Goal: Task Accomplishment & Management: Complete application form

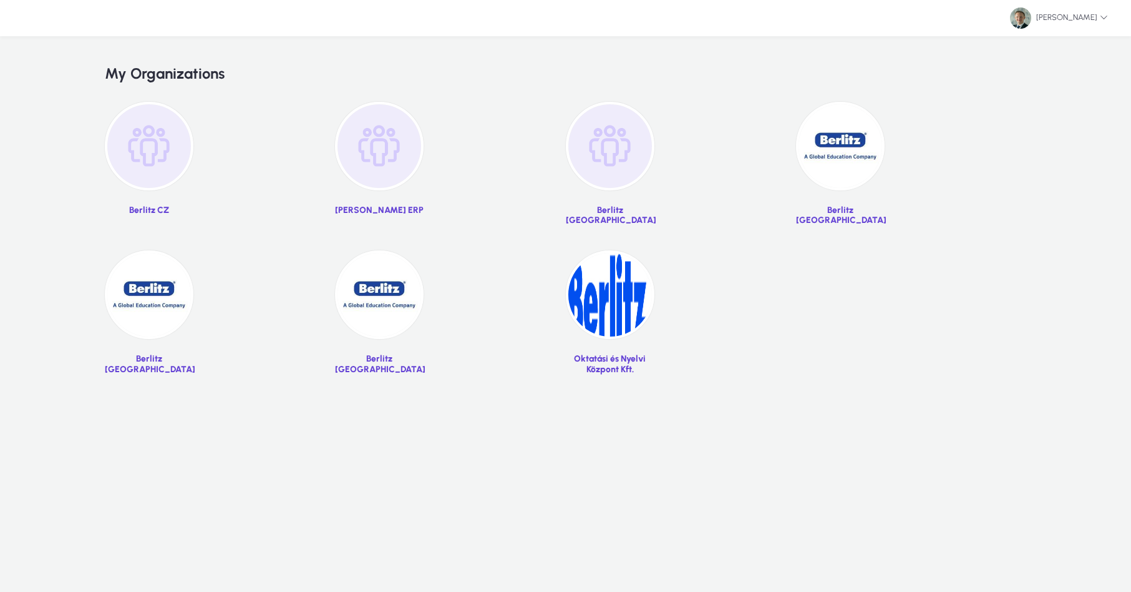
click at [861, 151] on img at bounding box center [840, 146] width 89 height 89
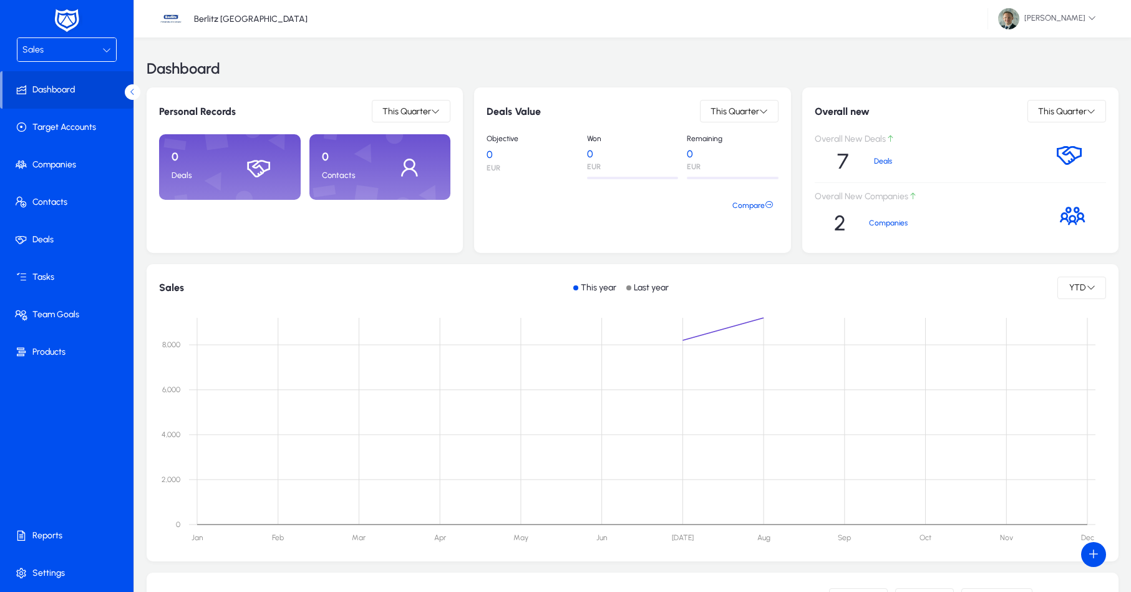
click at [47, 49] on div "Sales" at bounding box center [62, 50] width 80 height 16
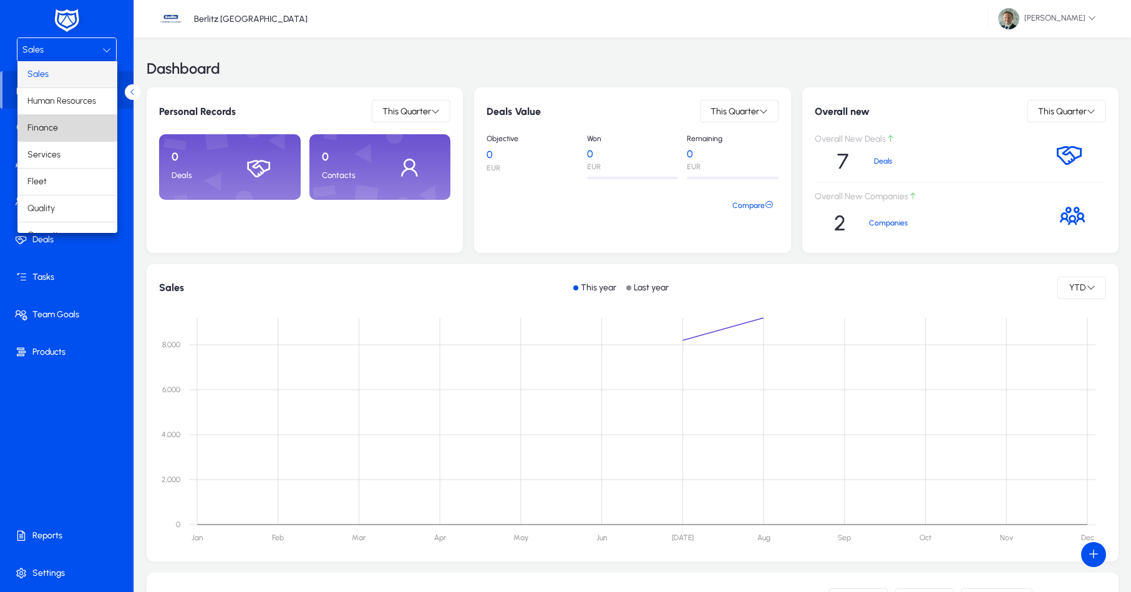
click at [72, 125] on mat-option "Finance" at bounding box center [67, 128] width 100 height 26
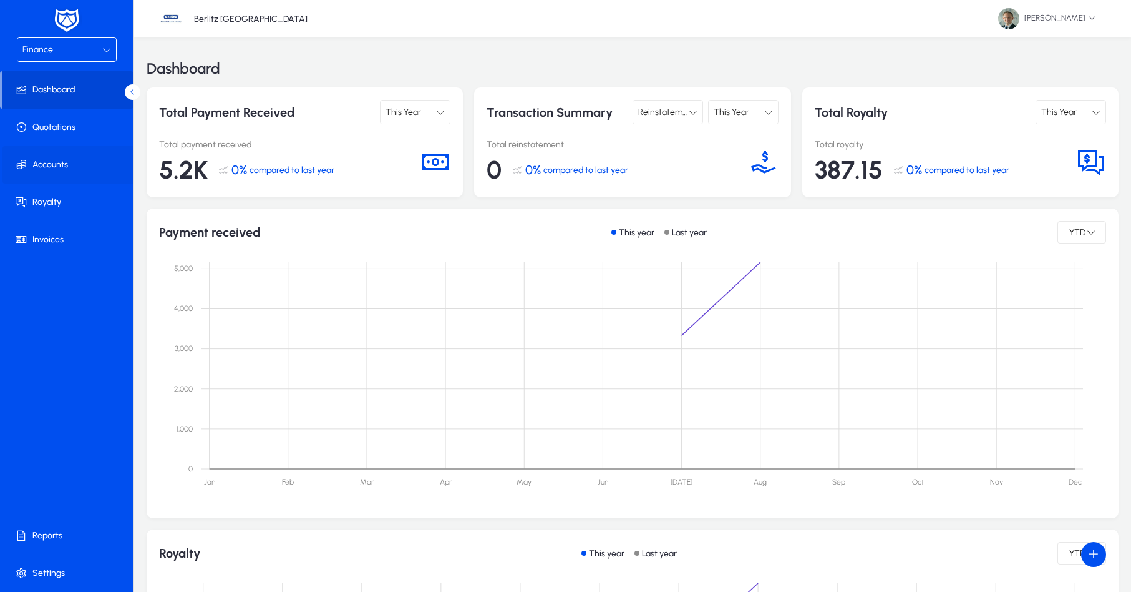
click at [65, 172] on span at bounding box center [69, 165] width 134 height 30
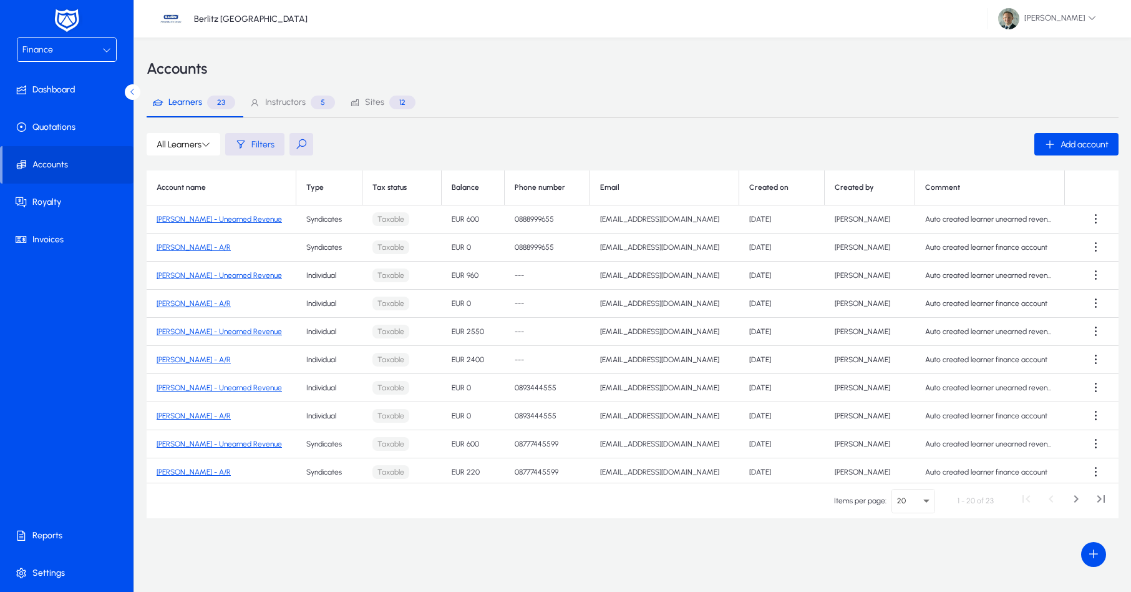
click at [207, 220] on link "[PERSON_NAME] - Unearned Revenue" at bounding box center [219, 219] width 125 height 9
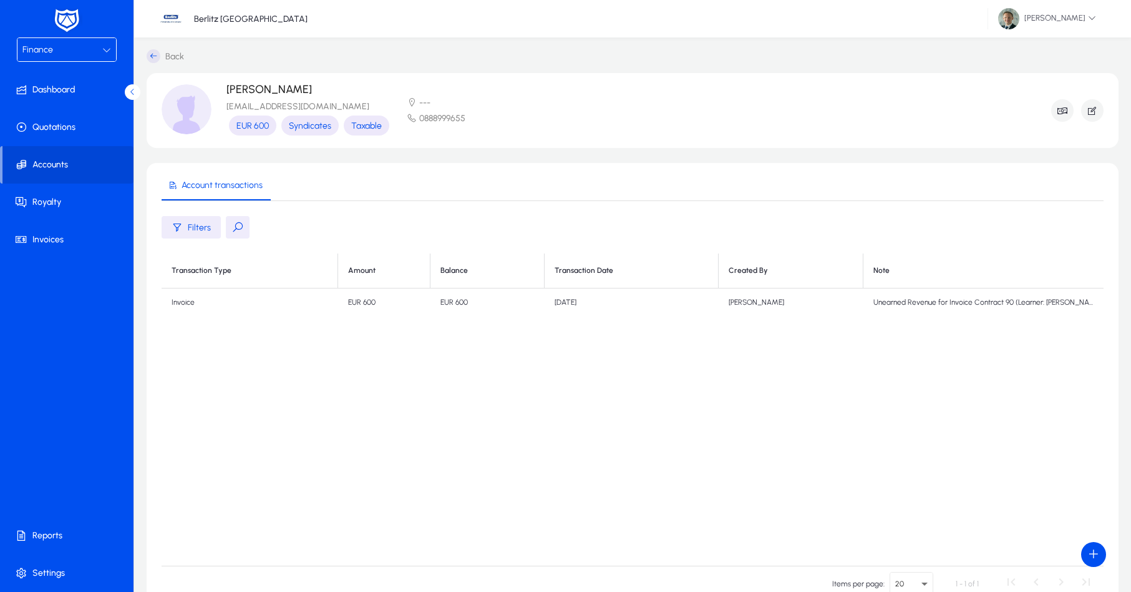
scroll to position [1, 0]
click at [1053, 112] on span "button" at bounding box center [1062, 110] width 22 height 30
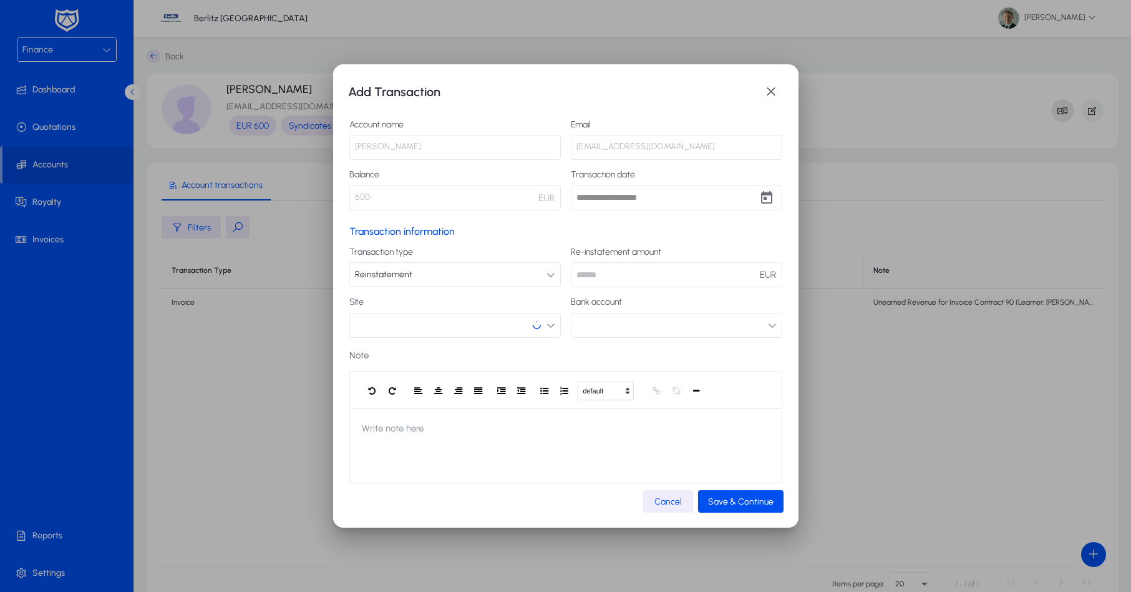
scroll to position [0, 0]
click at [758, 87] on h1 "Add Transaction" at bounding box center [553, 92] width 411 height 20
click at [772, 96] on span "button" at bounding box center [771, 91] width 25 height 25
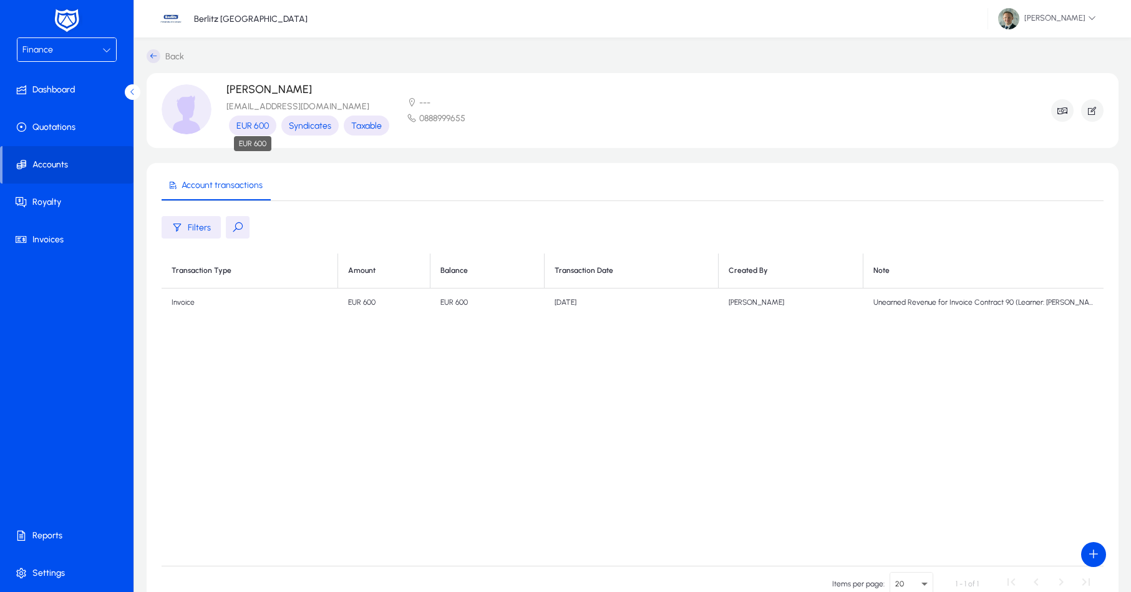
click at [255, 124] on span "EUR 600" at bounding box center [252, 125] width 32 height 11
click at [1057, 117] on span "button" at bounding box center [1062, 110] width 22 height 30
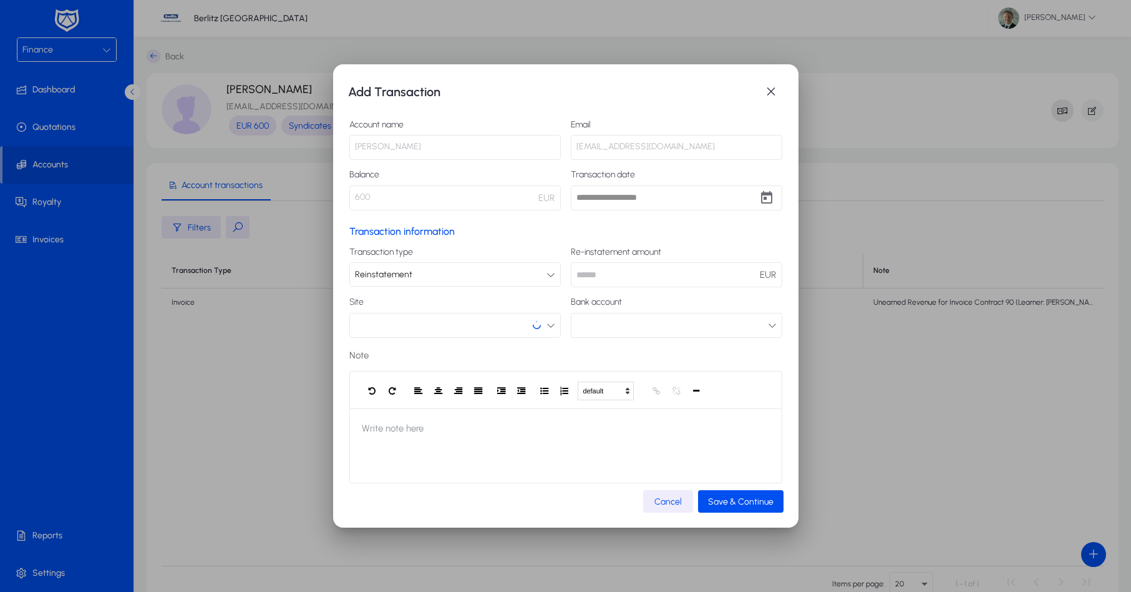
scroll to position [0, 0]
click at [408, 150] on p "[PERSON_NAME]" at bounding box center [455, 147] width 212 height 25
click at [433, 203] on p "600" at bounding box center [455, 197] width 212 height 25
click at [575, 244] on div "Transaction information Transaction type Reinstatement Re-instatement amount EU…" at bounding box center [565, 354] width 433 height 258
click at [406, 326] on button "button" at bounding box center [455, 325] width 212 height 25
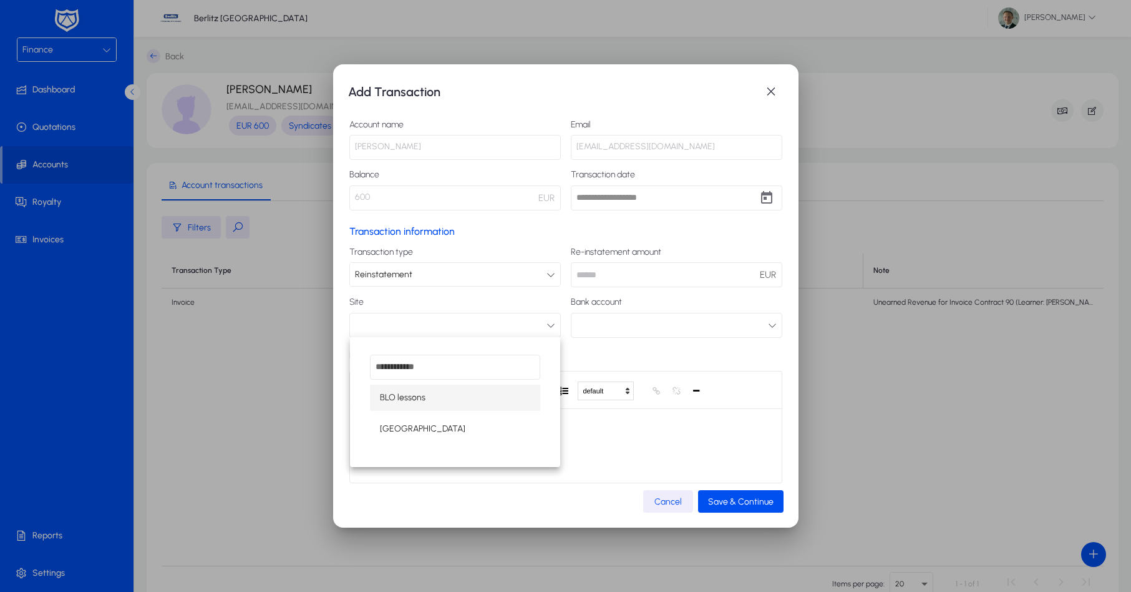
click at [435, 271] on div at bounding box center [565, 296] width 1131 height 592
click at [434, 273] on div "Reinstatement" at bounding box center [451, 274] width 192 height 16
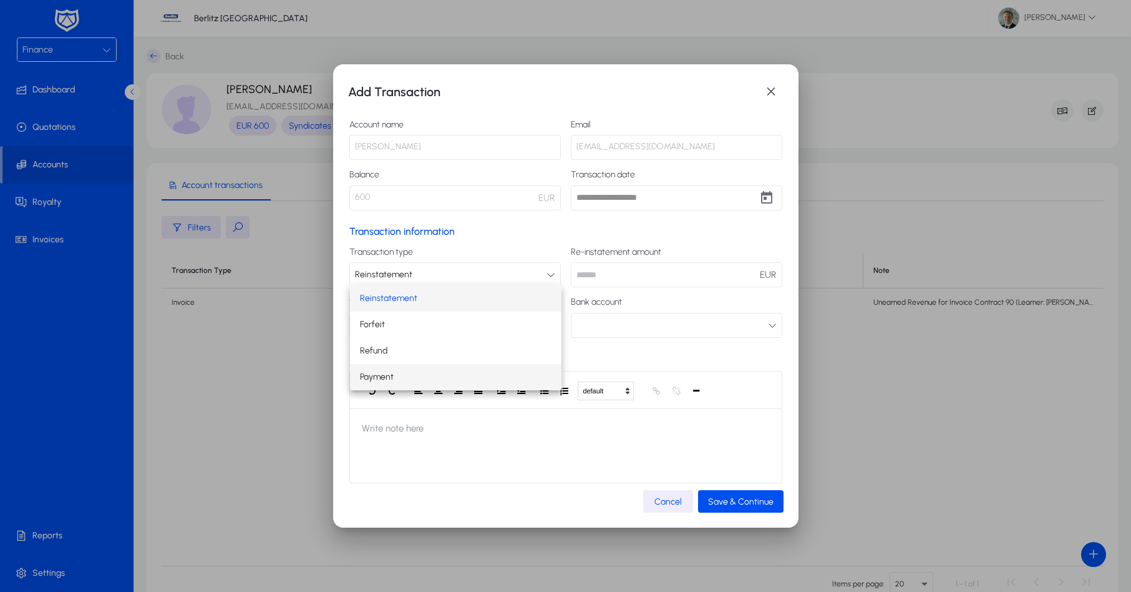
click at [379, 374] on span "Payment" at bounding box center [377, 376] width 34 height 15
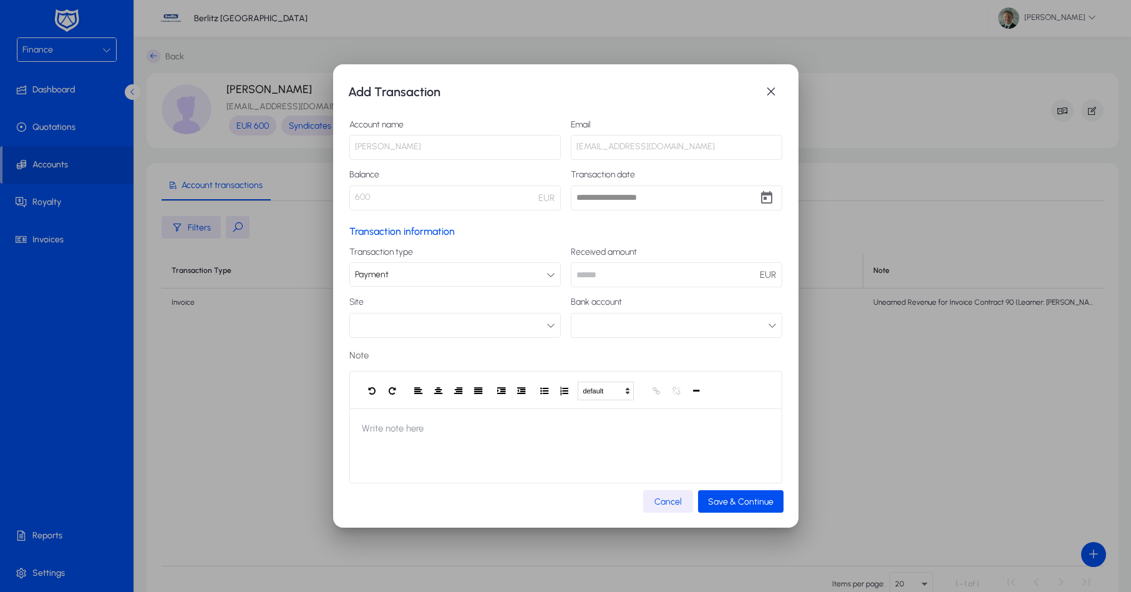
click at [612, 272] on input "number" at bounding box center [677, 274] width 212 height 25
type input "***"
click at [427, 329] on button "button" at bounding box center [455, 325] width 212 height 25
click at [404, 428] on span "[GEOGRAPHIC_DATA]" at bounding box center [422, 428] width 85 height 15
click at [635, 328] on button "button" at bounding box center [677, 325] width 212 height 25
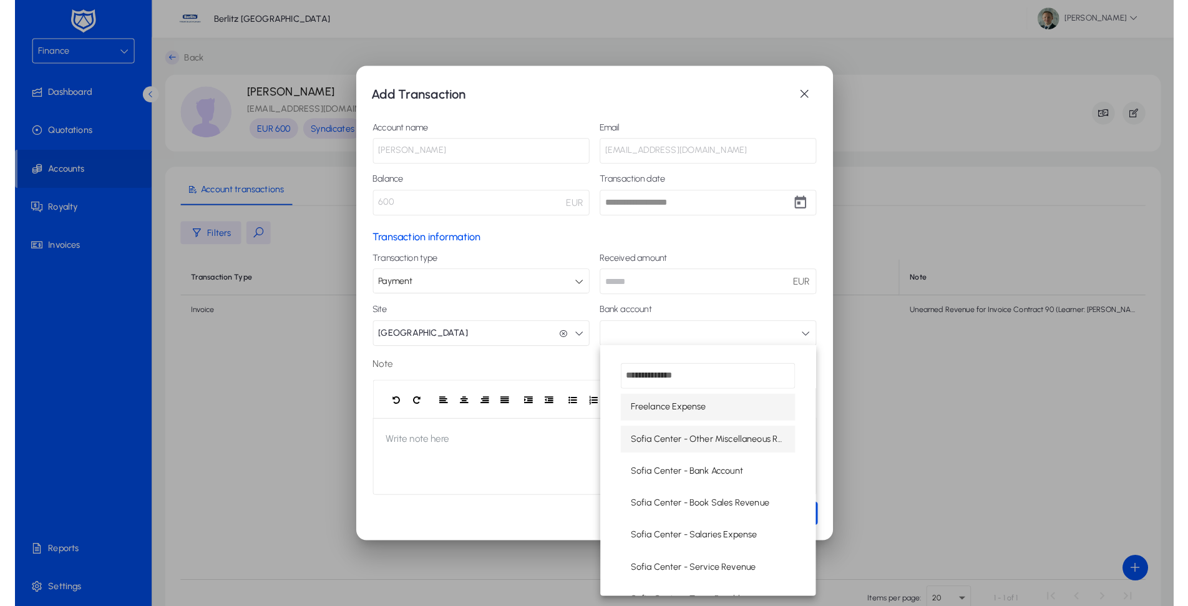
scroll to position [2, 0]
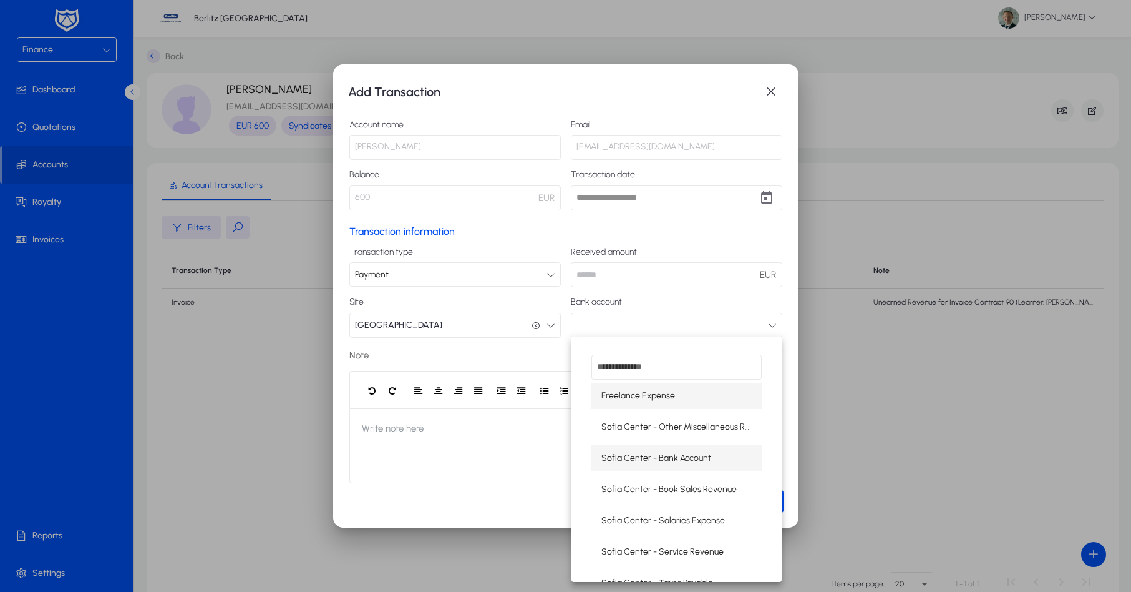
click at [647, 467] on mat-option "Sofia Center - Bank Account" at bounding box center [677, 458] width 170 height 26
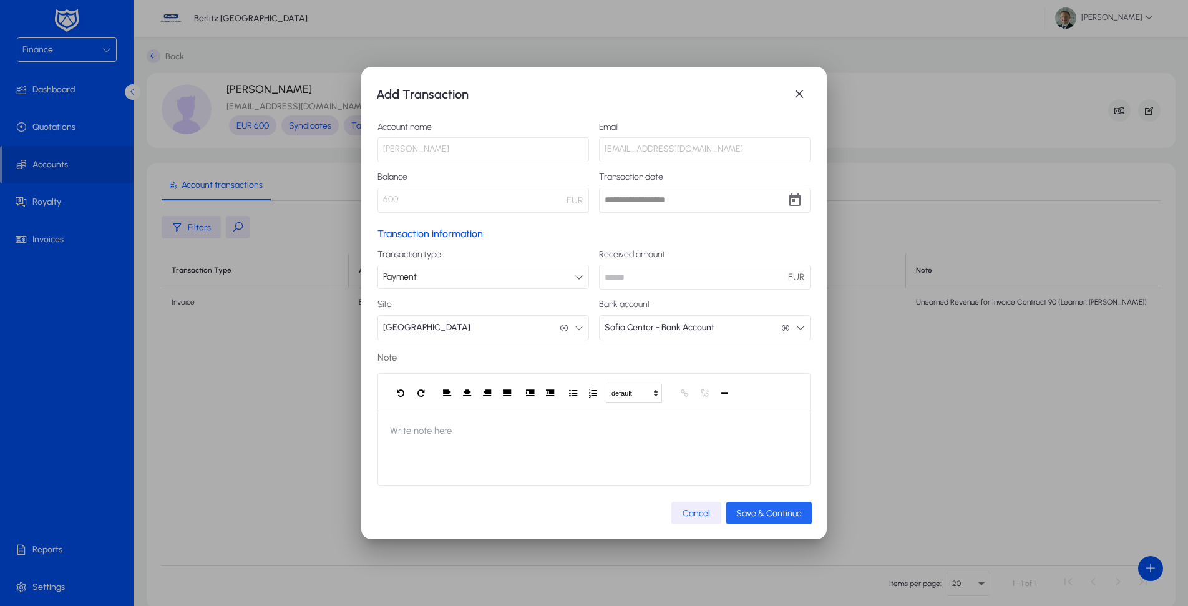
click at [781, 519] on span "submit" at bounding box center [768, 513] width 85 height 30
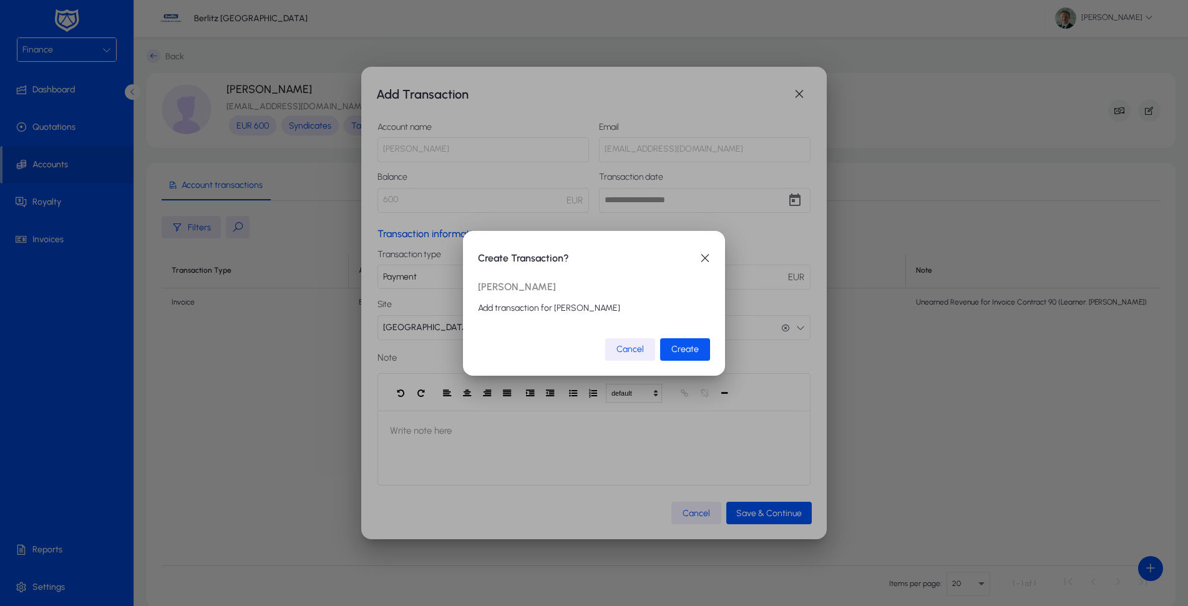
click at [701, 351] on span "submit" at bounding box center [685, 349] width 50 height 30
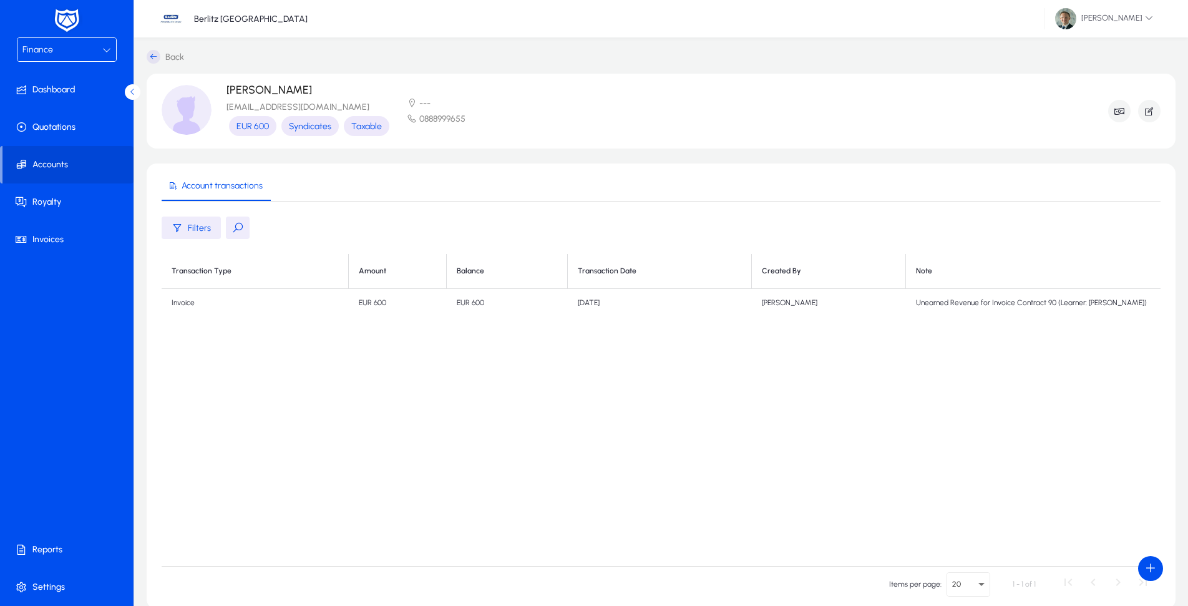
click at [209, 183] on span "Account transactions" at bounding box center [222, 186] width 81 height 9
click at [317, 321] on div "Transaction Type Amount Balance Transaction Date Created By Note Invoice EUR 60…" at bounding box center [661, 410] width 999 height 312
click at [32, 171] on span at bounding box center [67, 165] width 131 height 30
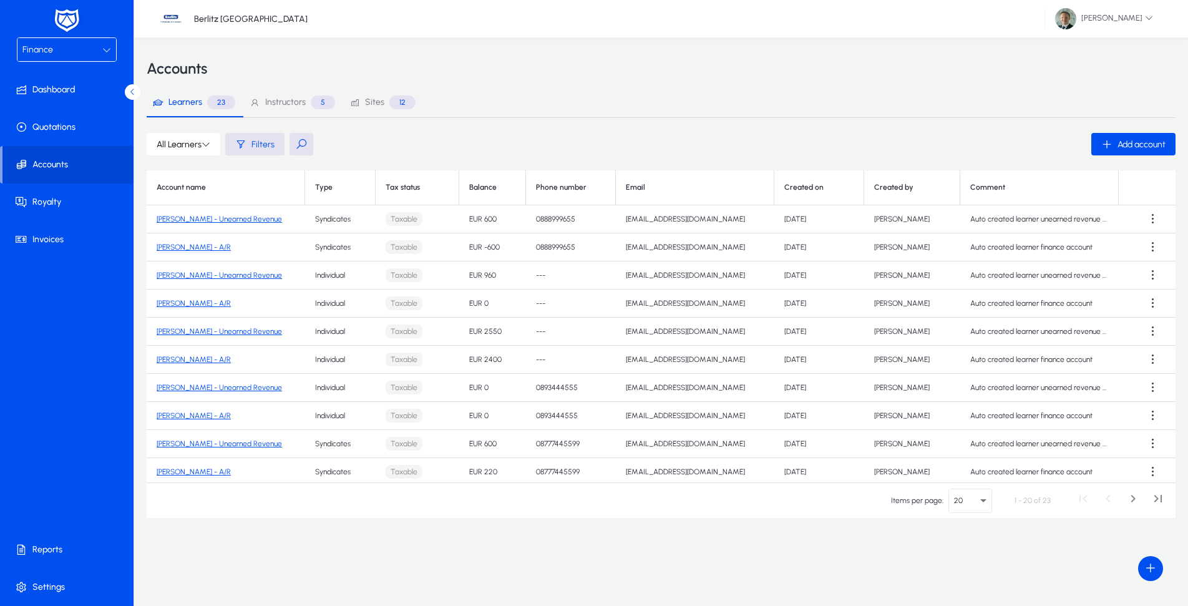
click at [193, 248] on link "[PERSON_NAME] - A/R" at bounding box center [194, 247] width 74 height 9
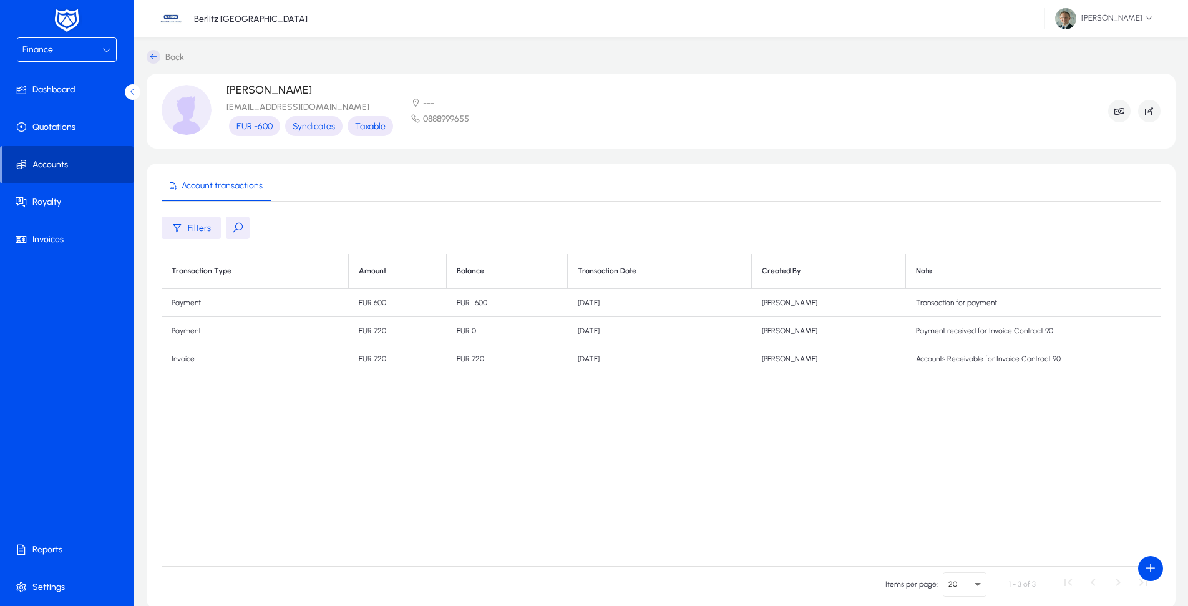
click at [89, 158] on span at bounding box center [67, 165] width 131 height 30
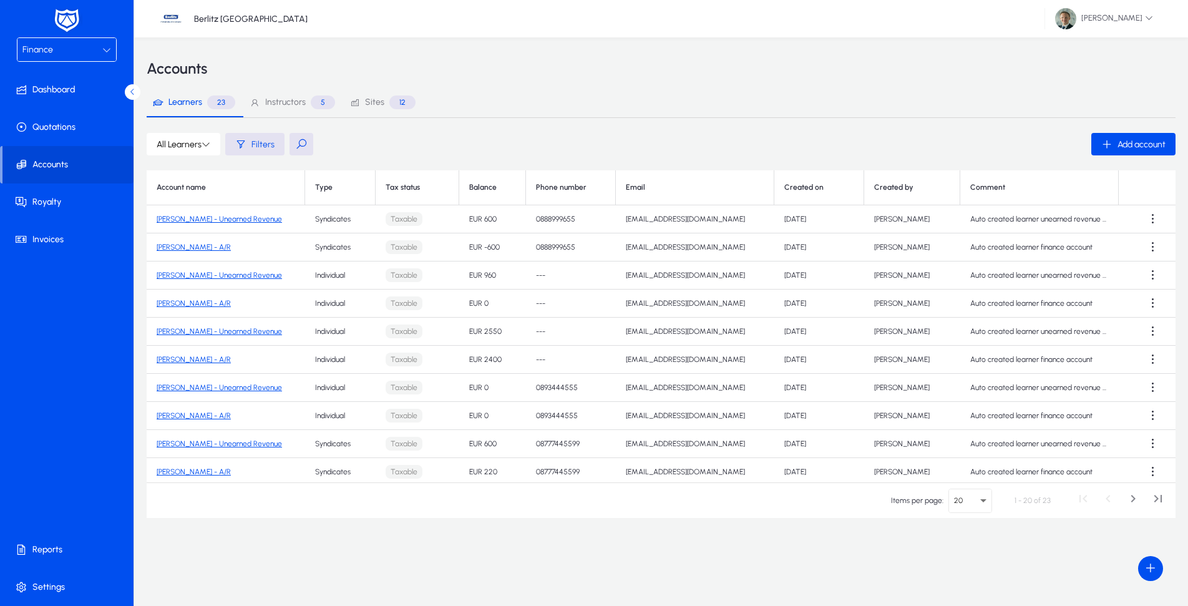
click at [195, 214] on td "[PERSON_NAME] - Unearned Revenue" at bounding box center [226, 219] width 158 height 28
click at [196, 219] on link "[PERSON_NAME] - Unearned Revenue" at bounding box center [219, 219] width 125 height 9
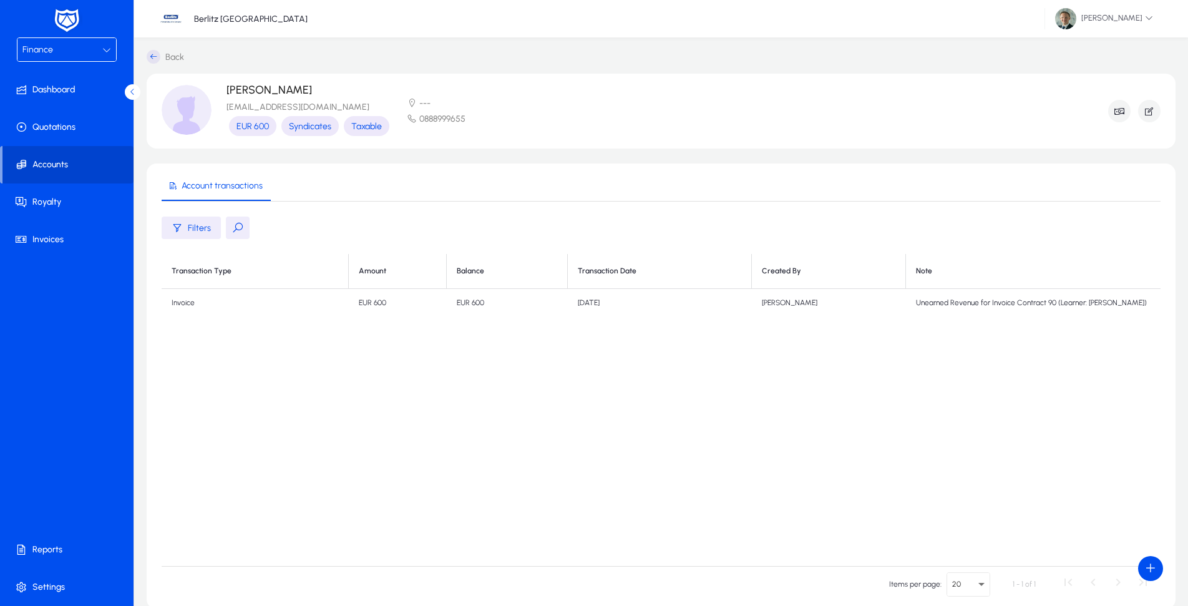
click at [74, 171] on span at bounding box center [67, 165] width 131 height 30
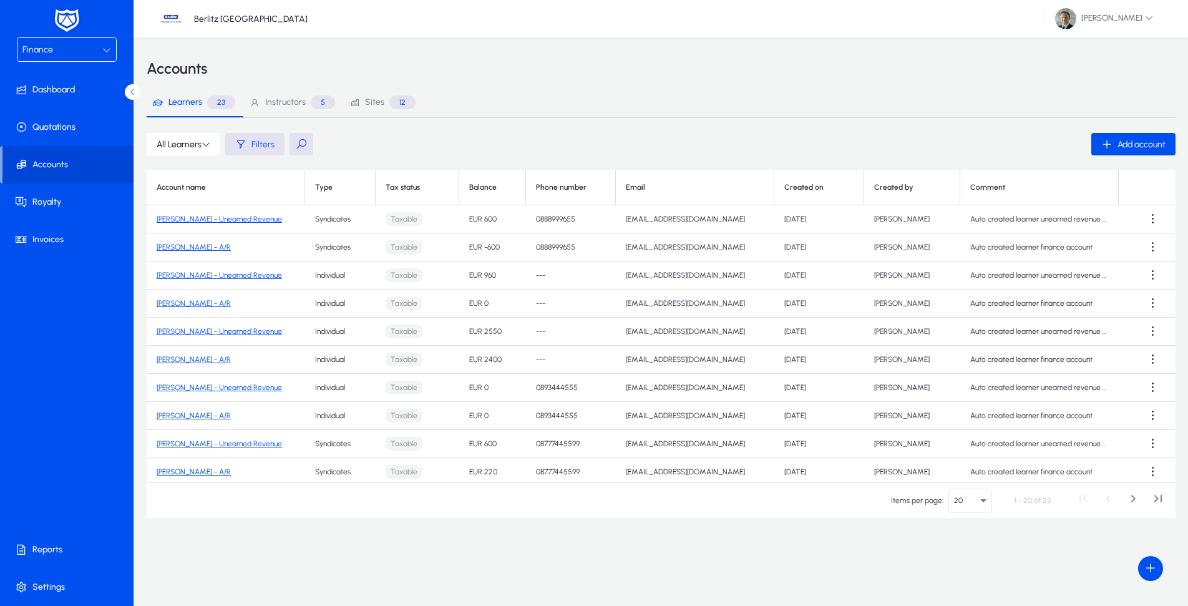
click at [194, 251] on link "[PERSON_NAME] - A/R" at bounding box center [194, 247] width 74 height 9
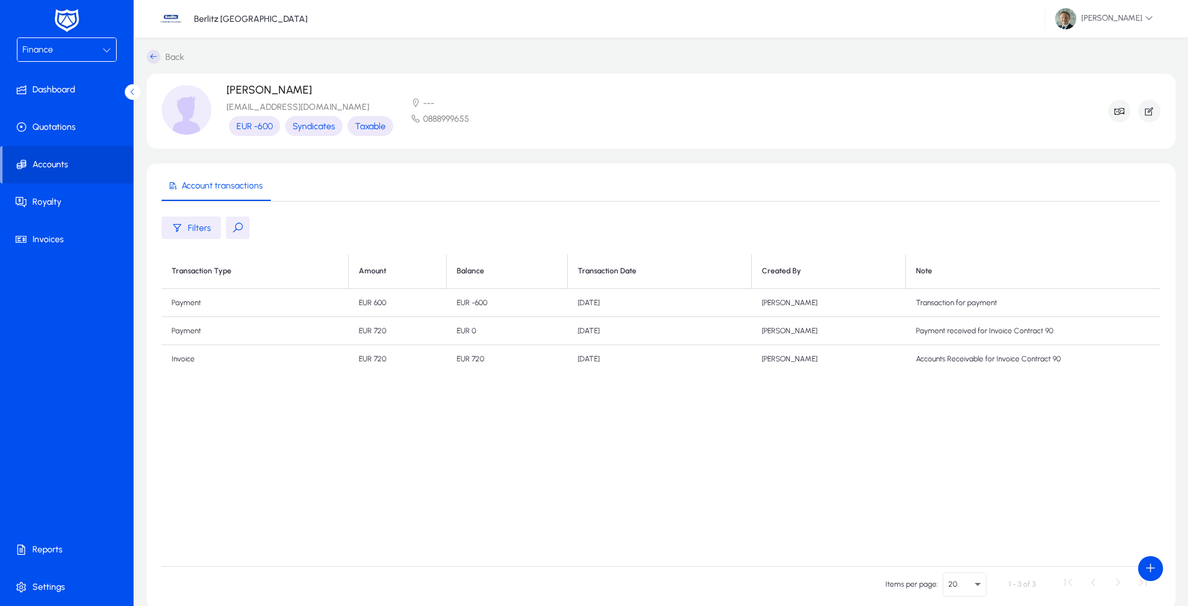
click at [948, 310] on td "Transaction for payment" at bounding box center [1033, 303] width 255 height 28
click at [955, 302] on td "Transaction for payment" at bounding box center [1033, 303] width 255 height 28
click at [953, 303] on td "Transaction for payment" at bounding box center [1033, 303] width 255 height 28
click at [67, 168] on span at bounding box center [67, 165] width 131 height 30
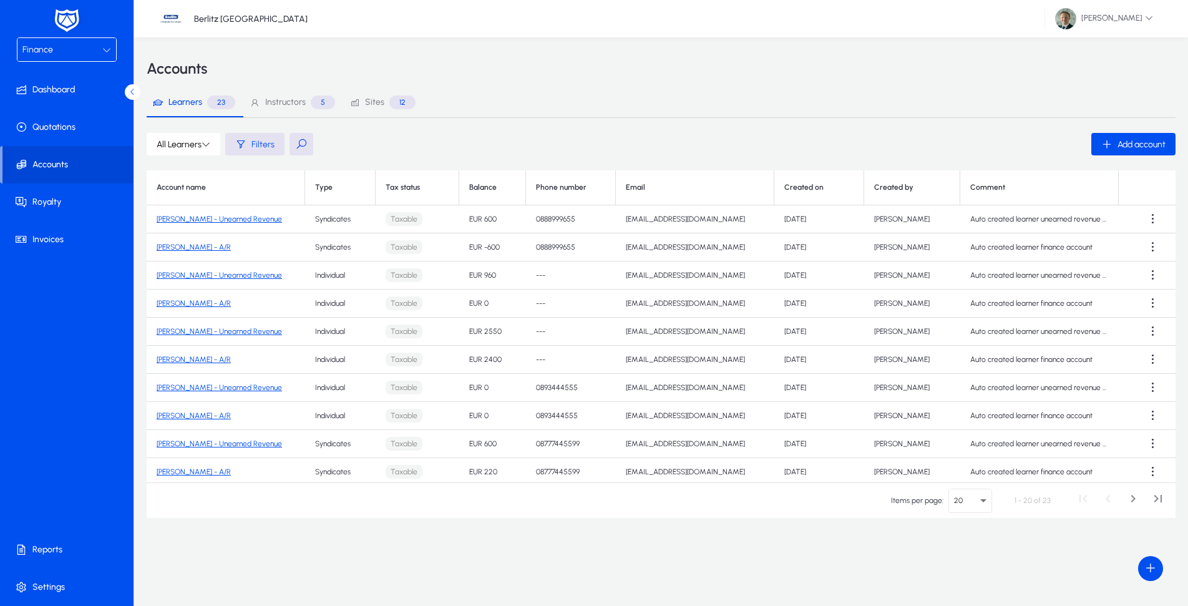
click at [183, 246] on link "[PERSON_NAME] - A/R" at bounding box center [194, 247] width 74 height 9
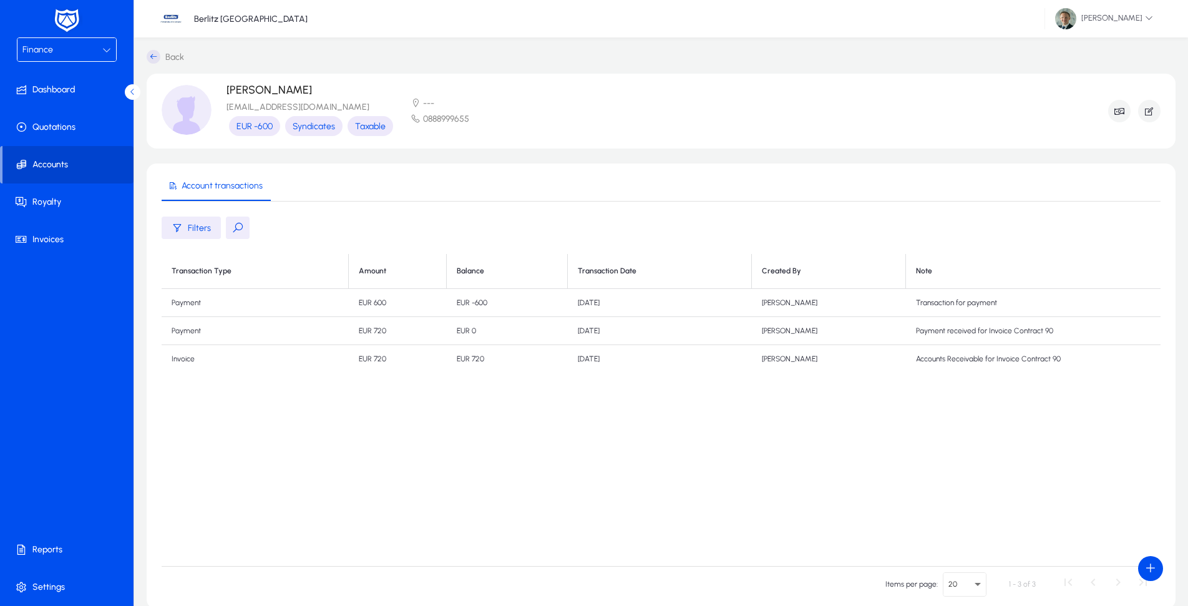
click at [47, 156] on span at bounding box center [67, 165] width 131 height 30
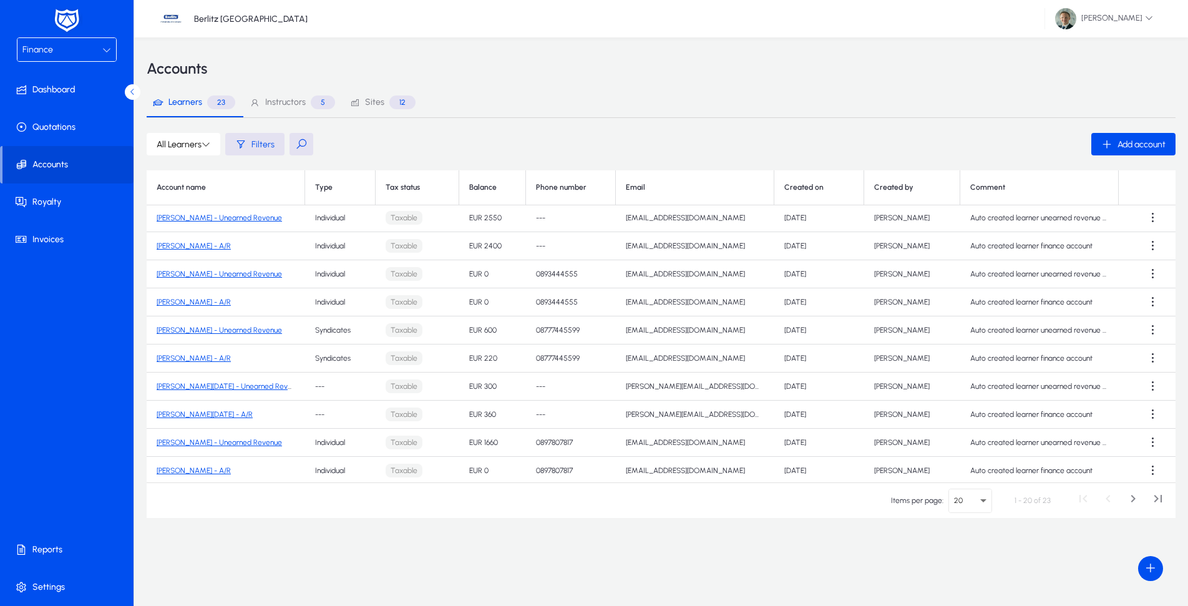
scroll to position [120, 0]
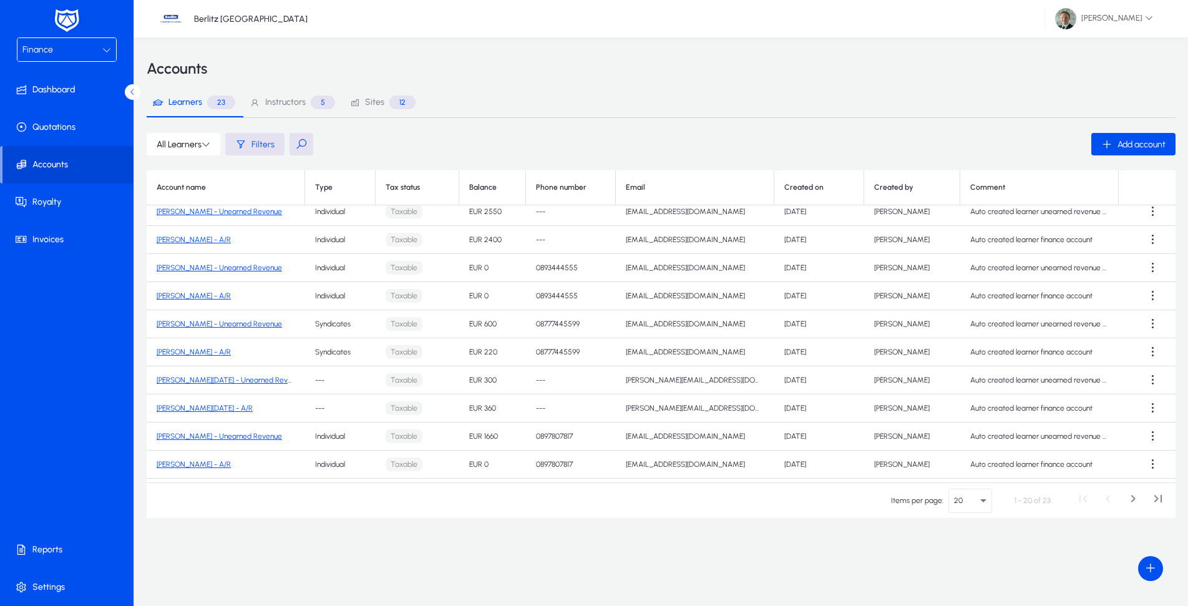
click at [207, 464] on link "[PERSON_NAME] - A/R" at bounding box center [194, 464] width 74 height 9
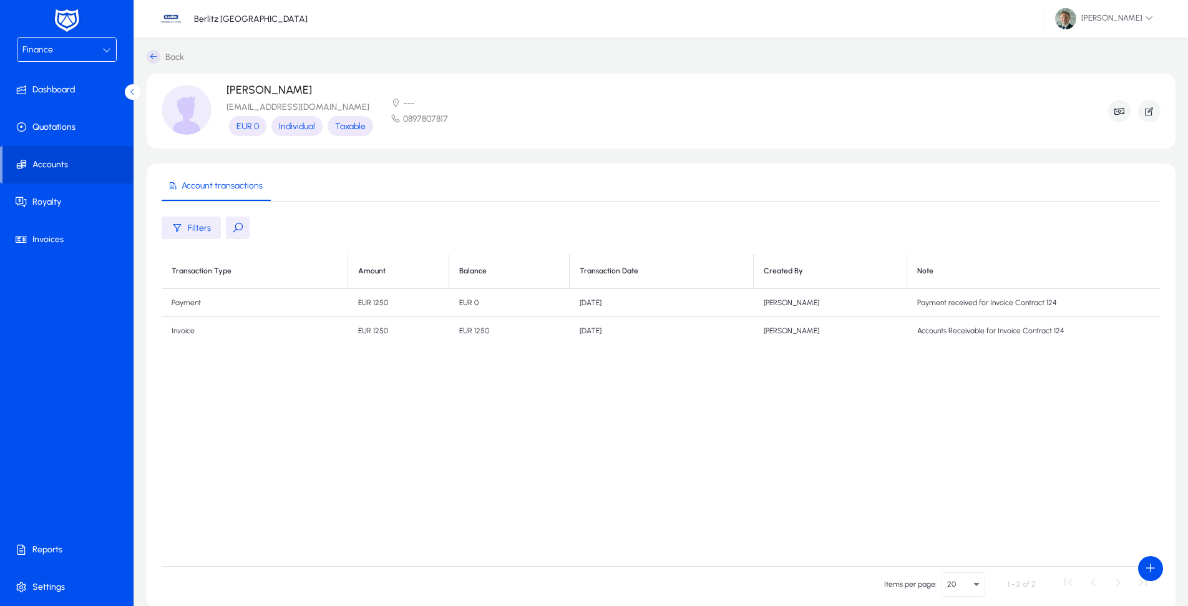
click at [148, 50] on link "Back" at bounding box center [165, 57] width 37 height 14
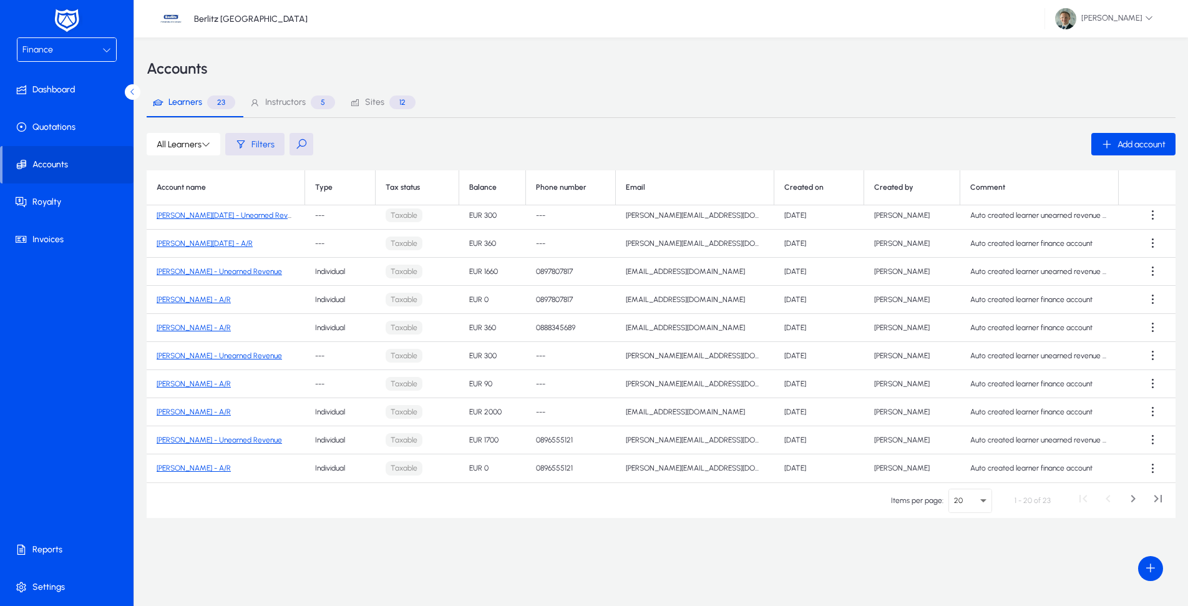
scroll to position [285, 0]
click at [224, 273] on link "[PERSON_NAME] - Unearned Revenue" at bounding box center [219, 271] width 125 height 9
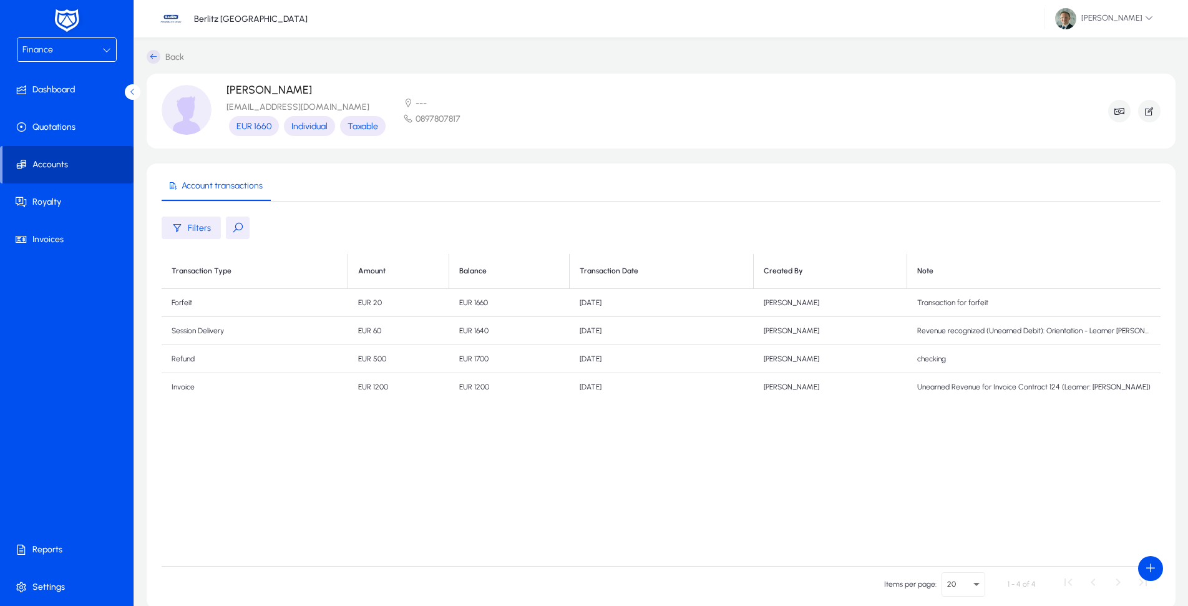
click at [65, 159] on span at bounding box center [67, 165] width 131 height 30
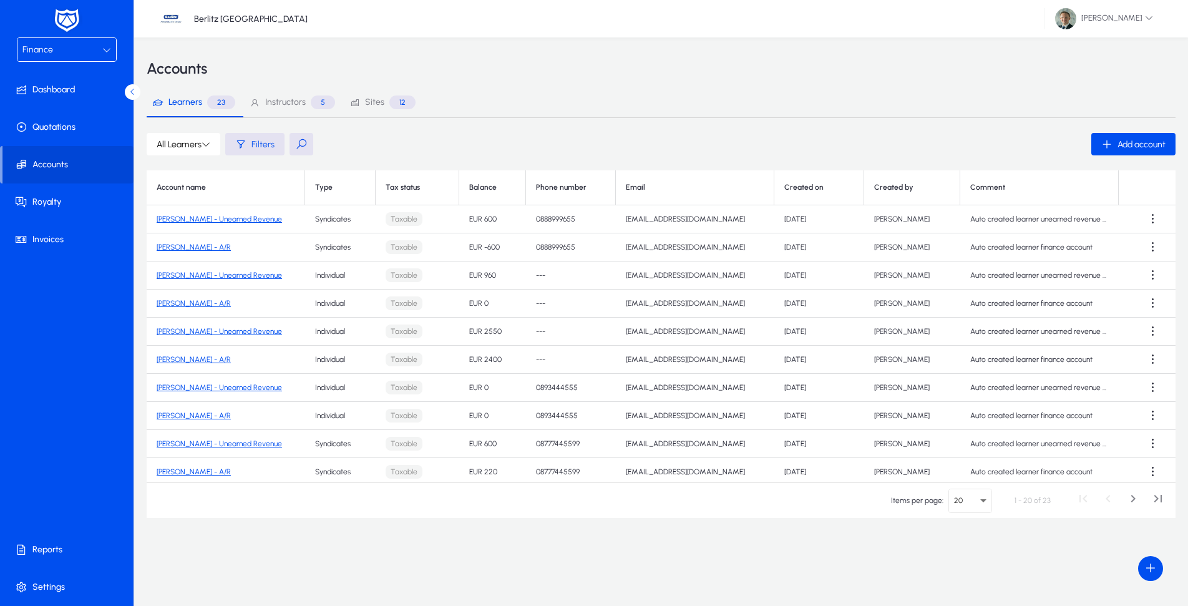
click at [238, 371] on tbody "[PERSON_NAME] - Unearned Revenue Syndicates Taxable EUR 600 0888999655 [EMAIL_A…" at bounding box center [661, 486] width 1029 height 562
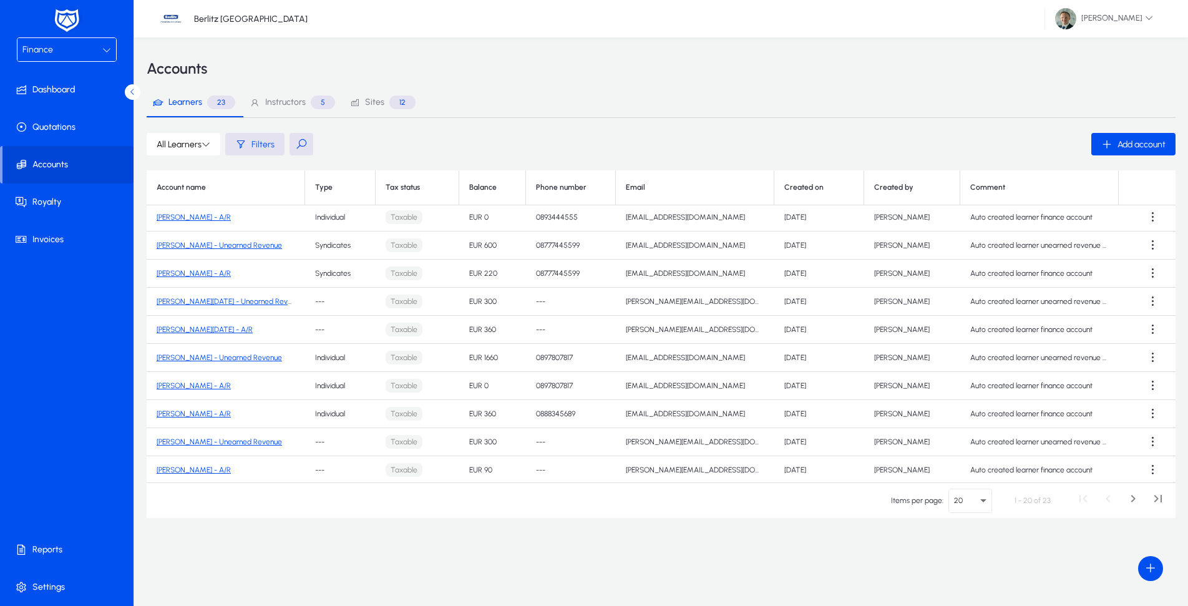
scroll to position [193, 0]
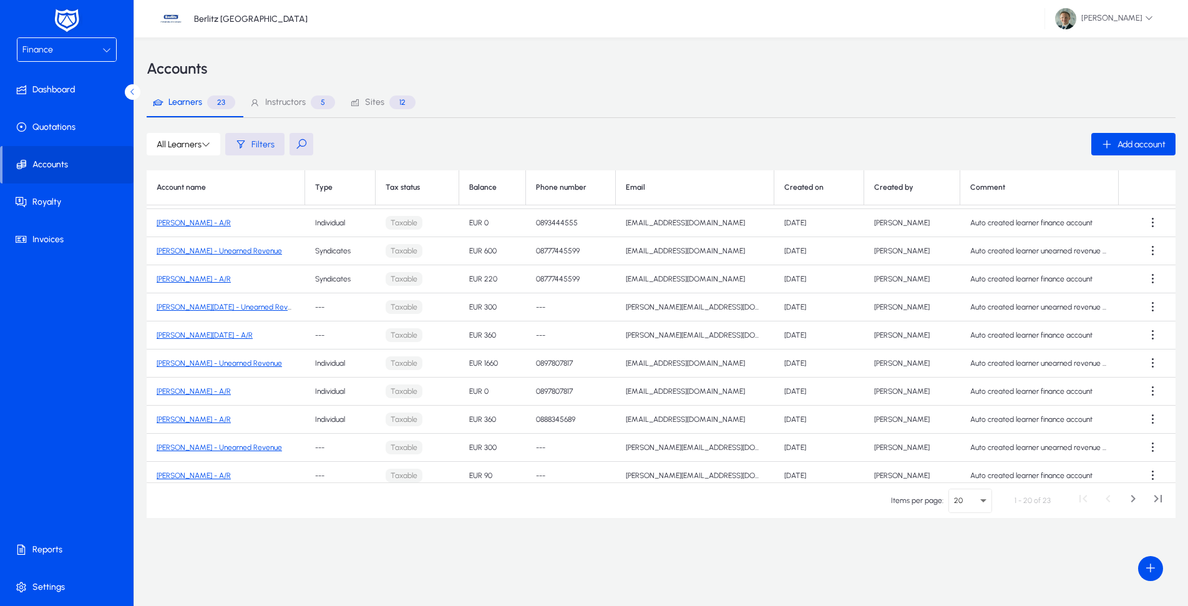
click at [211, 396] on td "[PERSON_NAME] - A/R" at bounding box center [226, 392] width 158 height 28
click at [212, 393] on link "[PERSON_NAME] - A/R" at bounding box center [194, 391] width 74 height 9
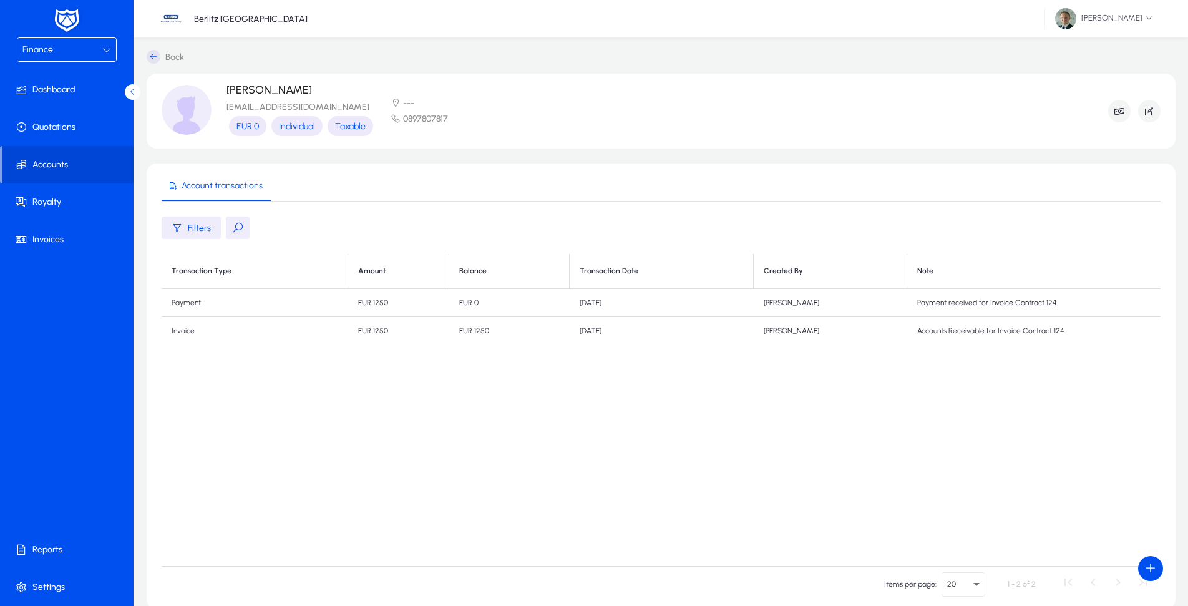
click at [76, 51] on div "Finance" at bounding box center [62, 50] width 80 height 16
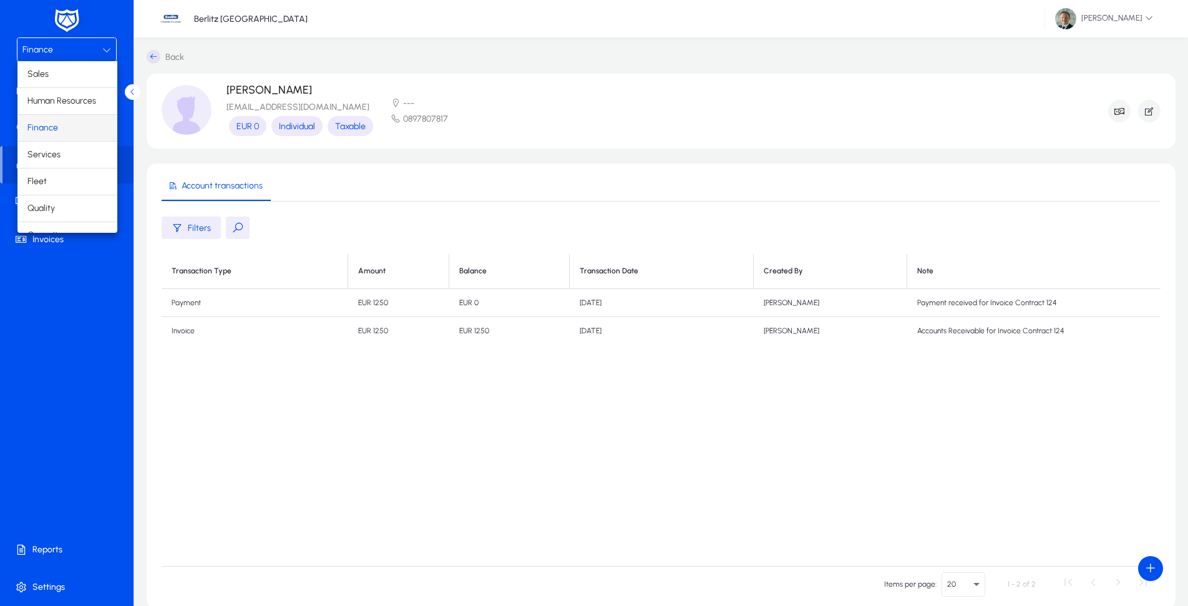
click at [69, 58] on div at bounding box center [594, 303] width 1188 height 606
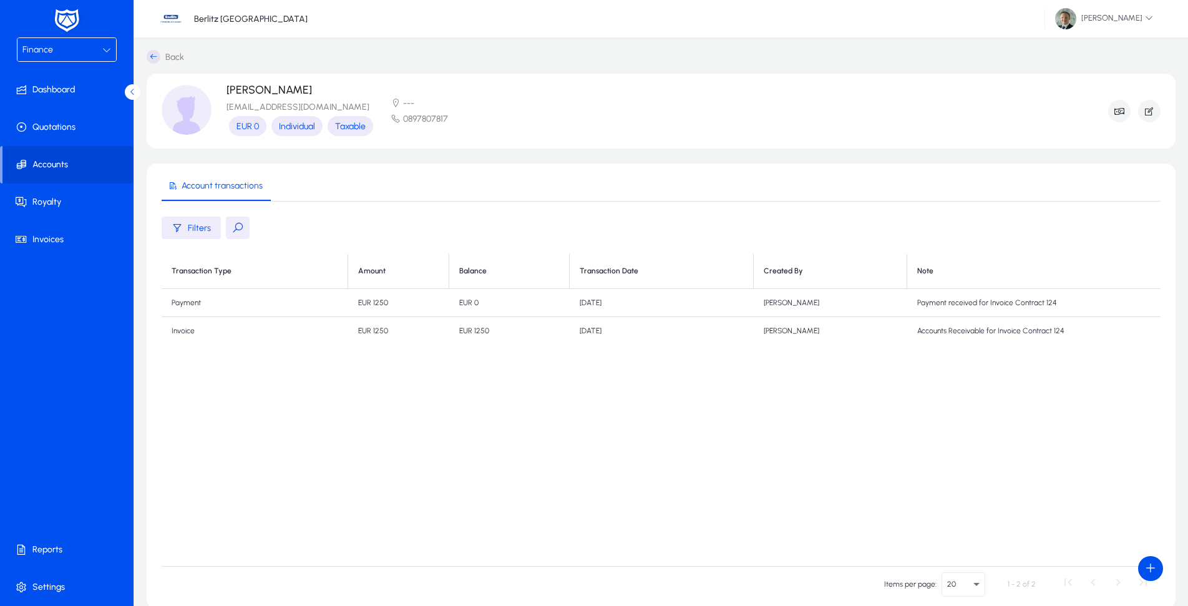
click at [90, 49] on div "Finance" at bounding box center [62, 50] width 80 height 16
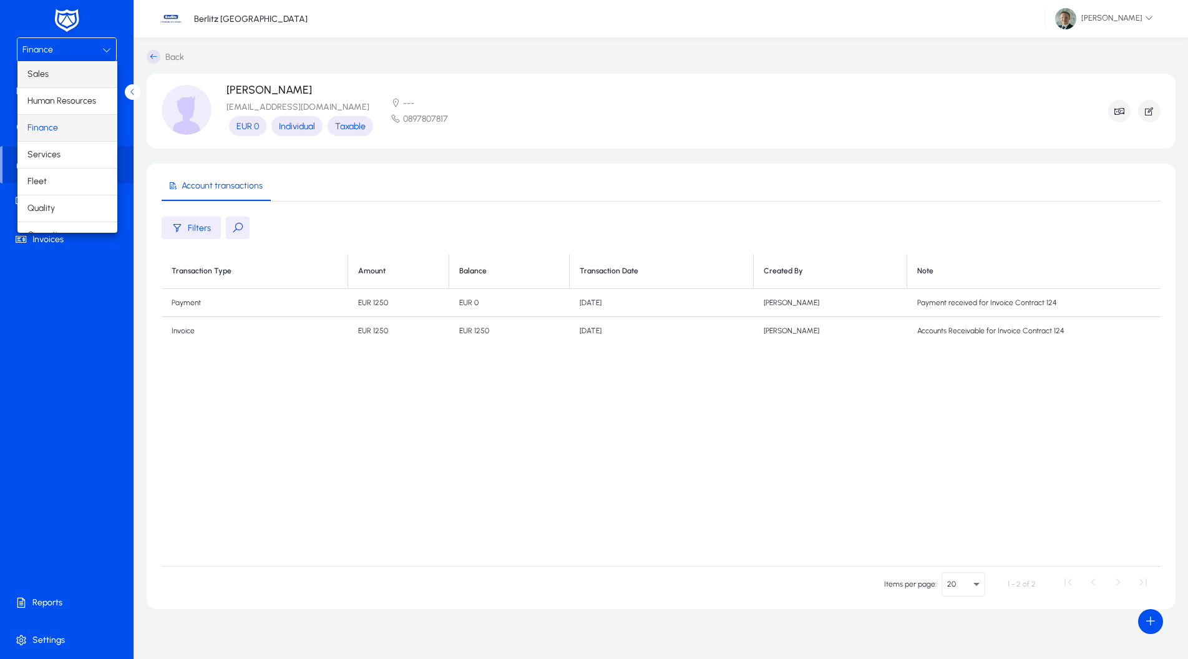
click at [68, 78] on mat-option "Sales" at bounding box center [67, 74] width 100 height 26
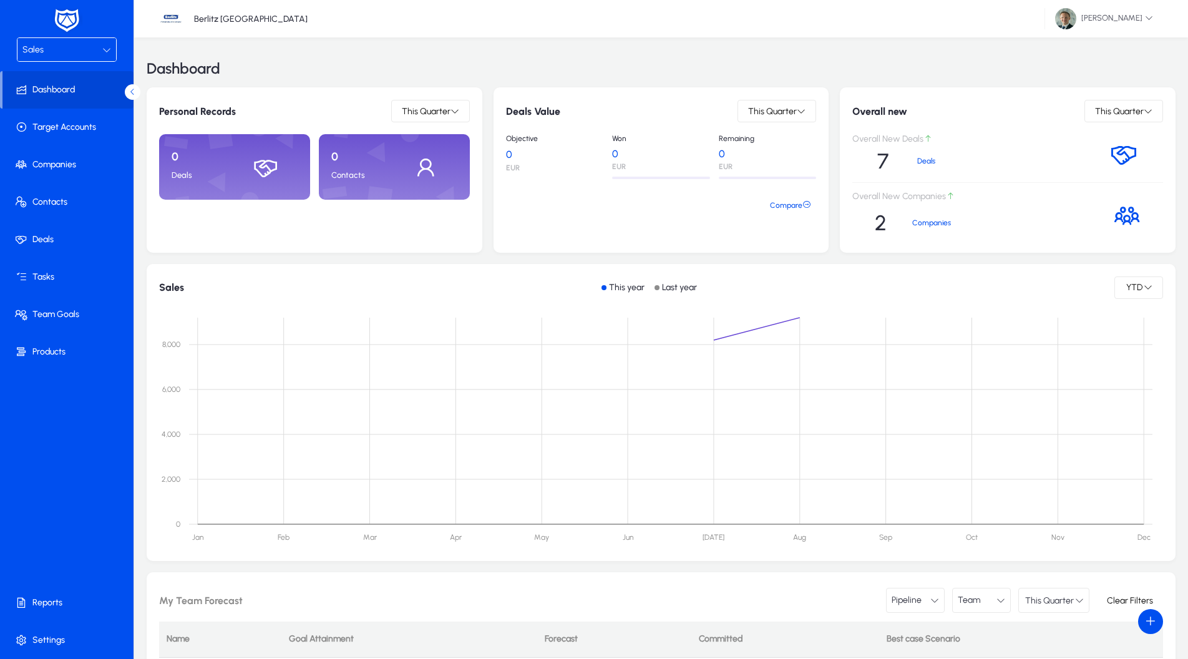
click at [88, 44] on div "Sales" at bounding box center [62, 50] width 80 height 16
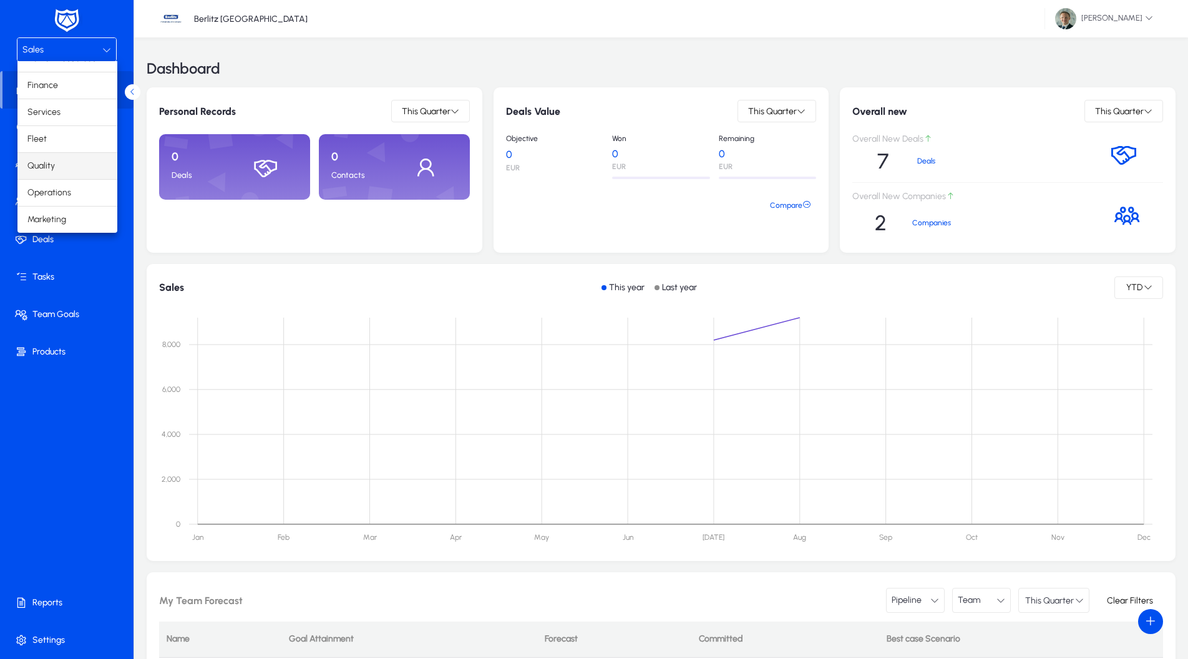
scroll to position [42, 0]
click at [62, 189] on span "Operations" at bounding box center [49, 192] width 44 height 15
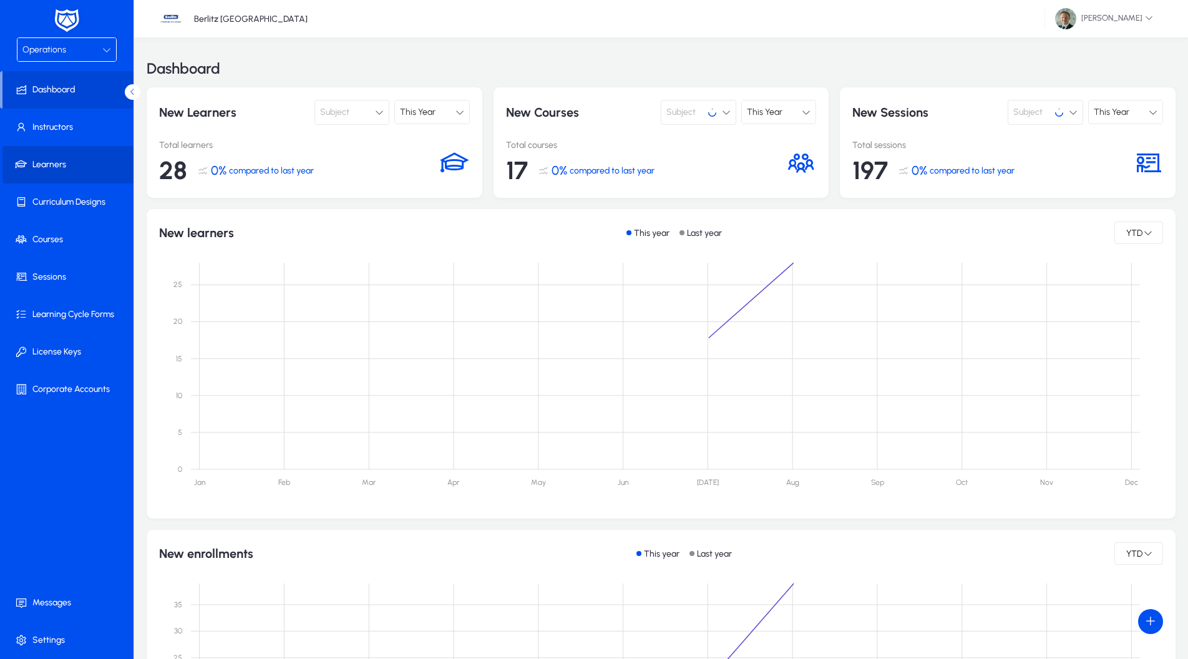
click at [59, 169] on span at bounding box center [69, 165] width 134 height 30
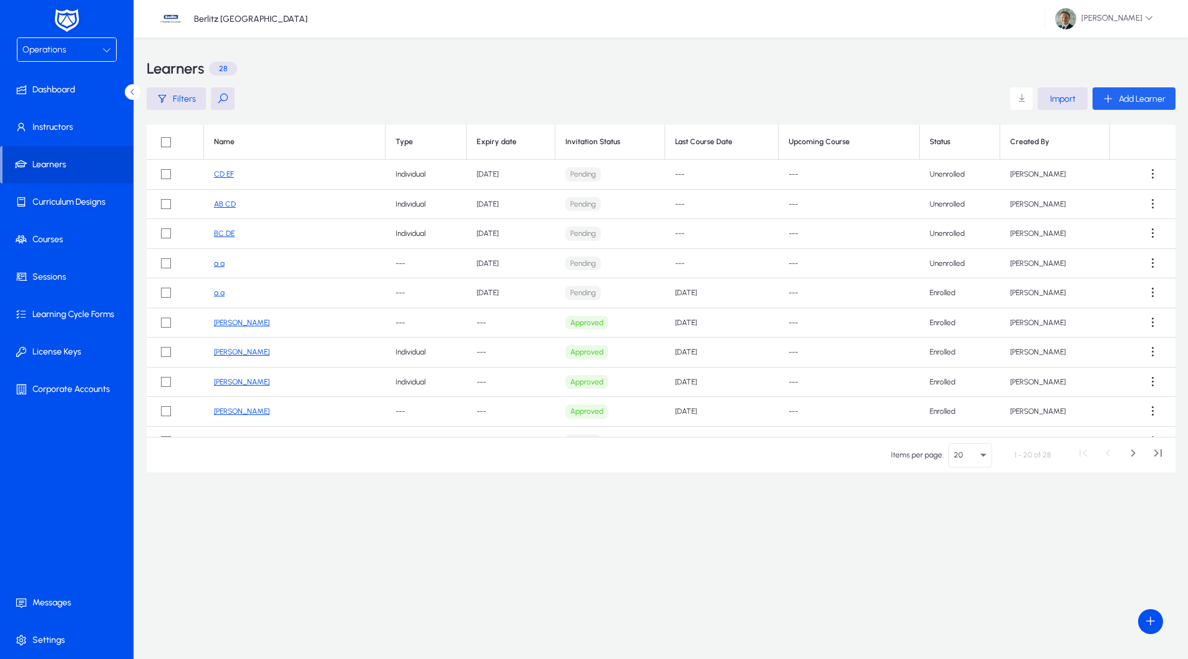
click at [1138, 99] on span "Add Learner" at bounding box center [1142, 99] width 47 height 11
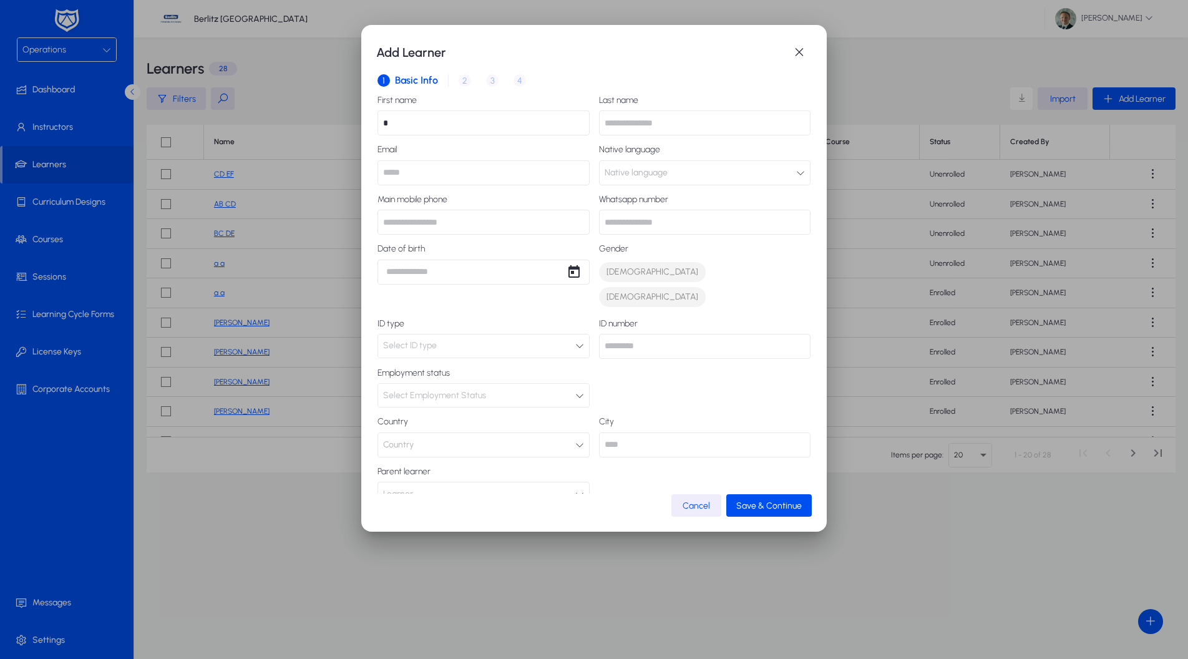
type input "*"
click at [653, 163] on span "Native language" at bounding box center [636, 172] width 63 height 25
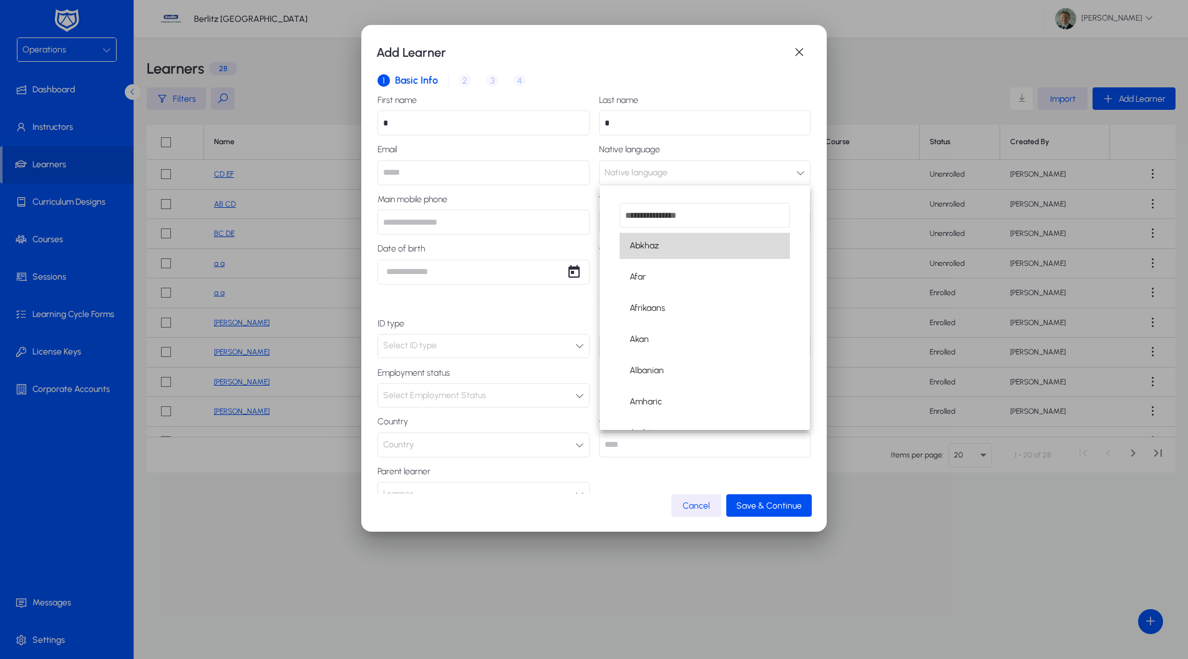
click at [632, 252] on span "Abkhaz" at bounding box center [644, 245] width 29 height 15
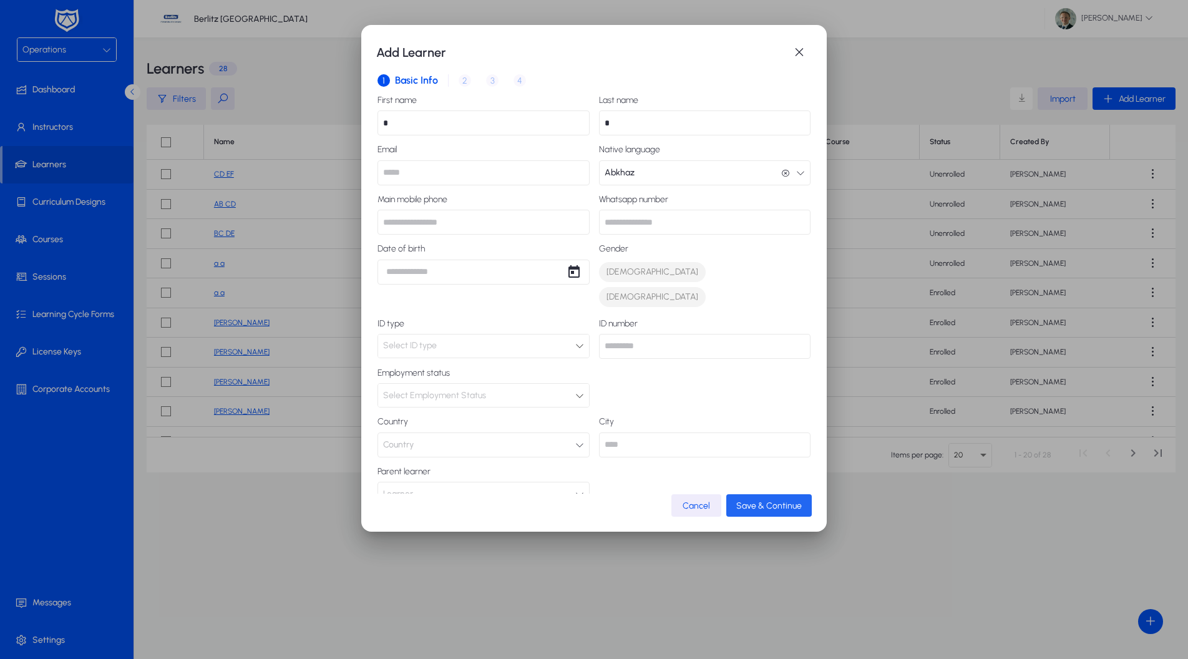
click at [783, 500] on span "Save & Continue" at bounding box center [769, 505] width 66 height 11
click at [778, 509] on span "Save & Continue" at bounding box center [769, 505] width 66 height 11
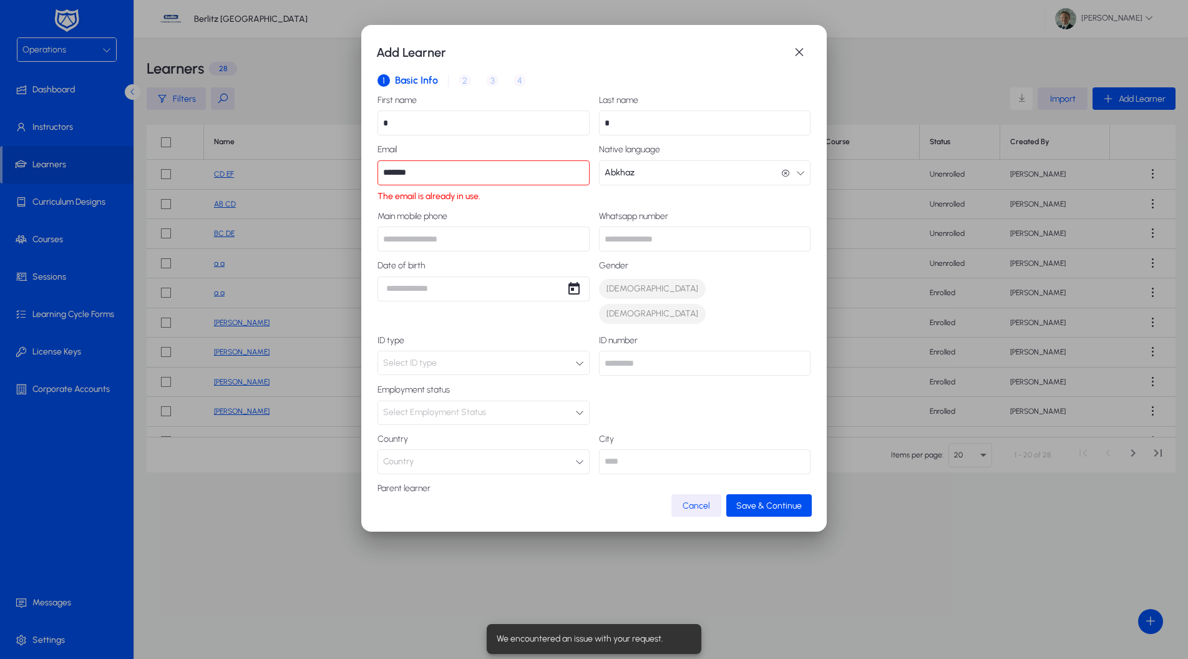
click at [399, 175] on input "*******" at bounding box center [484, 172] width 212 height 25
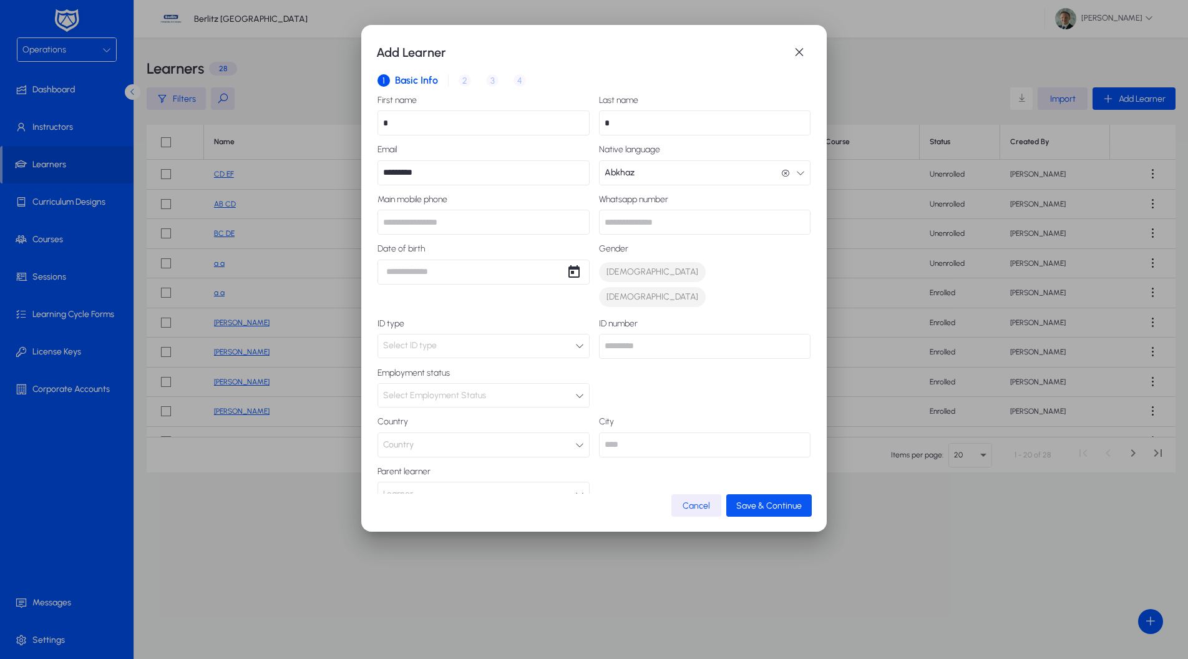
type input "*********"
click at [779, 504] on span "Save & Continue" at bounding box center [769, 505] width 66 height 11
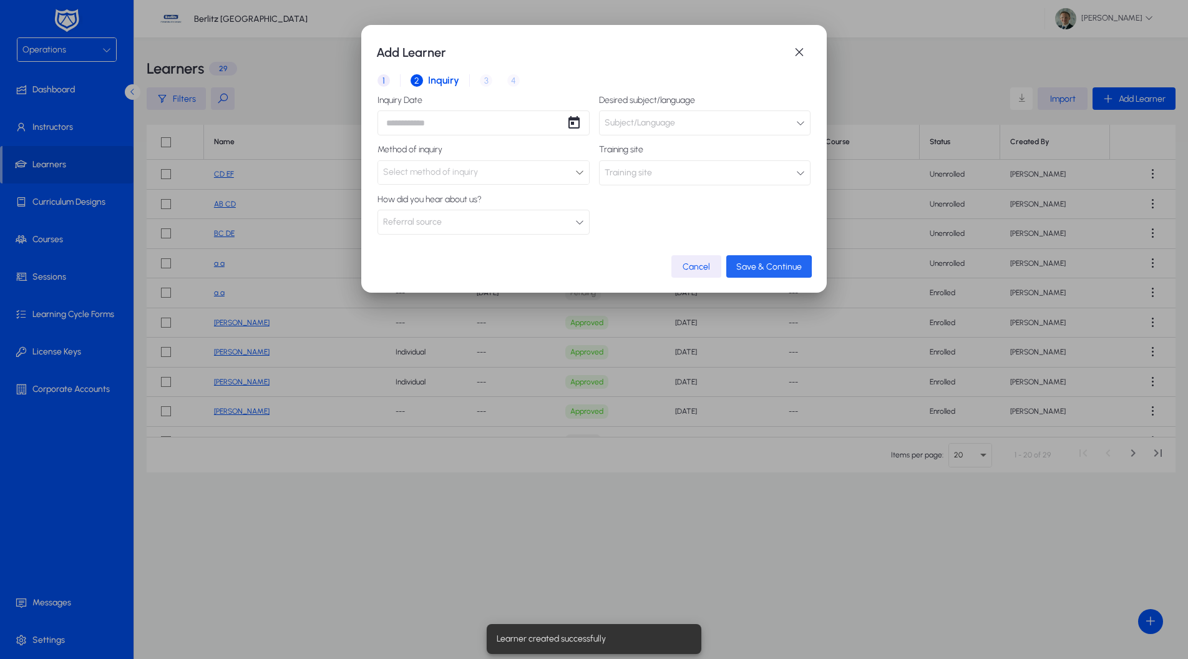
click at [757, 267] on span "Save & Continue" at bounding box center [769, 266] width 66 height 11
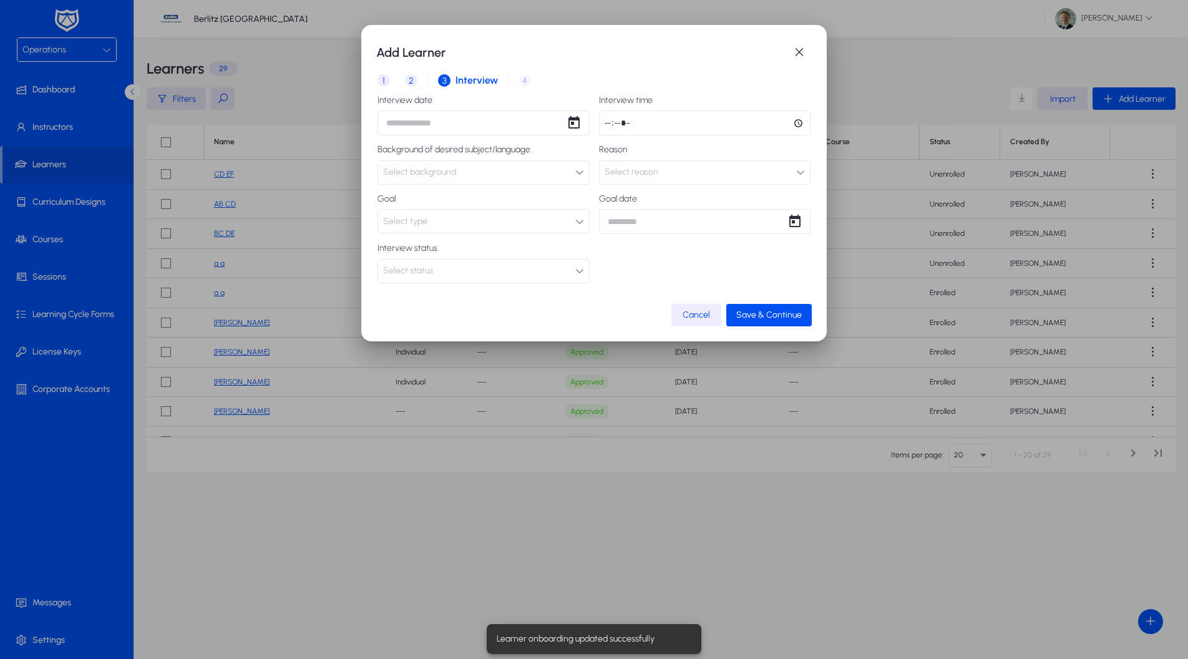
click at [760, 296] on mat-dialog-content "1 Basic Info 2 Inquiry 3 Interview 4 Placement Interview date Interview time Ba…" at bounding box center [594, 185] width 436 height 238
click at [759, 311] on span "Save & Continue" at bounding box center [769, 315] width 66 height 11
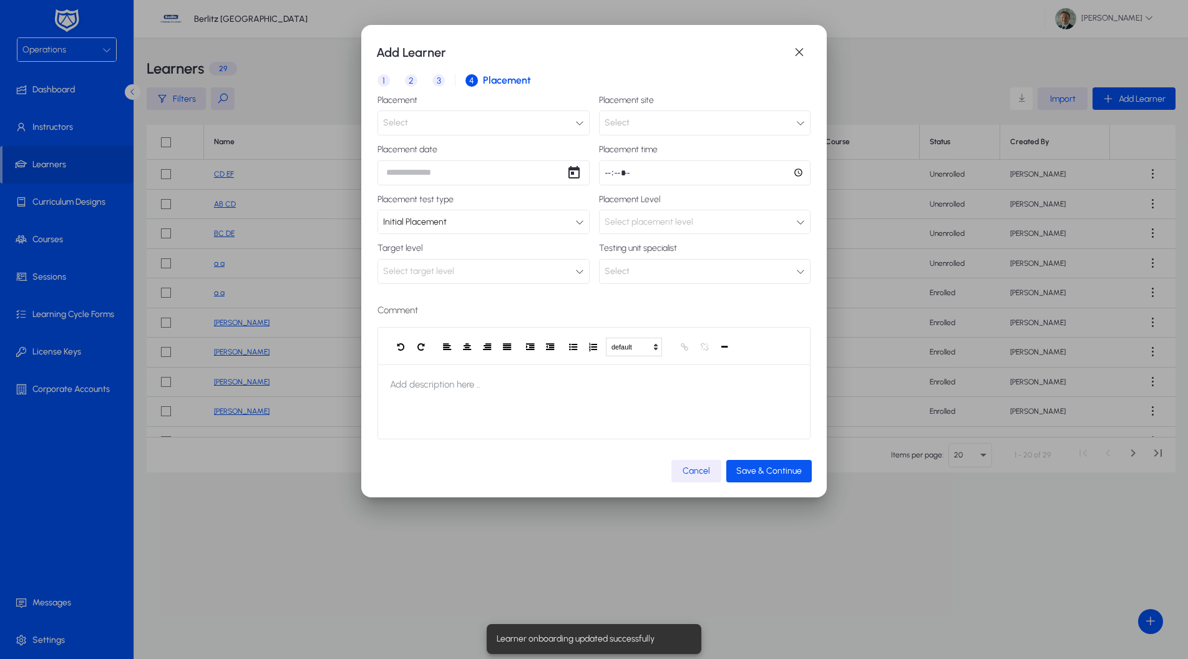
click at [791, 470] on span "Save & Continue" at bounding box center [769, 471] width 66 height 11
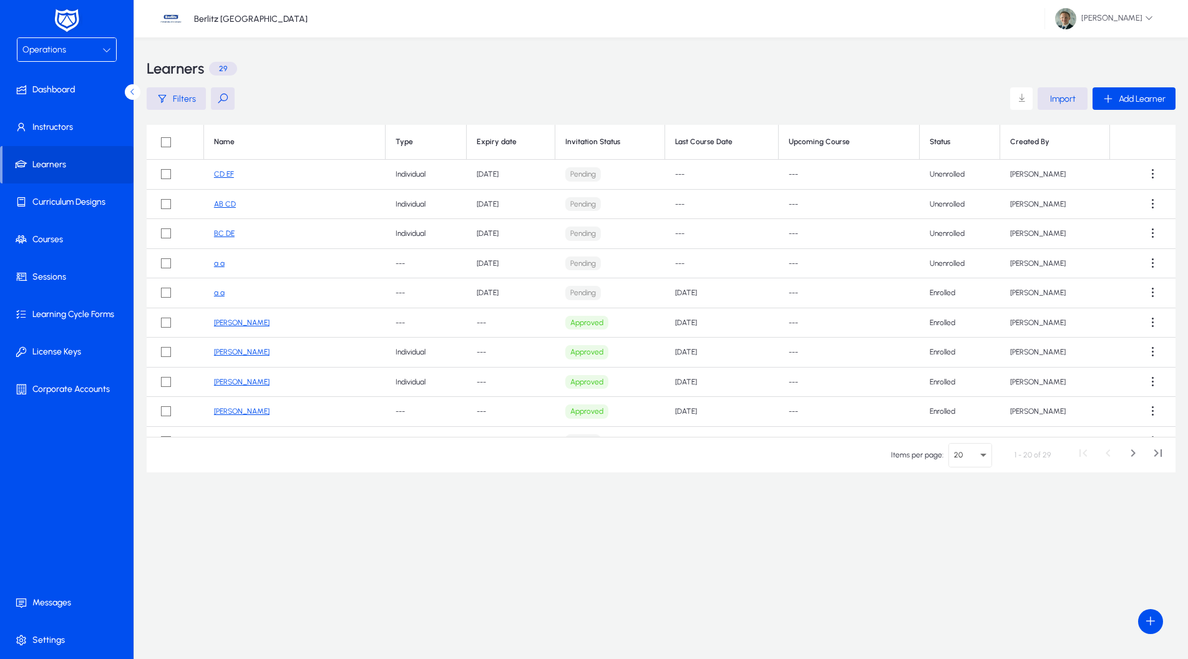
click at [220, 264] on link "a a" at bounding box center [219, 263] width 11 height 9
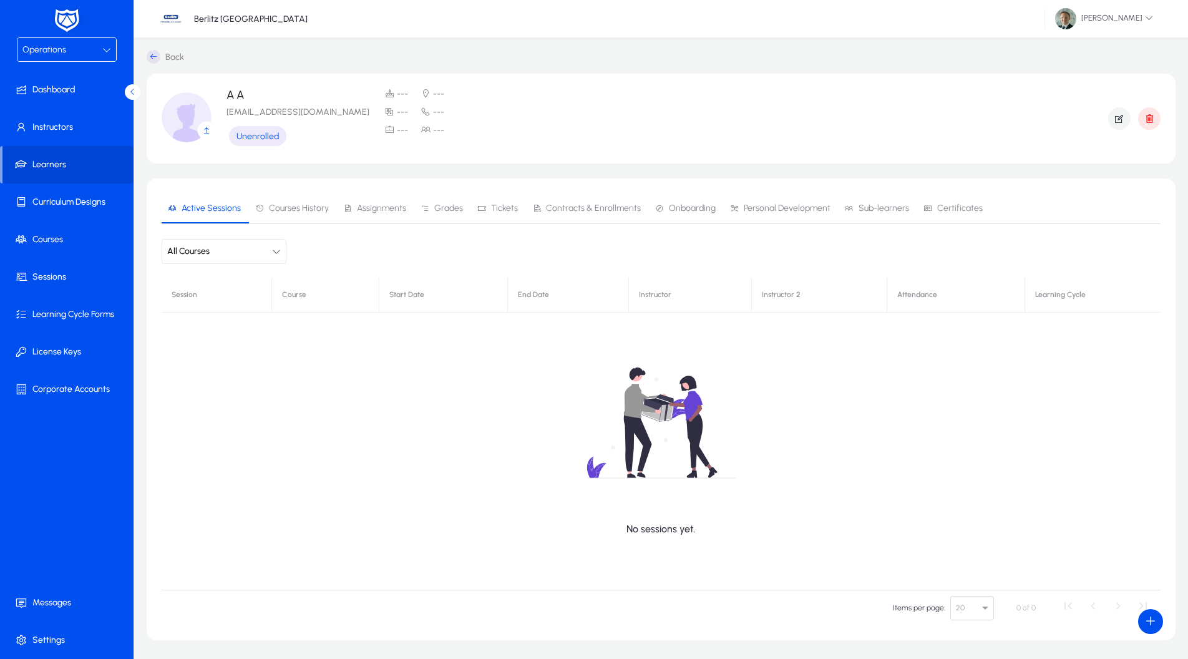
click at [597, 207] on span "Contracts & Enrollments" at bounding box center [593, 208] width 95 height 9
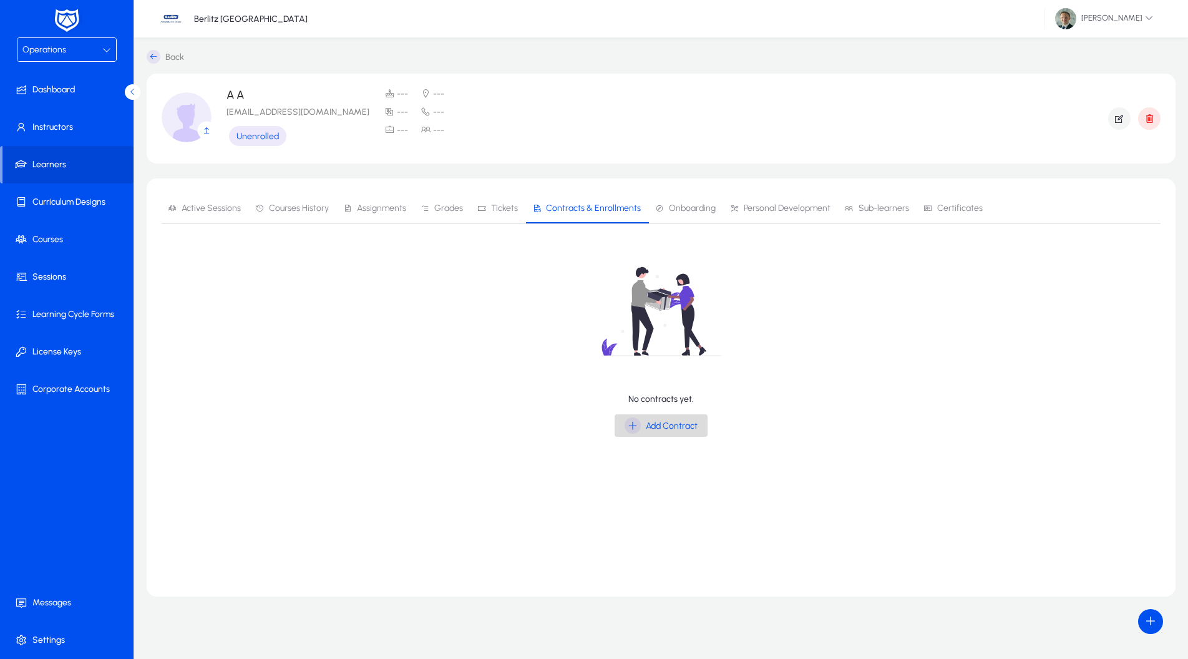
click at [663, 426] on span "Add Contract" at bounding box center [672, 426] width 52 height 11
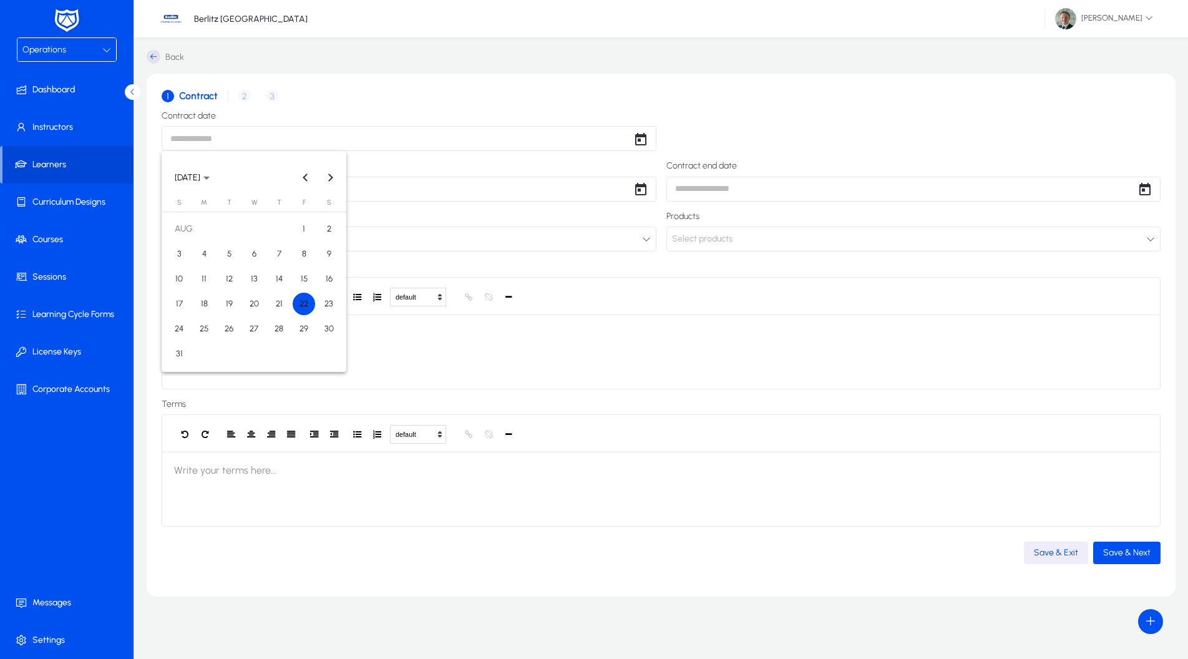
click at [258, 140] on body "Operations Dashboard Instructors Learners Curriculum Designs Courses Sessions L…" at bounding box center [594, 329] width 1188 height 659
drag, startPoint x: 310, startPoint y: 308, endPoint x: 493, endPoint y: 250, distance: 192.4
click at [310, 308] on span "22" at bounding box center [304, 304] width 22 height 22
type input "**********"
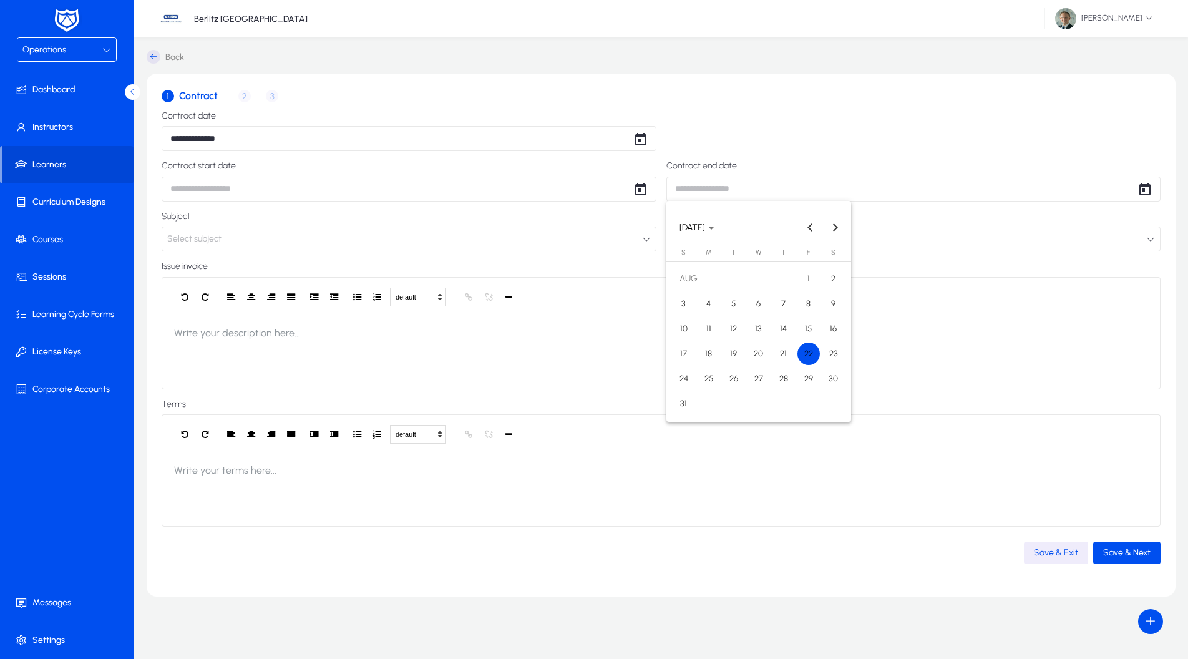
click at [710, 182] on body "**********" at bounding box center [594, 329] width 1188 height 659
click at [828, 382] on span "30" at bounding box center [833, 379] width 22 height 22
type input "**********"
click at [1129, 556] on span "Save & Next" at bounding box center [1126, 552] width 47 height 11
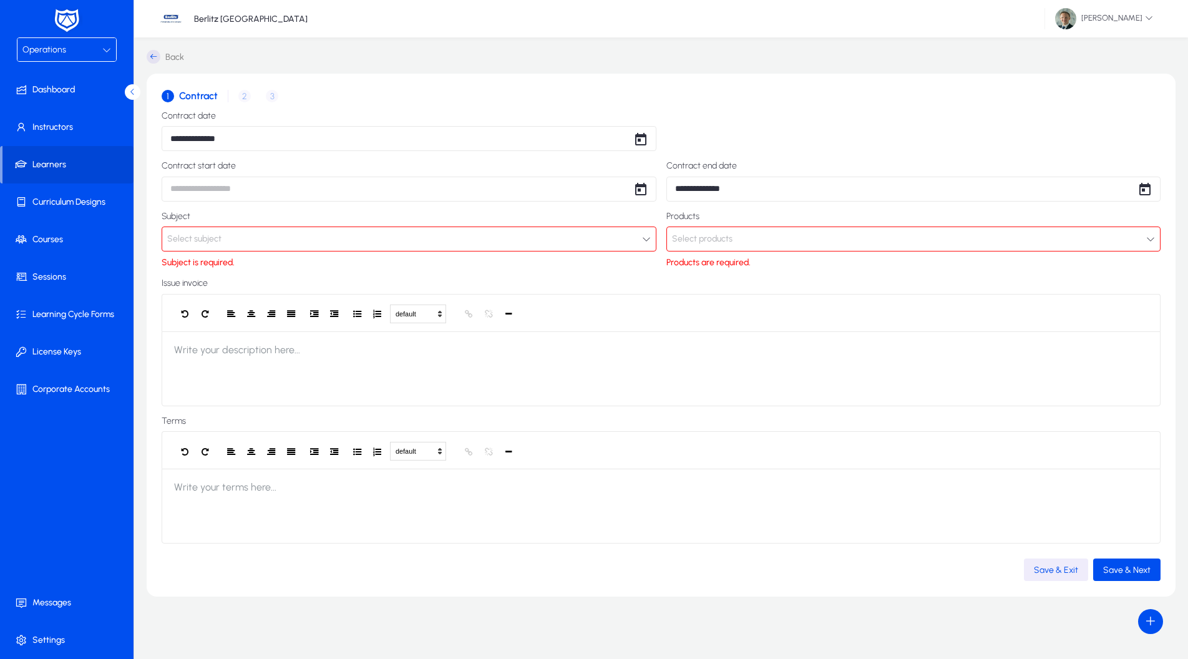
click at [408, 245] on button "Select subject" at bounding box center [409, 239] width 495 height 25
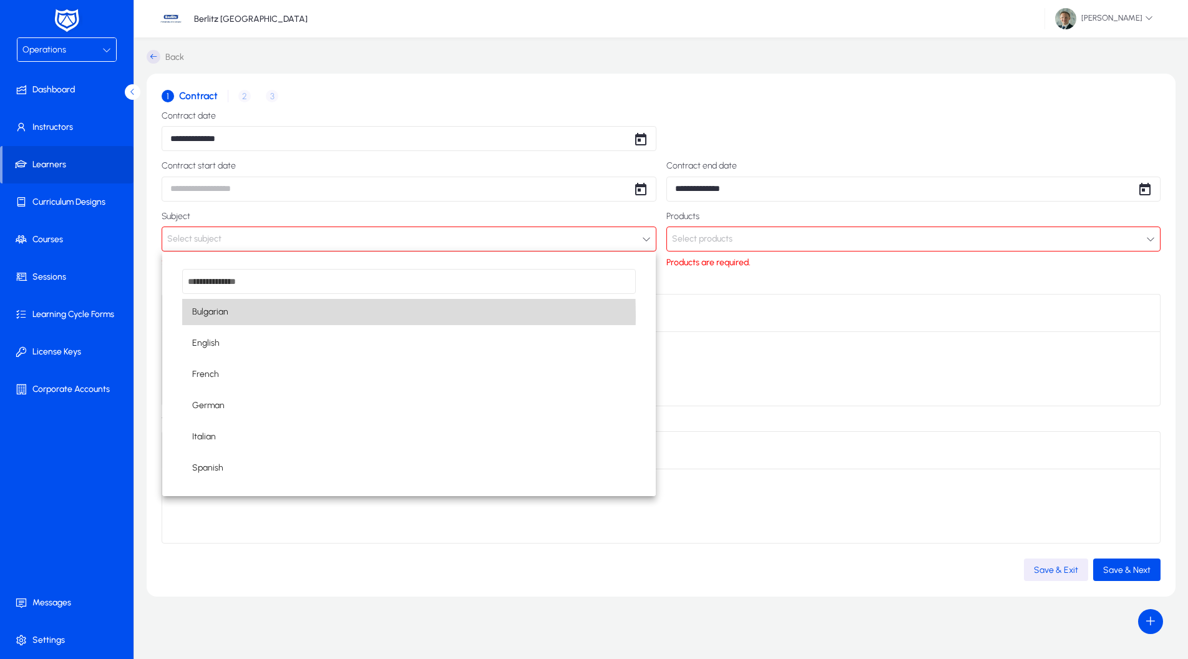
drag, startPoint x: 271, startPoint y: 316, endPoint x: 525, endPoint y: 287, distance: 255.7
click at [272, 316] on mat-option "Bulgarian" at bounding box center [409, 312] width 454 height 26
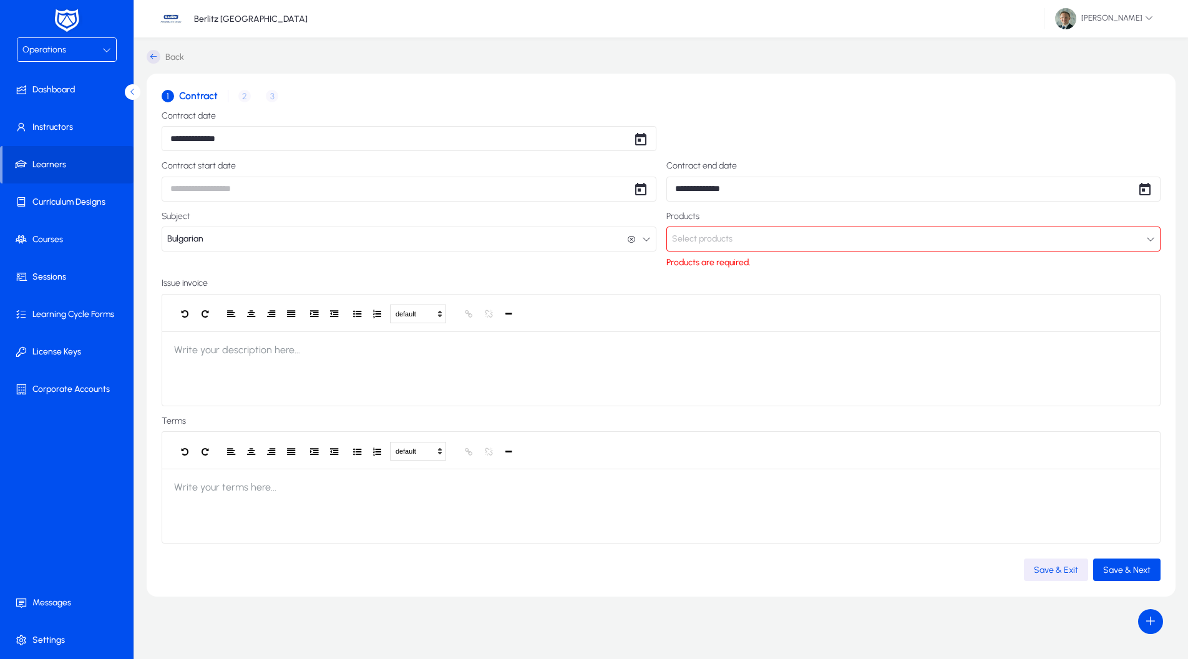
click at [732, 249] on button "Select products" at bounding box center [913, 239] width 495 height 25
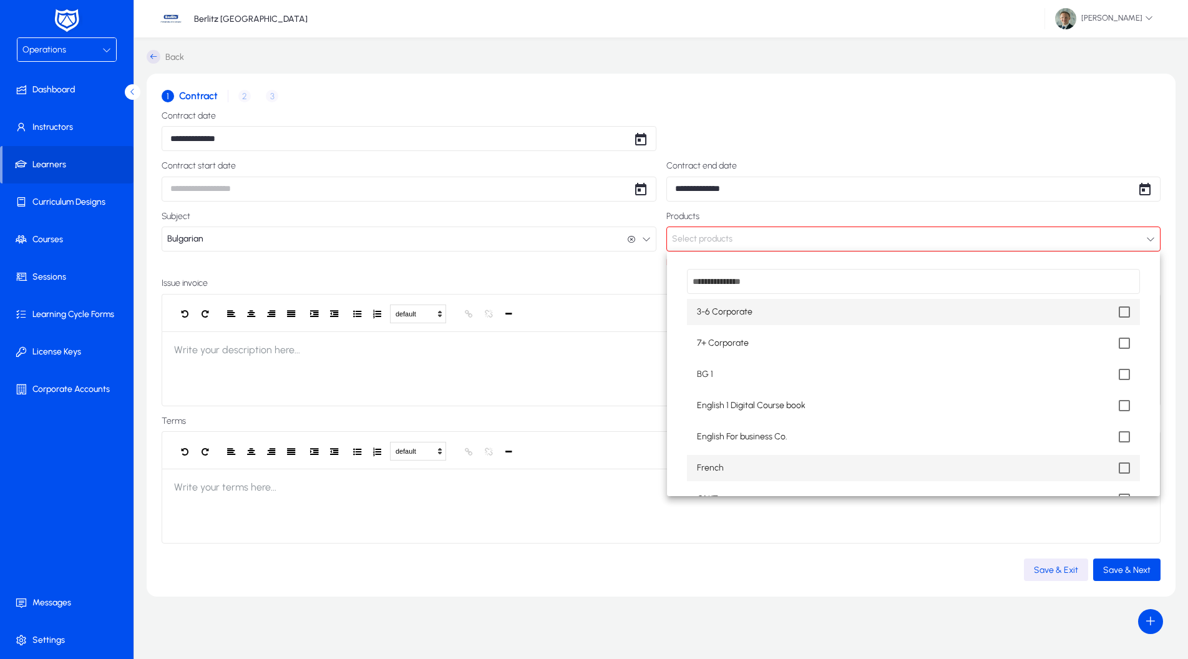
drag, startPoint x: 720, startPoint y: 373, endPoint x: 899, endPoint y: 461, distance: 198.7
click at [899, 461] on div "3-6 Corporate 7+ Corporate BG 1 English 1 Digital Course book English For busin…" at bounding box center [914, 373] width 494 height 245
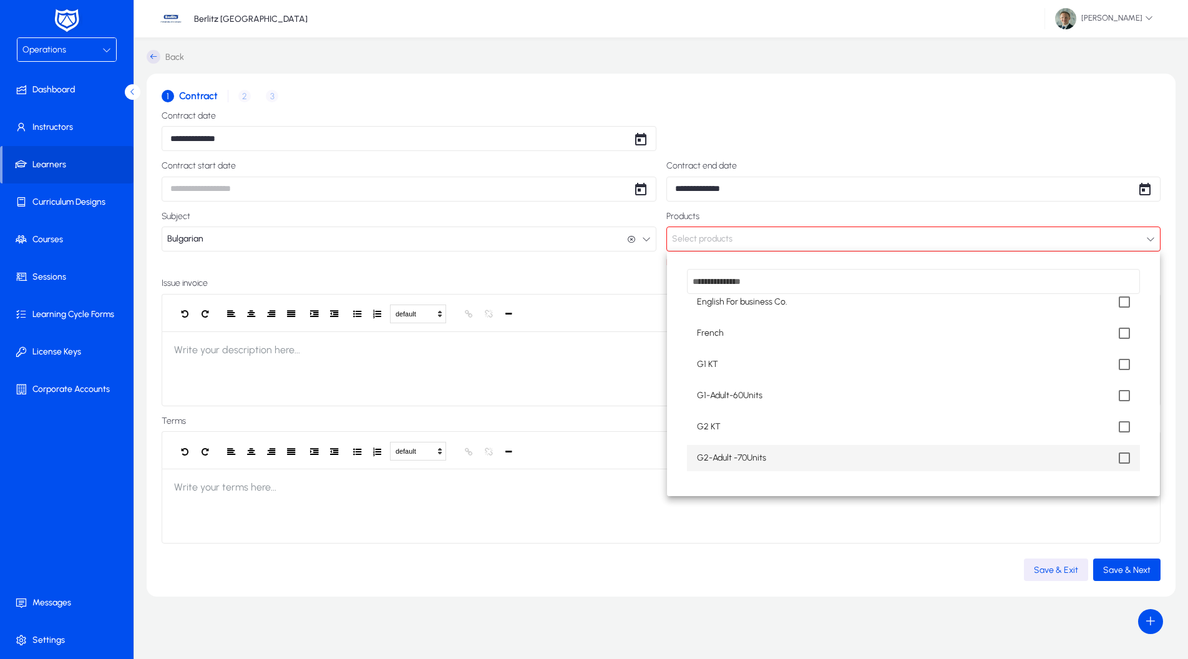
scroll to position [135, 0]
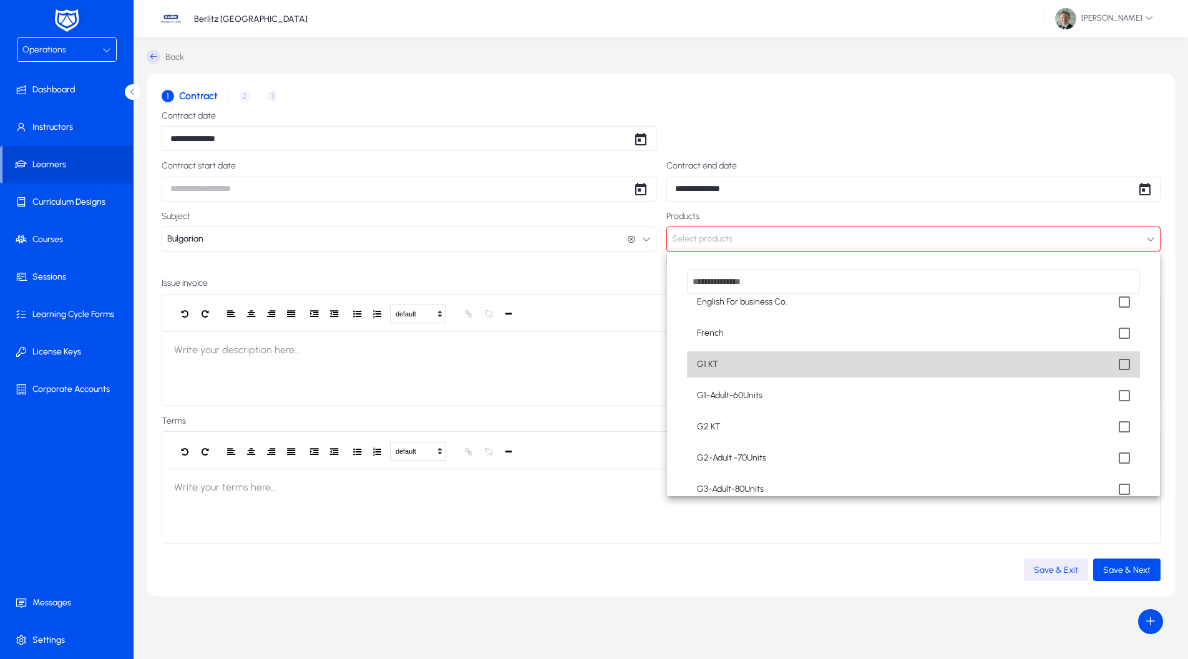
click at [735, 368] on mat-option "G1 KT" at bounding box center [914, 364] width 454 height 26
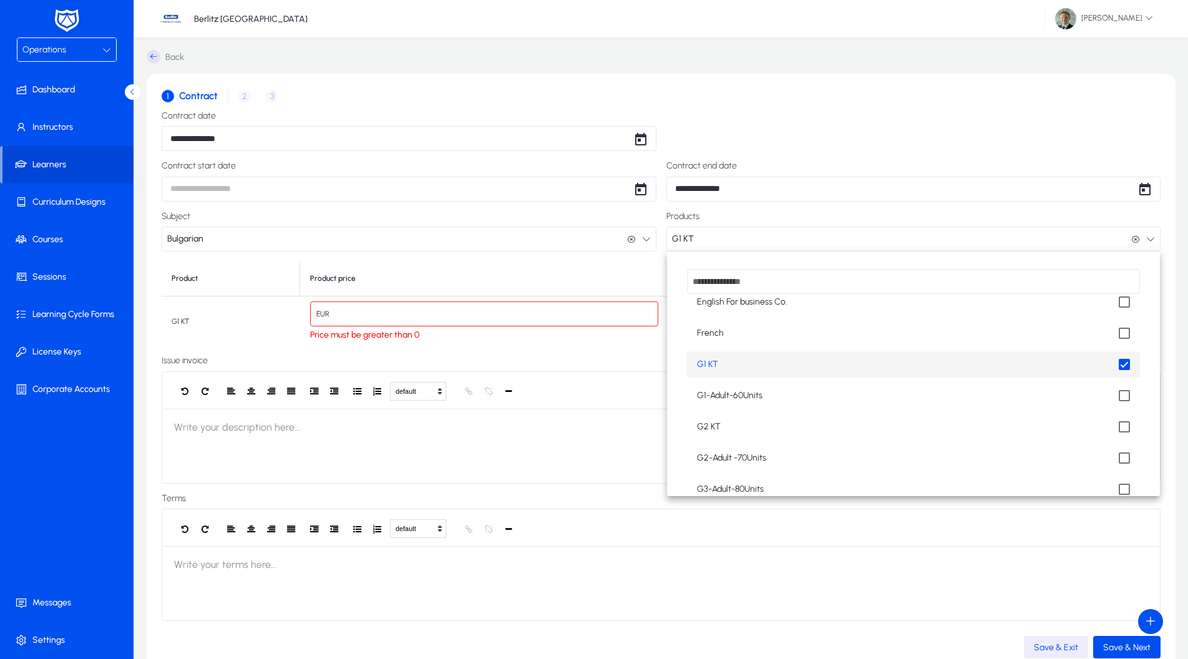
click at [721, 287] on input "dropdown search" at bounding box center [914, 281] width 454 height 25
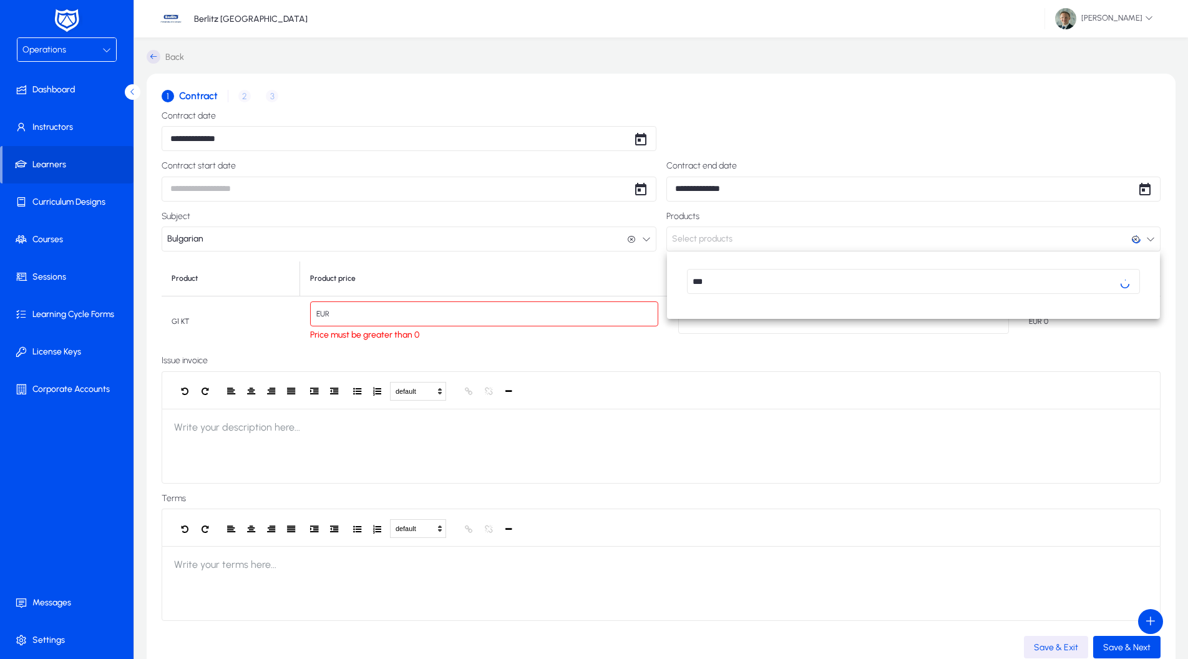
scroll to position [0, 0]
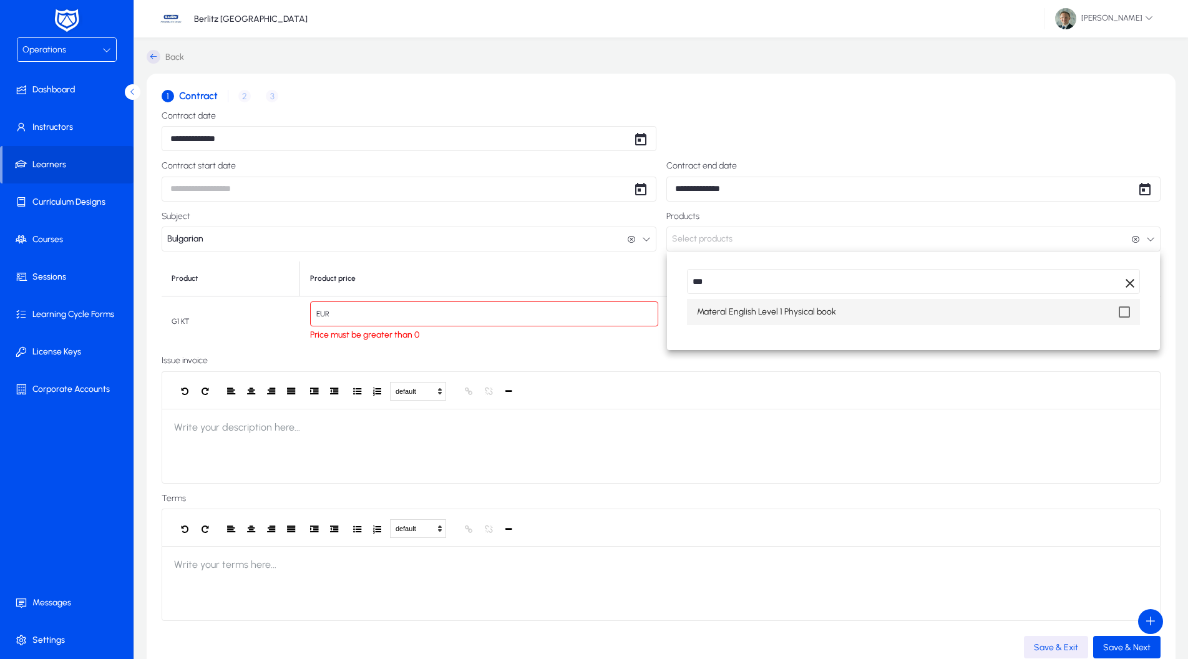
type input "***"
drag, startPoint x: 732, startPoint y: 311, endPoint x: 743, endPoint y: 293, distance: 21.3
click at [732, 311] on span "Materal English Level 1 Physical book" at bounding box center [766, 312] width 139 height 15
type input "***"
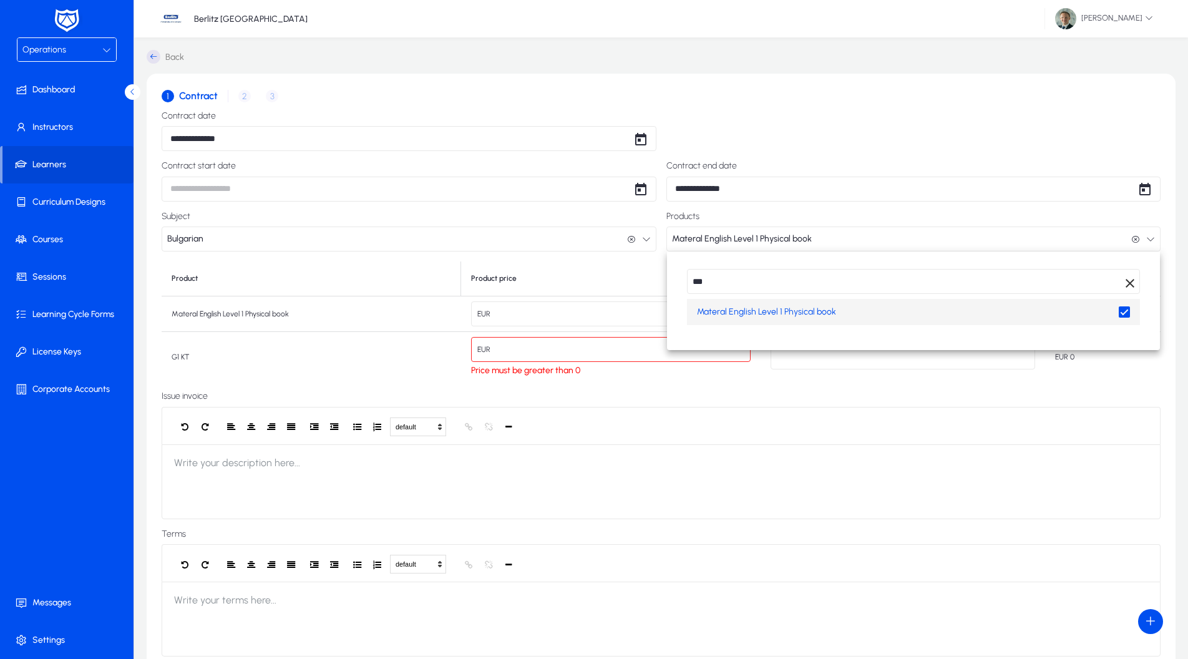
click at [748, 288] on input "***" at bounding box center [914, 281] width 454 height 25
type input "***"
click at [740, 307] on span "Registration" at bounding box center [720, 312] width 47 height 15
type input "**"
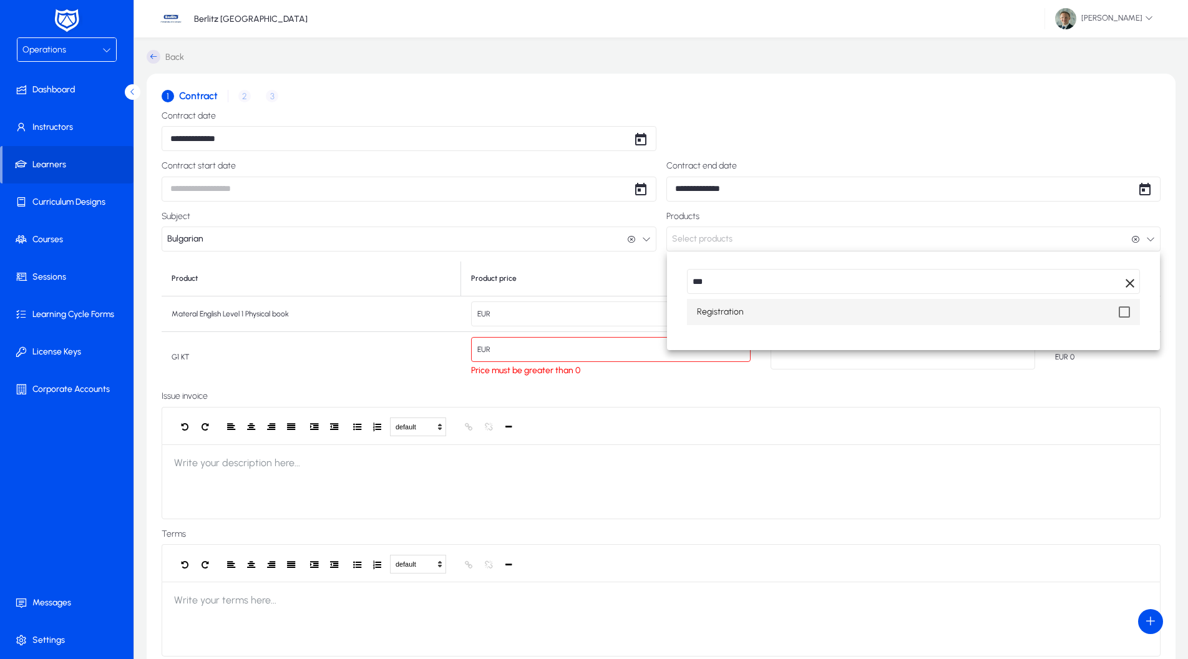
type input "***"
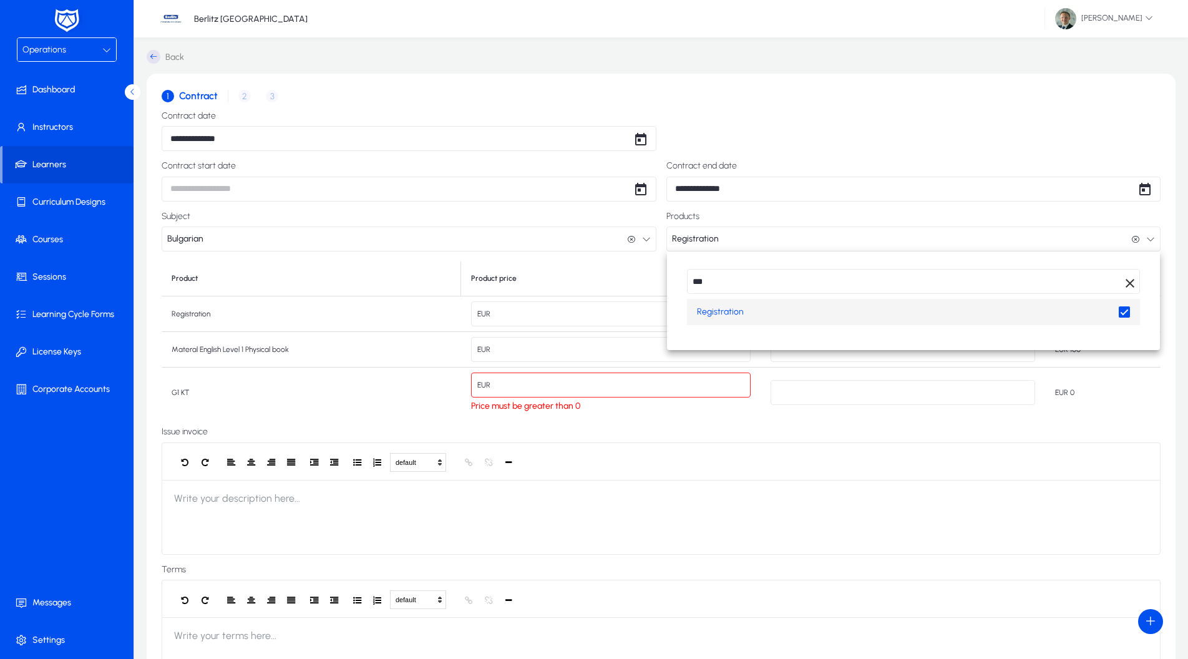
click at [686, 439] on div at bounding box center [594, 329] width 1188 height 659
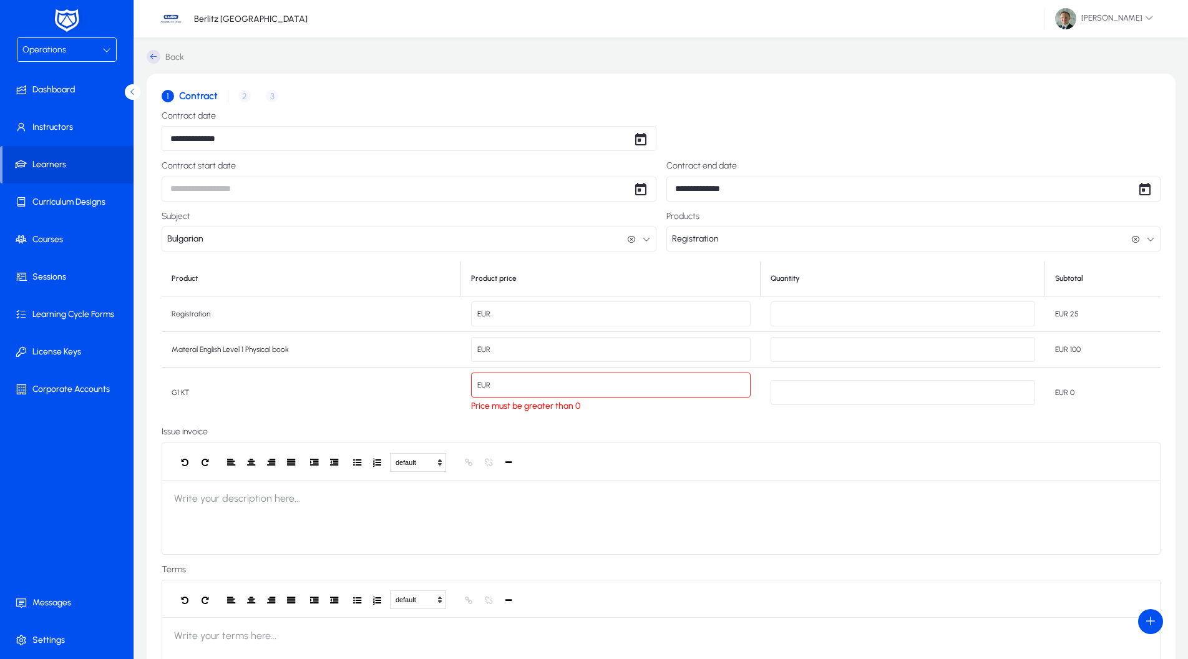
click at [511, 394] on input "*" at bounding box center [611, 385] width 280 height 25
type input "**"
click at [825, 392] on input "*" at bounding box center [903, 392] width 265 height 25
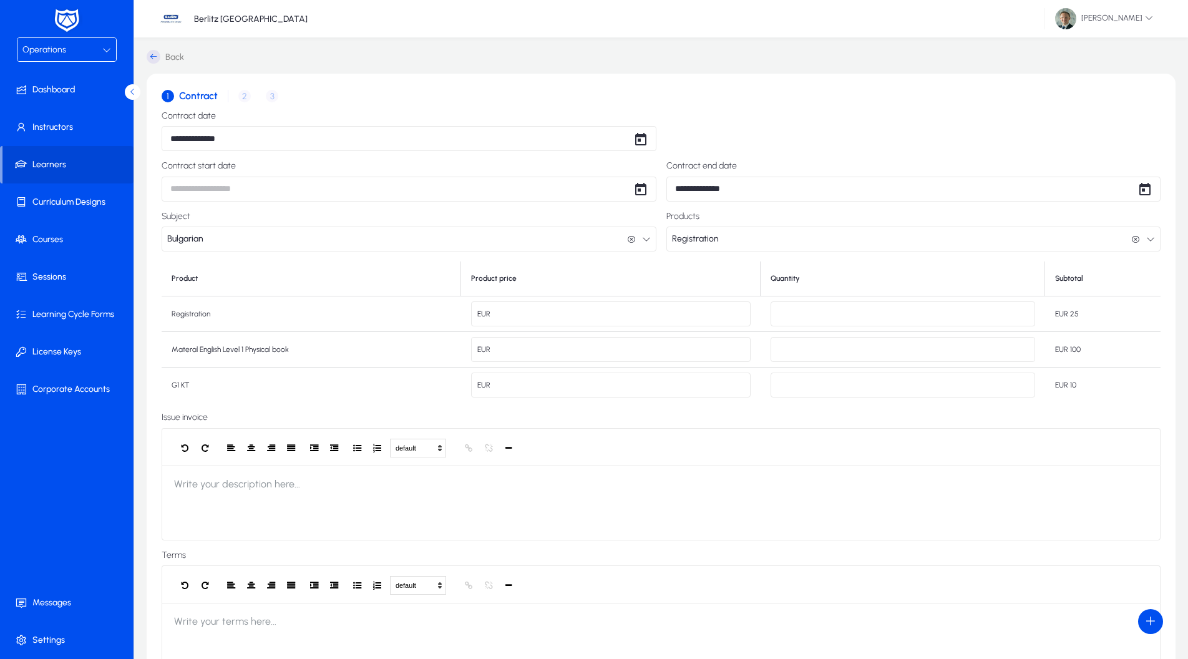
click at [825, 392] on input "*" at bounding box center [903, 385] width 265 height 25
type input "**"
click at [817, 422] on div "Issue invoice default Heading 1 Heading 2 Heading 3 Heading 4 Heading 5 Heading…" at bounding box center [661, 475] width 999 height 127
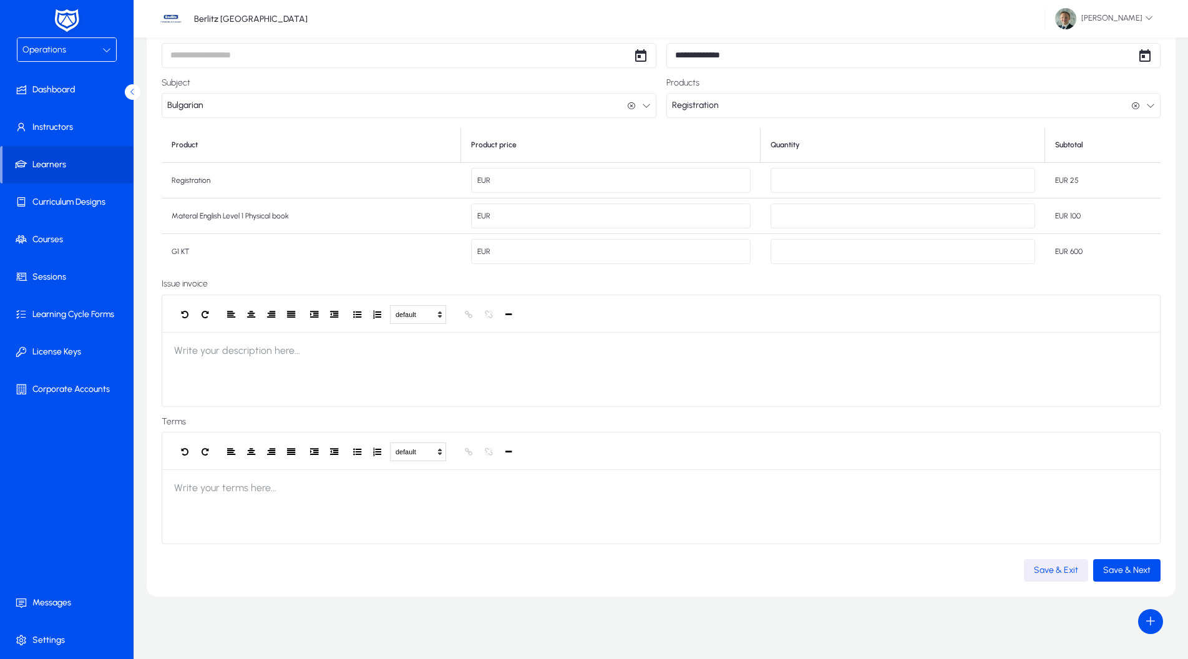
scroll to position [136, 0]
click at [1113, 567] on span "Save & Next" at bounding box center [1126, 570] width 47 height 11
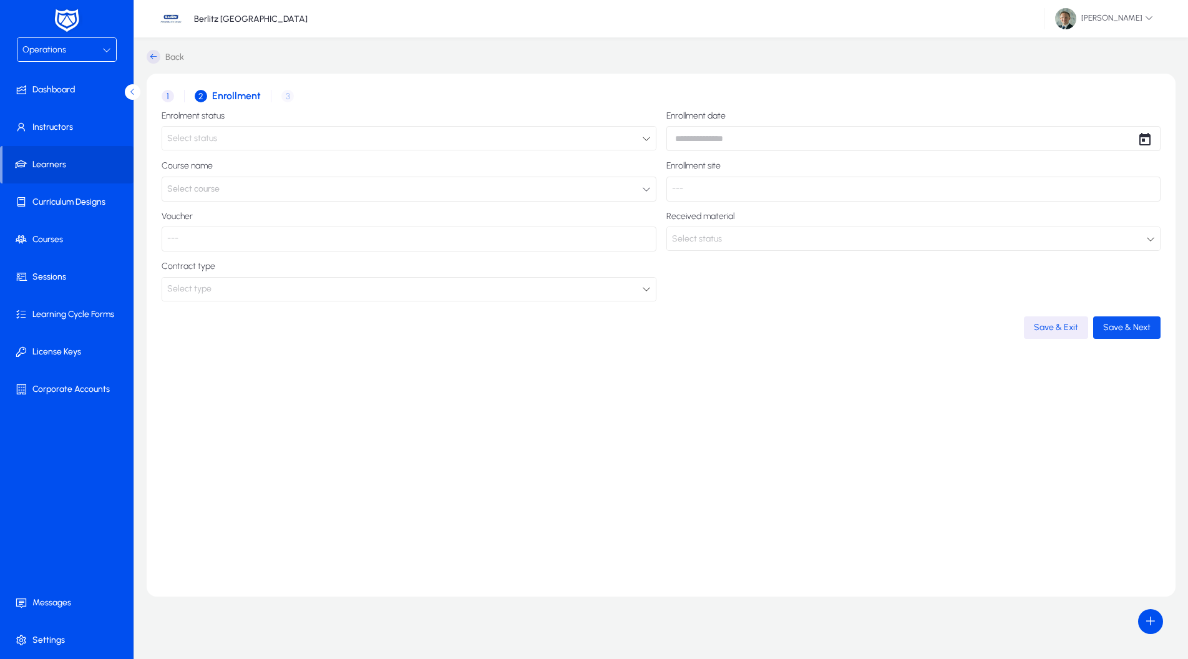
click at [1119, 328] on span "Save & Next" at bounding box center [1126, 327] width 47 height 11
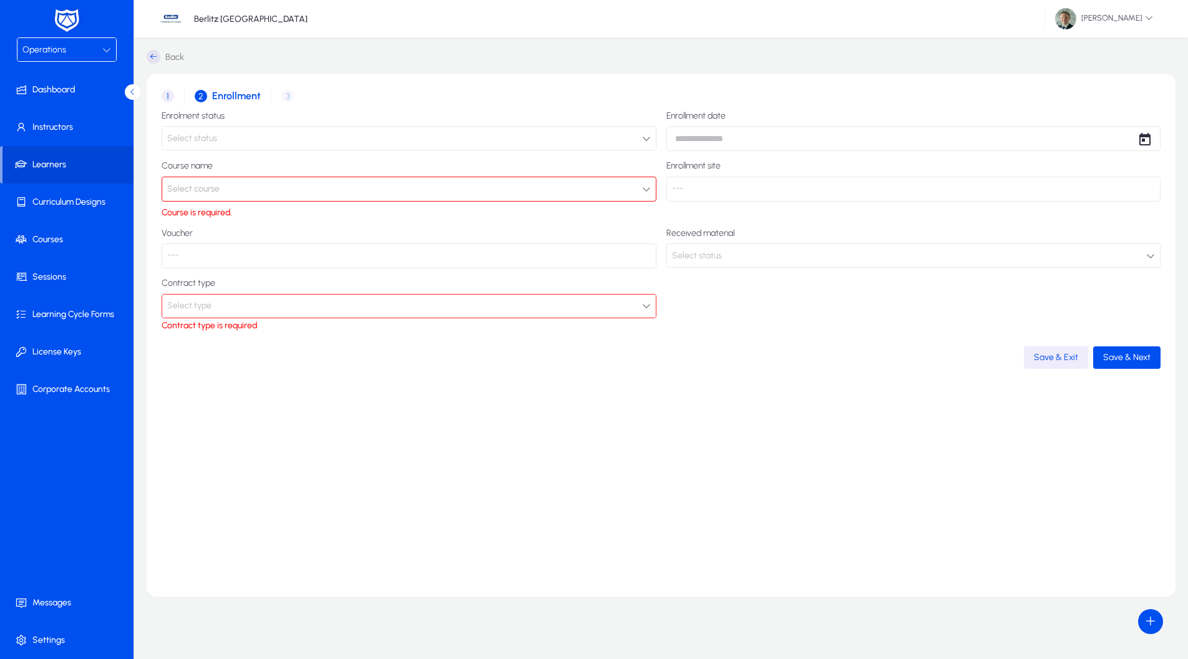
click at [270, 190] on button "Select course" at bounding box center [409, 189] width 495 height 25
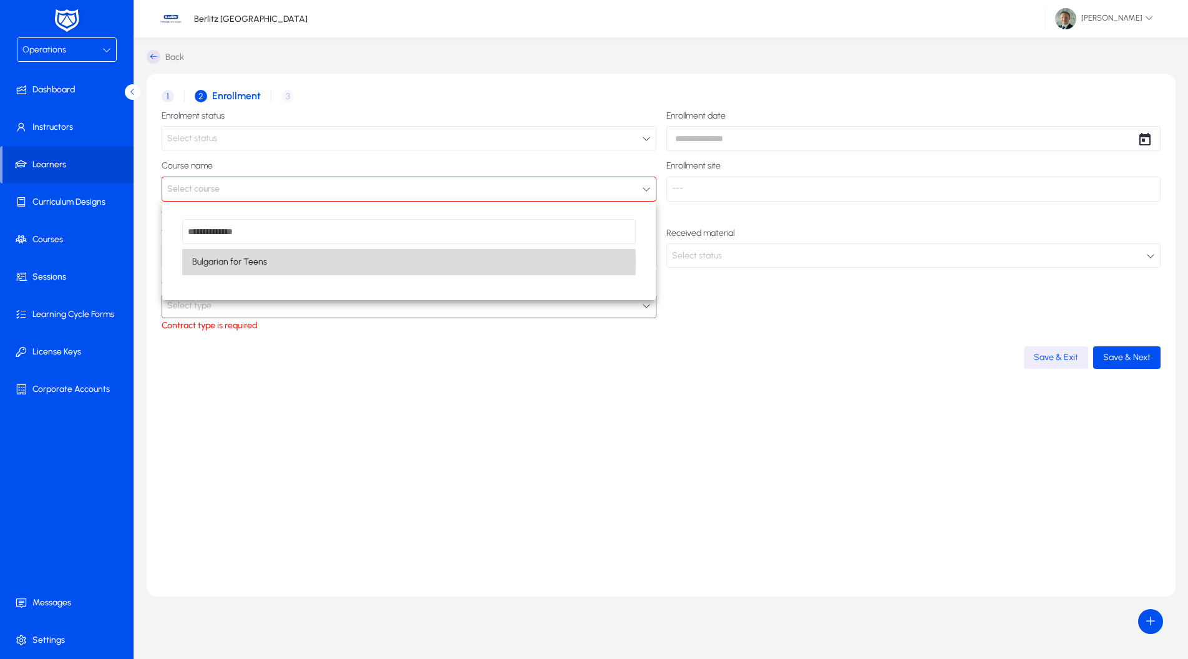
click at [245, 264] on span "Bulgarian for Teens" at bounding box center [229, 262] width 75 height 15
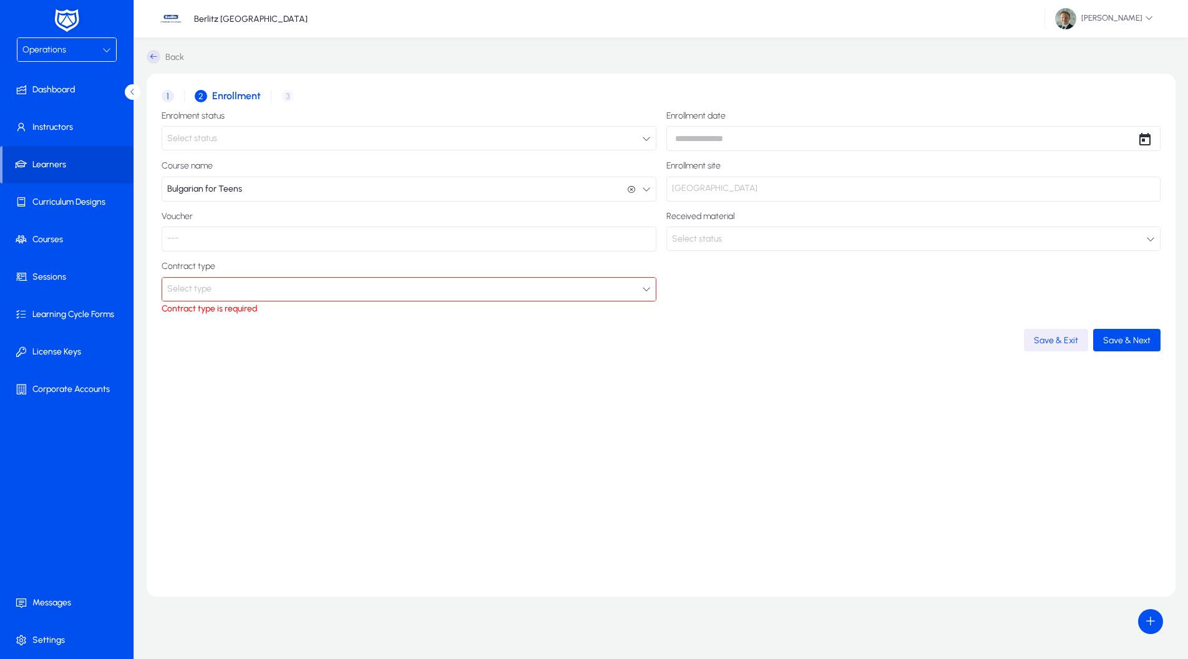
click at [236, 299] on div "Contract type Select type Contract type is required" at bounding box center [409, 287] width 495 height 52
click at [239, 292] on div "Select type" at bounding box center [404, 289] width 475 height 16
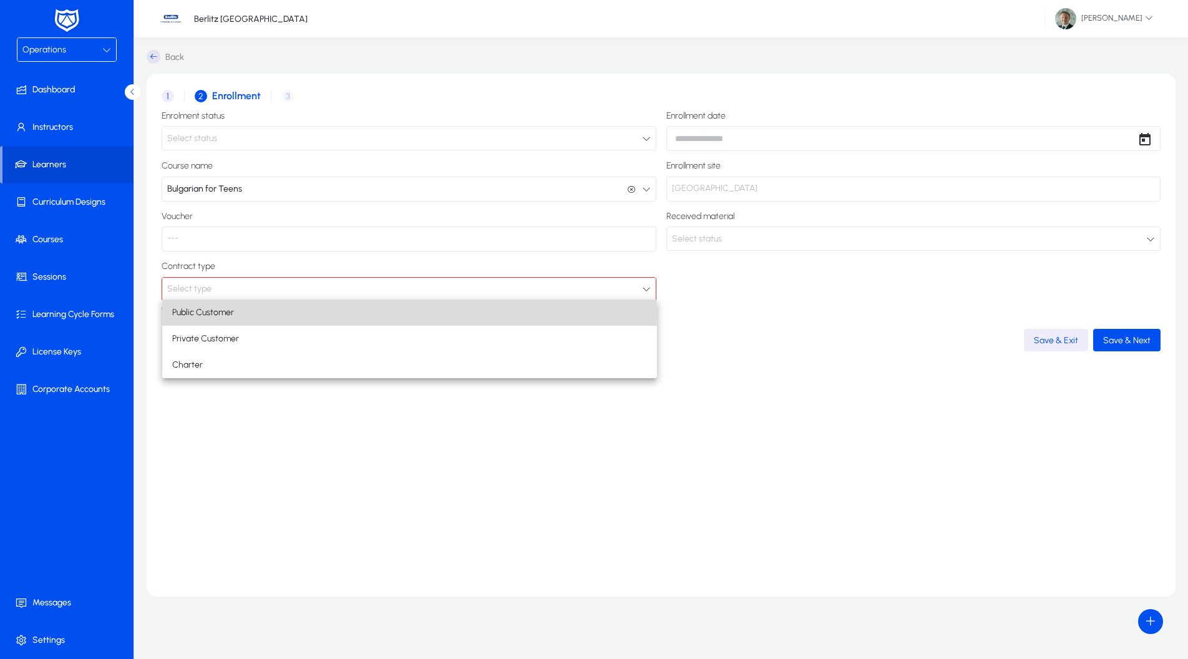
click at [249, 314] on mat-option "Public Customer" at bounding box center [409, 313] width 495 height 26
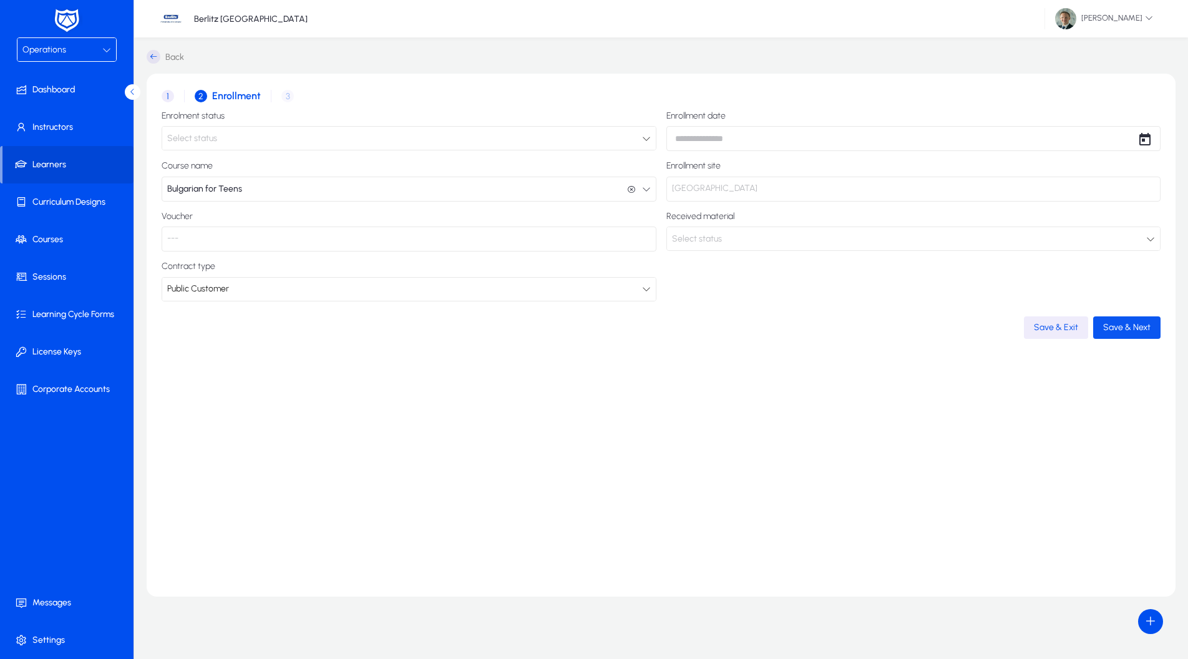
click at [1128, 313] on span "button" at bounding box center [1126, 328] width 67 height 30
drag, startPoint x: 888, startPoint y: 305, endPoint x: 895, endPoint y: 293, distance: 13.5
click at [895, 293] on form "Enrolment status Select status Enrollment date Course name Bulgarian for Teens …" at bounding box center [661, 225] width 999 height 228
click at [582, 147] on div "Select status" at bounding box center [409, 138] width 494 height 23
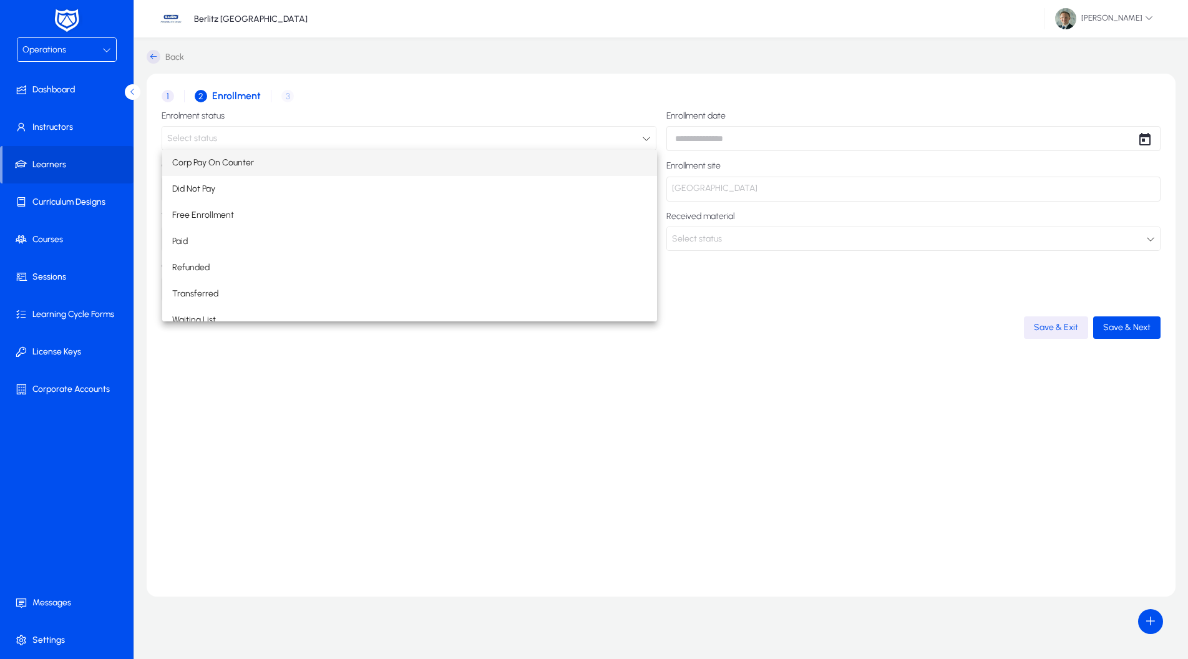
click at [582, 147] on div at bounding box center [594, 329] width 1188 height 659
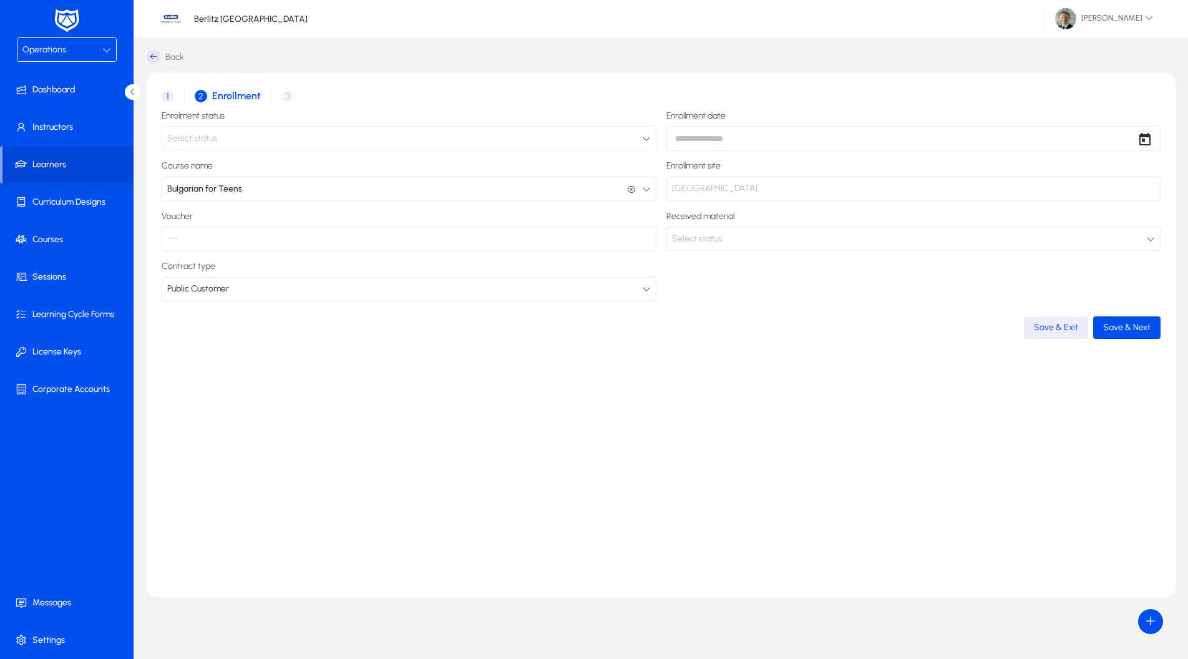
click at [582, 147] on div "Select status" at bounding box center [409, 138] width 494 height 23
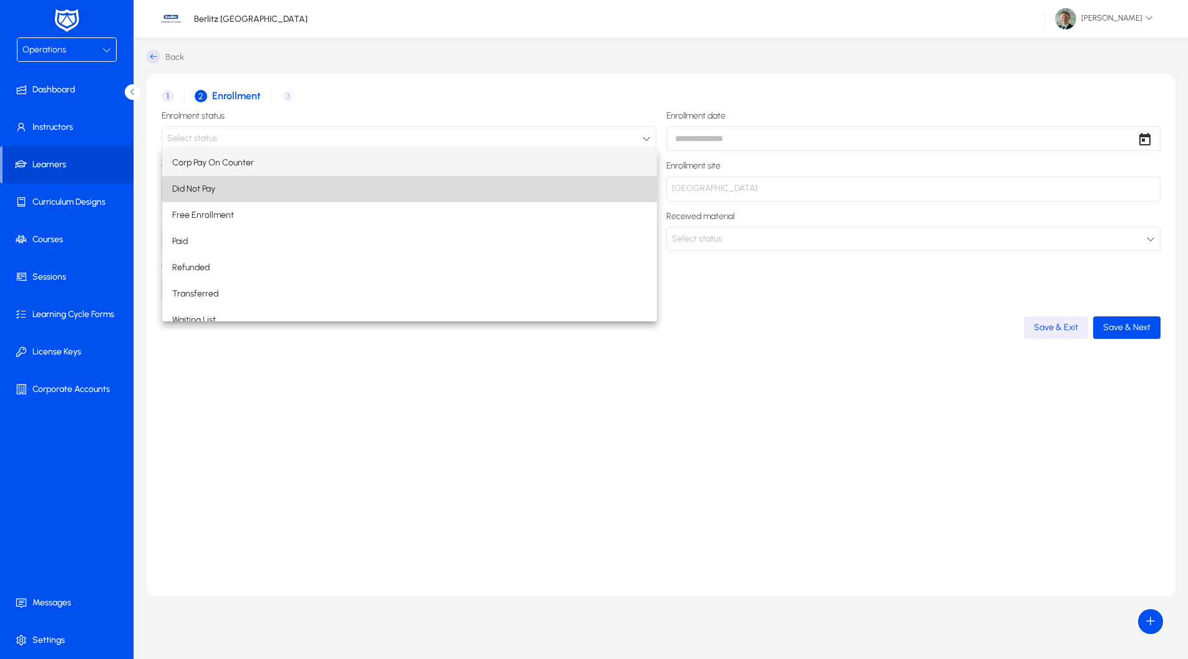
click at [228, 189] on mat-option "Did Not Pay" at bounding box center [409, 189] width 495 height 26
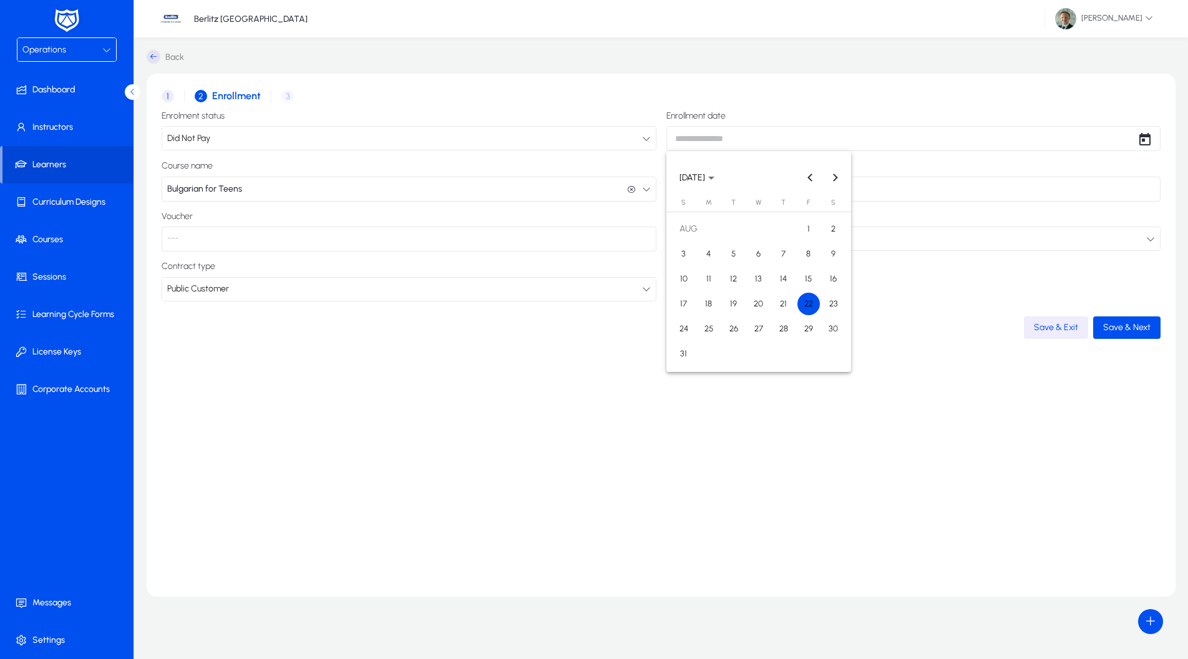
click at [801, 140] on body "Operations Dashboard Instructors Learners Curriculum Designs Courses Sessions L…" at bounding box center [594, 329] width 1188 height 659
click at [803, 308] on span "22" at bounding box center [808, 304] width 22 height 22
type input "**********"
click at [441, 239] on p "---" at bounding box center [409, 239] width 495 height 25
click at [761, 189] on p "[GEOGRAPHIC_DATA]" at bounding box center [913, 189] width 495 height 25
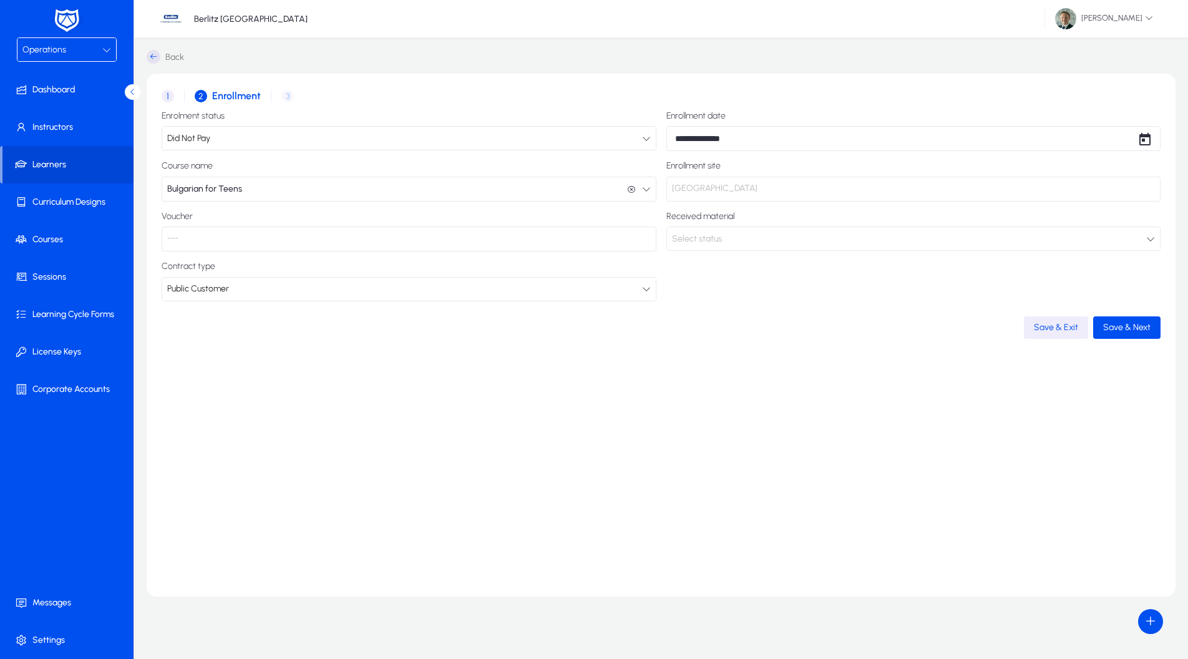
click at [754, 236] on div "Select status" at bounding box center [909, 239] width 475 height 16
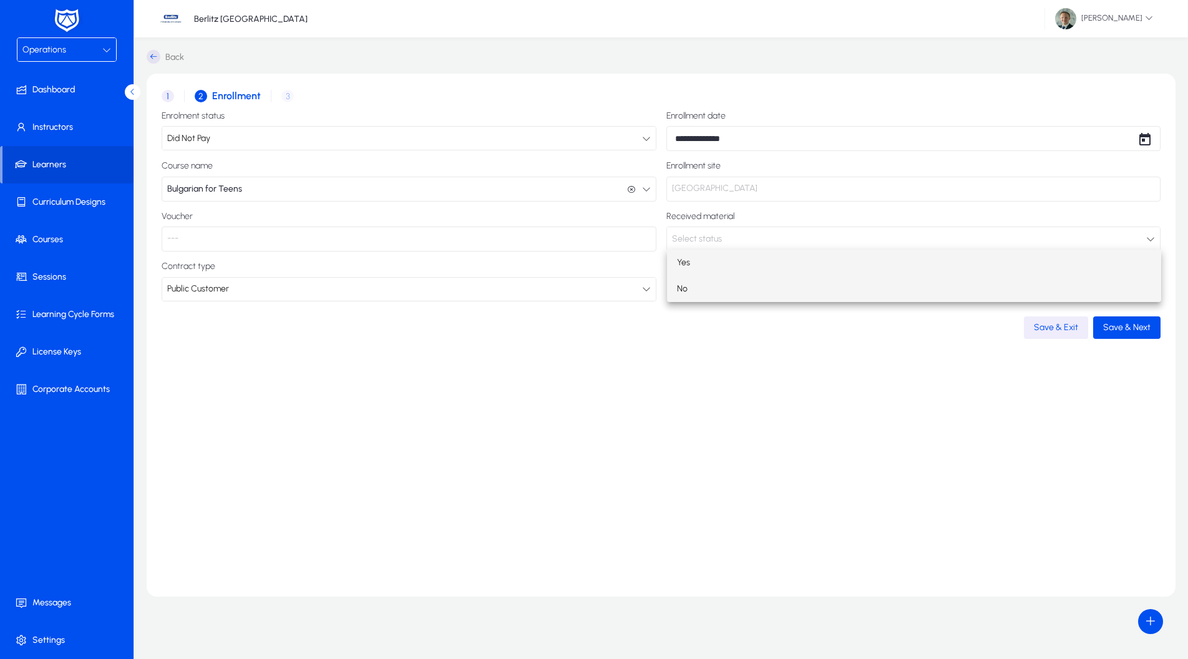
click at [697, 290] on mat-option "No" at bounding box center [914, 289] width 495 height 26
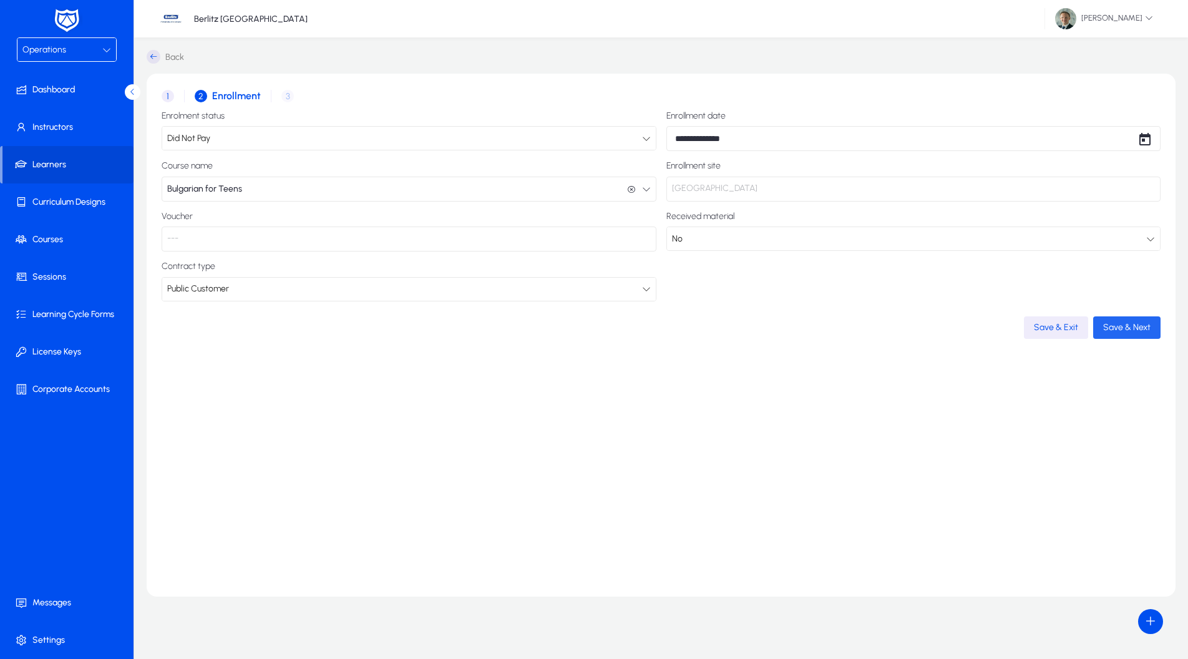
click at [1146, 333] on span "button" at bounding box center [1126, 328] width 67 height 30
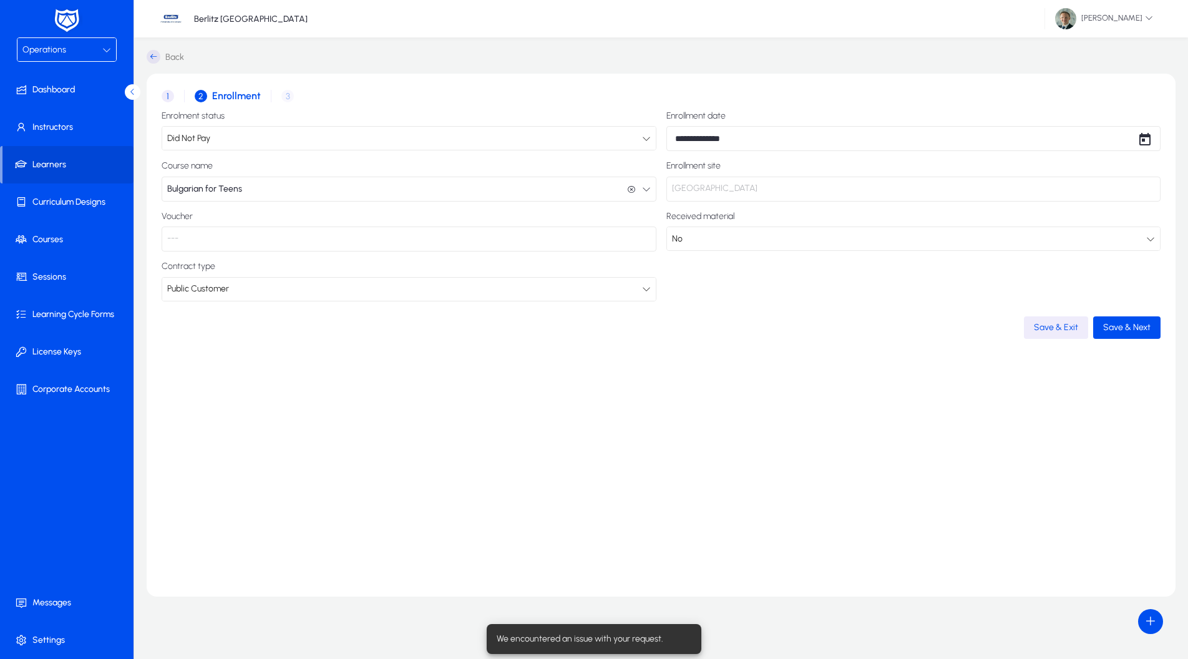
click at [168, 96] on span "1" at bounding box center [168, 96] width 12 height 12
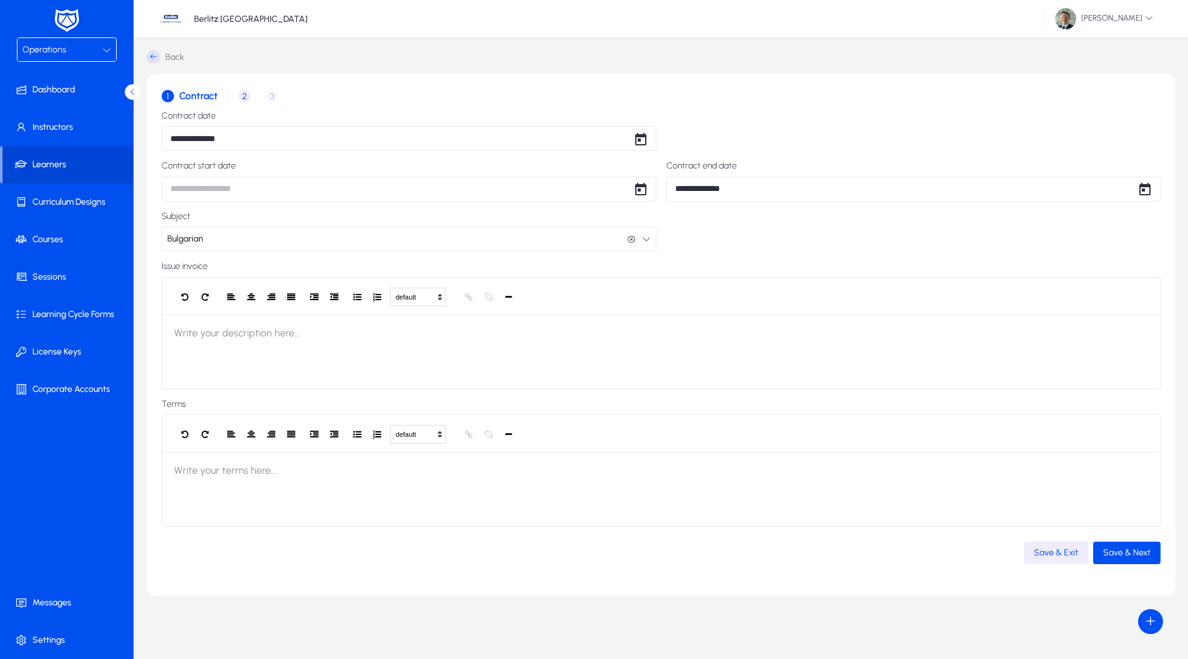
click at [216, 190] on body "**********" at bounding box center [594, 329] width 1188 height 659
click at [306, 352] on span "22" at bounding box center [304, 354] width 22 height 22
type input "**********"
click at [1142, 558] on span "Save & Next" at bounding box center [1126, 552] width 47 height 11
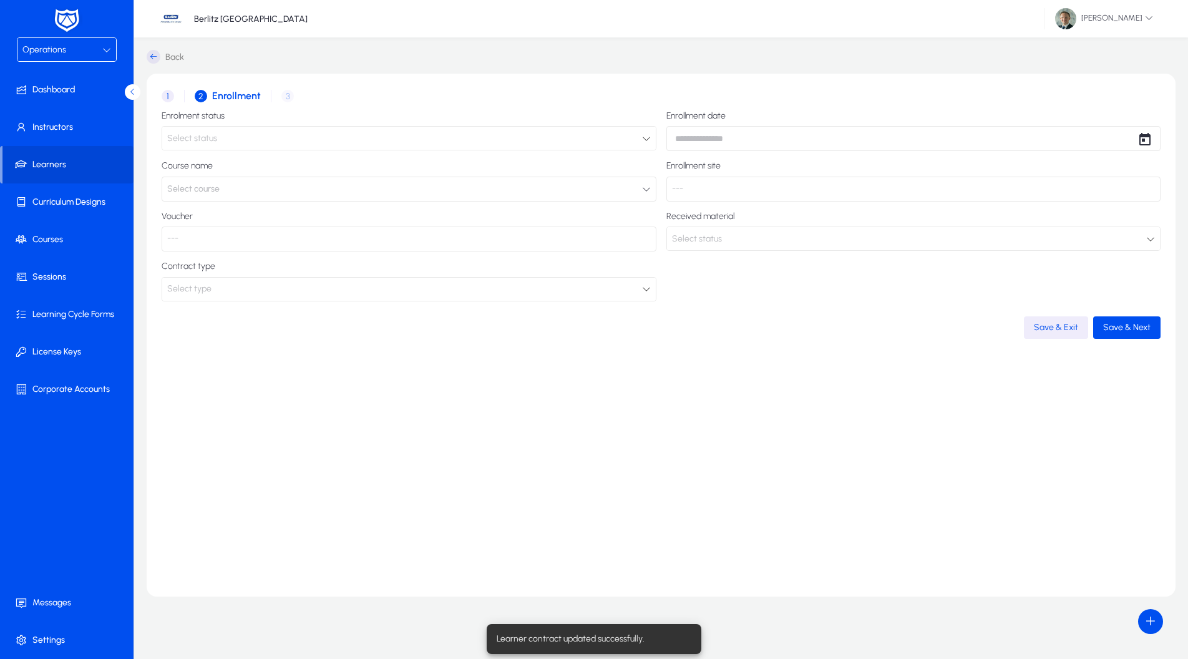
click at [368, 130] on div "Select status" at bounding box center [404, 138] width 475 height 16
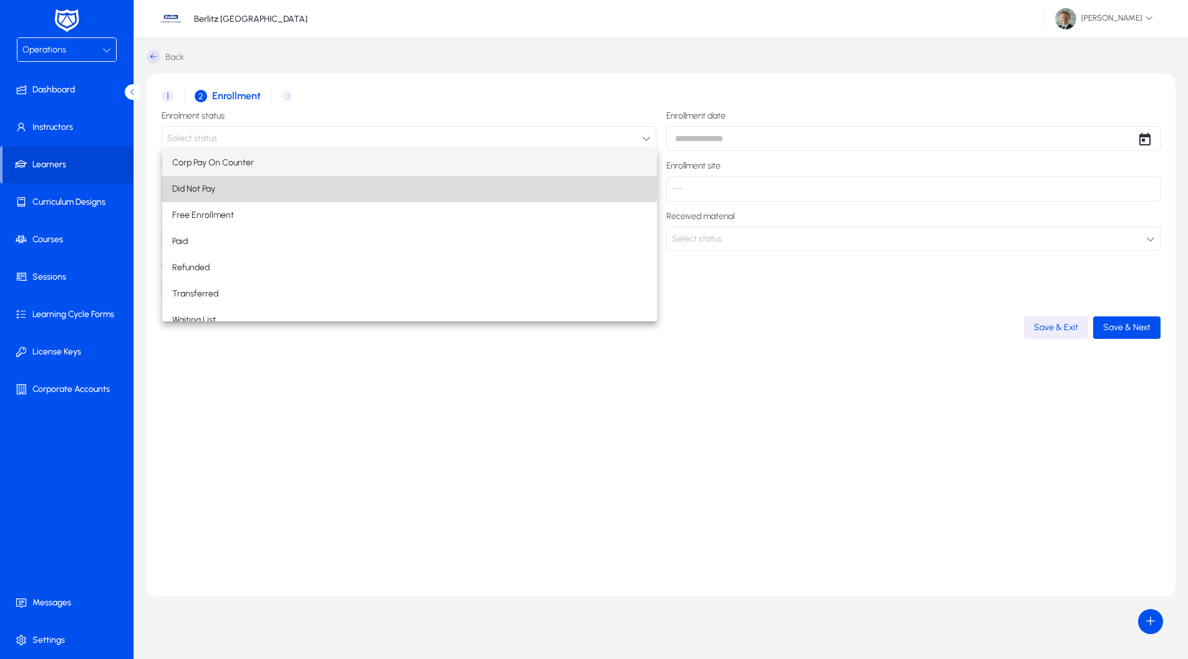
click at [242, 185] on mat-option "Did Not Pay" at bounding box center [409, 189] width 495 height 26
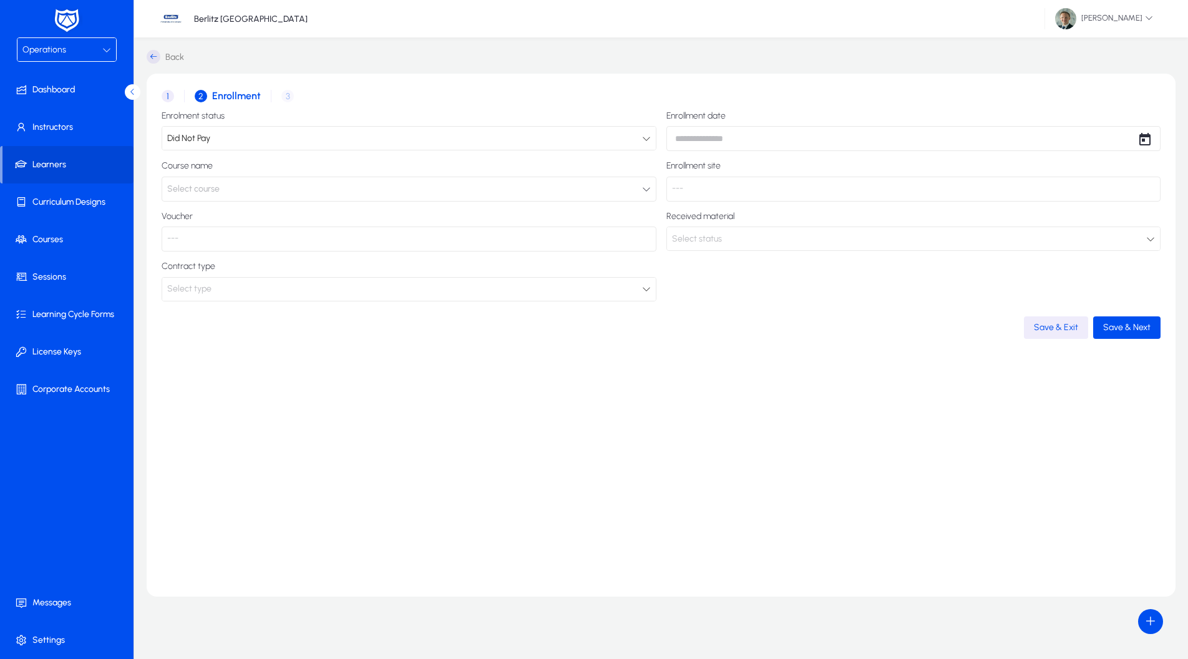
click at [751, 147] on body "Operations Dashboard Instructors Learners Curriculum Designs Courses Sessions L…" at bounding box center [594, 329] width 1188 height 659
click at [808, 303] on span "22" at bounding box center [808, 304] width 22 height 22
type input "**********"
click at [489, 199] on div "**********" at bounding box center [661, 206] width 999 height 190
click at [492, 190] on button "Select course" at bounding box center [409, 189] width 495 height 25
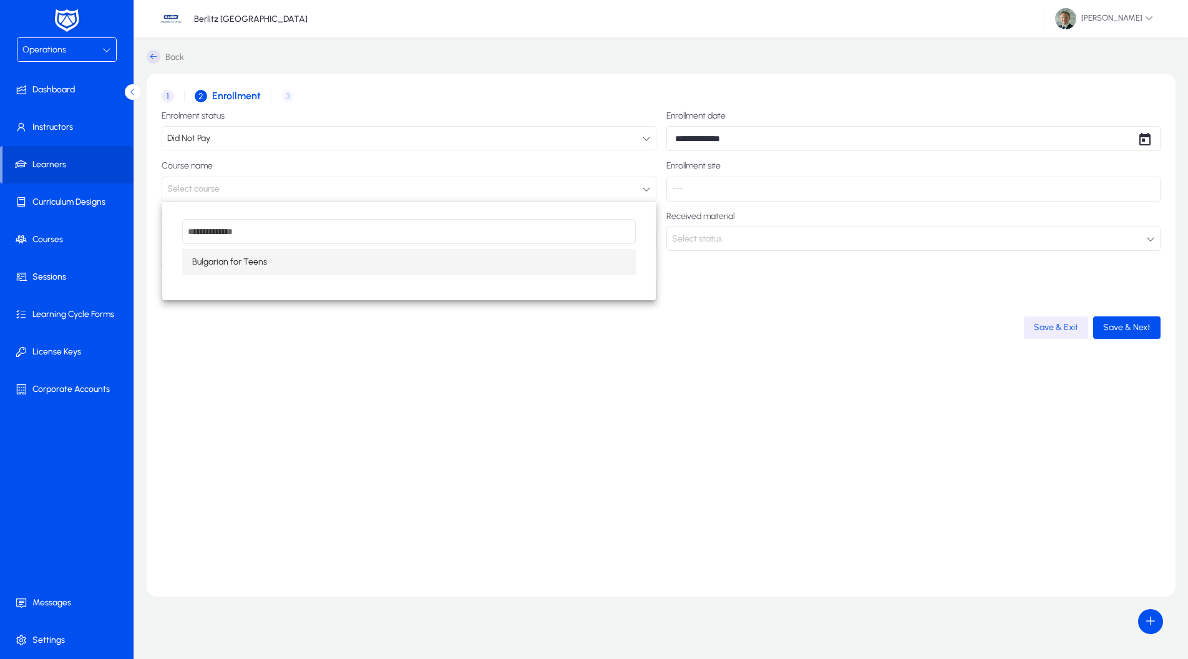
drag, startPoint x: 355, startPoint y: 260, endPoint x: 394, endPoint y: 251, distance: 40.3
click at [355, 260] on mat-option "Bulgarian for Teens" at bounding box center [409, 262] width 454 height 26
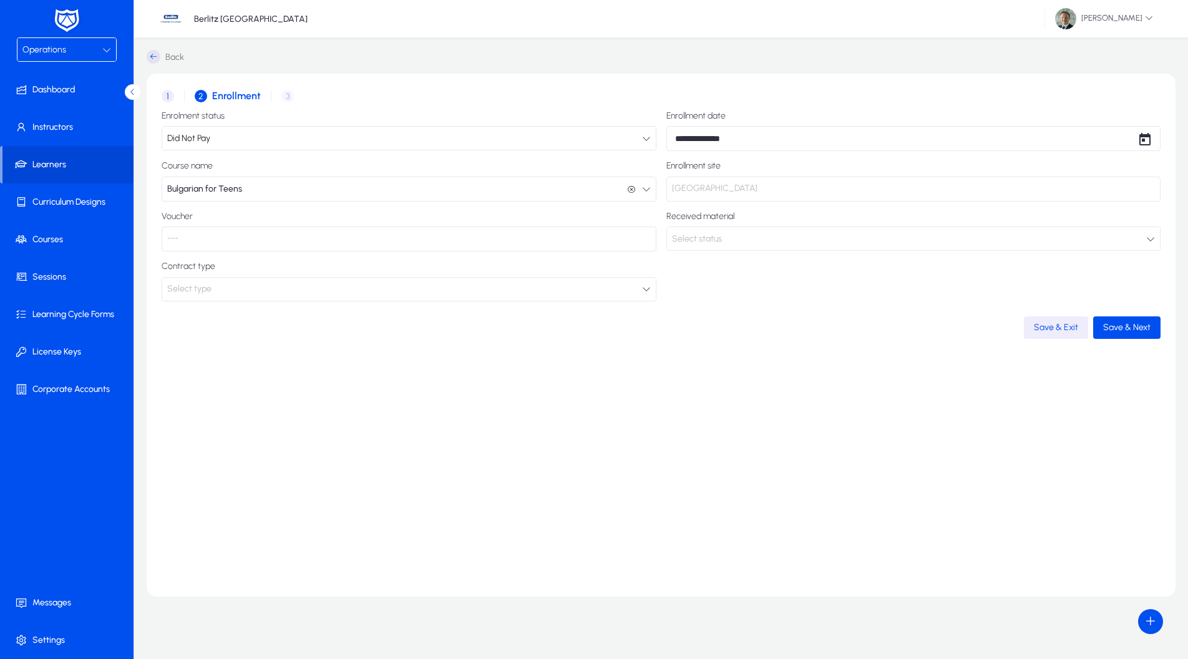
click at [705, 196] on p "[GEOGRAPHIC_DATA]" at bounding box center [913, 189] width 495 height 25
drag, startPoint x: 489, startPoint y: 236, endPoint x: 462, endPoint y: 264, distance: 39.3
click at [489, 236] on p "---" at bounding box center [409, 239] width 495 height 25
click at [430, 287] on div "Select type" at bounding box center [404, 289] width 475 height 16
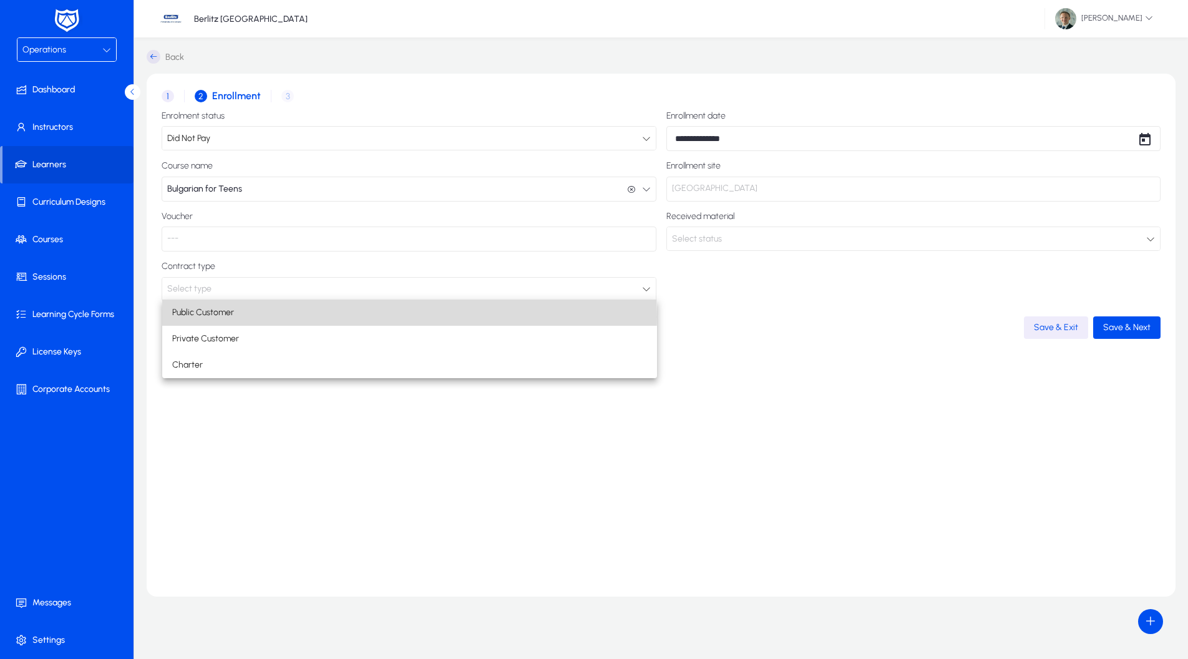
click at [306, 317] on mat-option "Public Customer" at bounding box center [409, 313] width 495 height 26
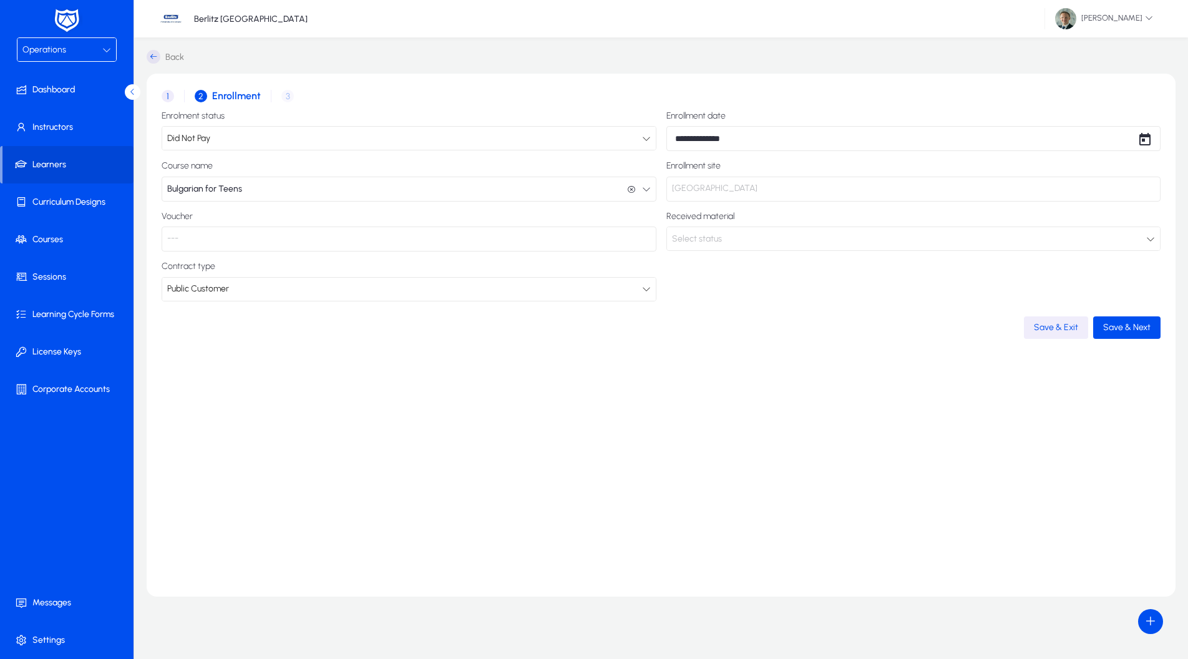
drag, startPoint x: 973, startPoint y: 349, endPoint x: 1079, endPoint y: 328, distance: 107.7
click at [987, 347] on div "**********" at bounding box center [661, 335] width 1029 height 523
click at [1105, 324] on span "Save & Next" at bounding box center [1126, 327] width 47 height 11
click at [814, 472] on div "**********" at bounding box center [661, 335] width 1029 height 523
click at [46, 156] on span at bounding box center [67, 165] width 131 height 30
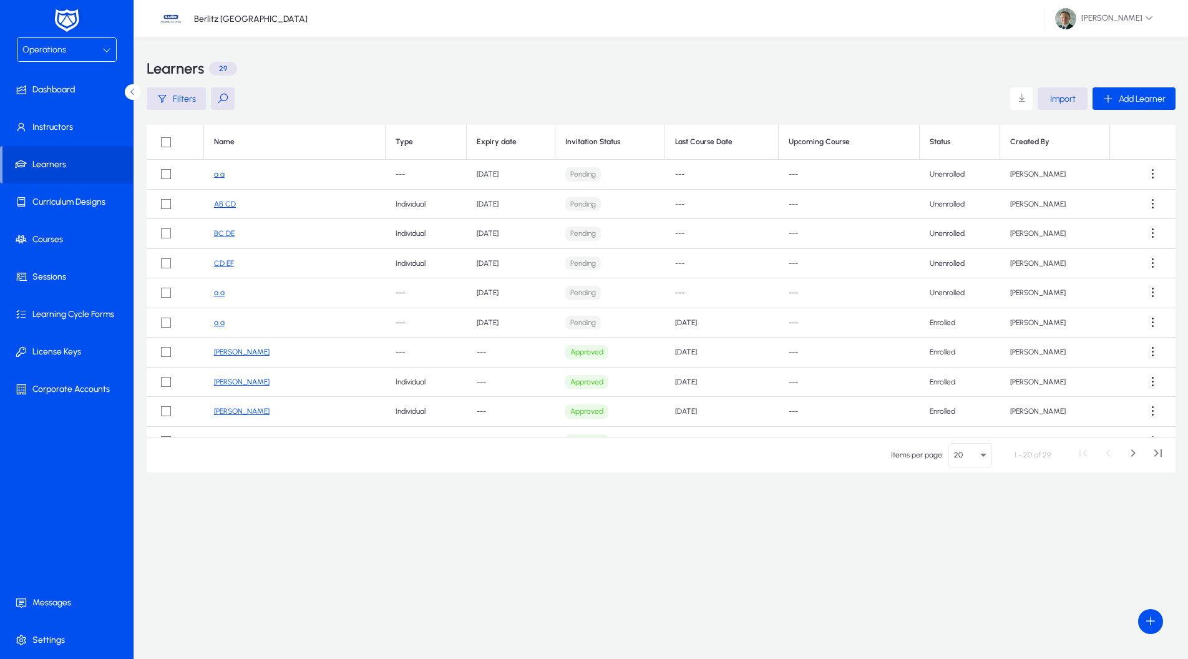
click at [240, 353] on link "[PERSON_NAME]" at bounding box center [242, 352] width 56 height 9
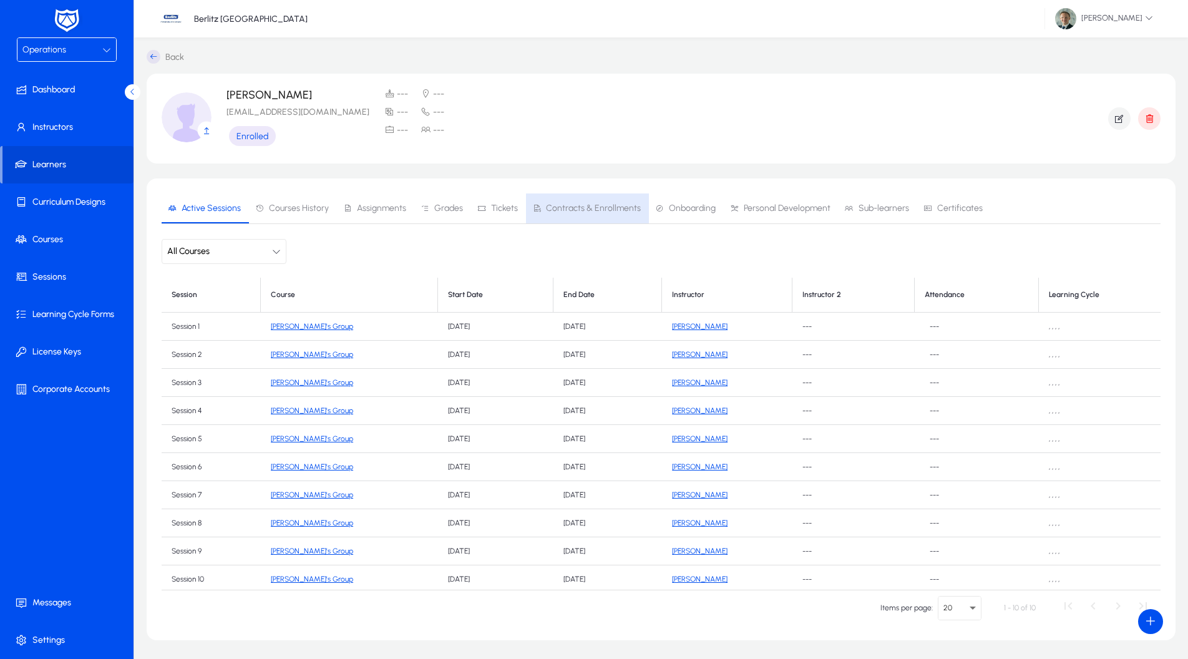
click at [593, 209] on span "Contracts & Enrollments" at bounding box center [593, 208] width 95 height 9
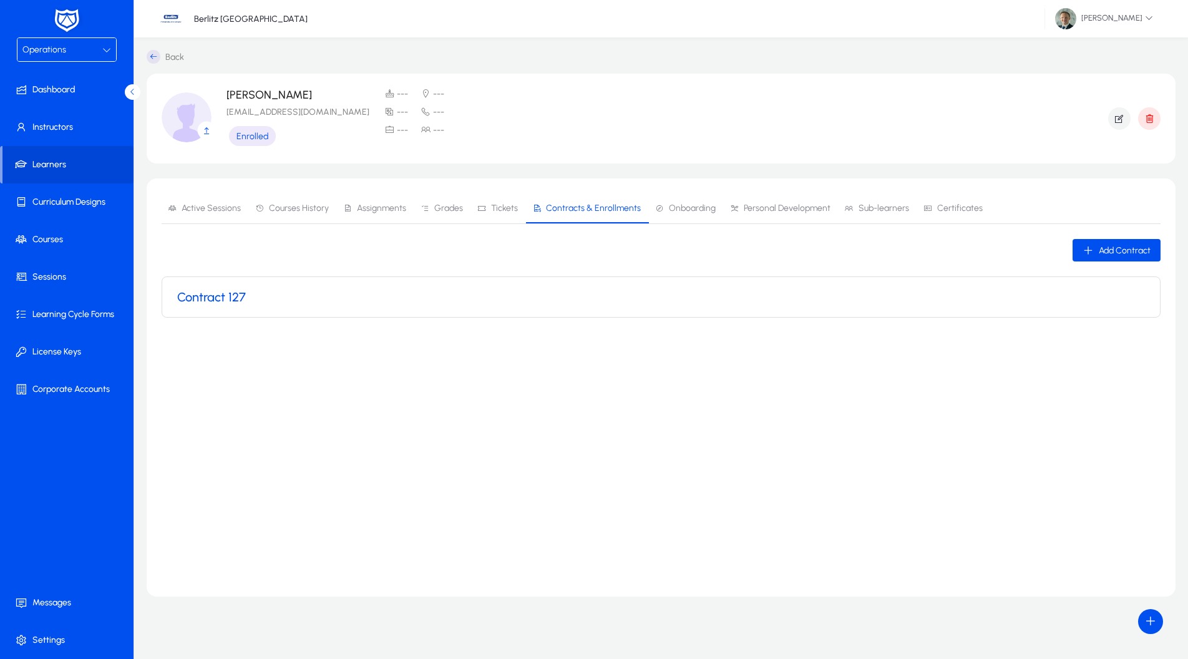
click at [218, 294] on h3 "Contract 127" at bounding box center [211, 297] width 69 height 15
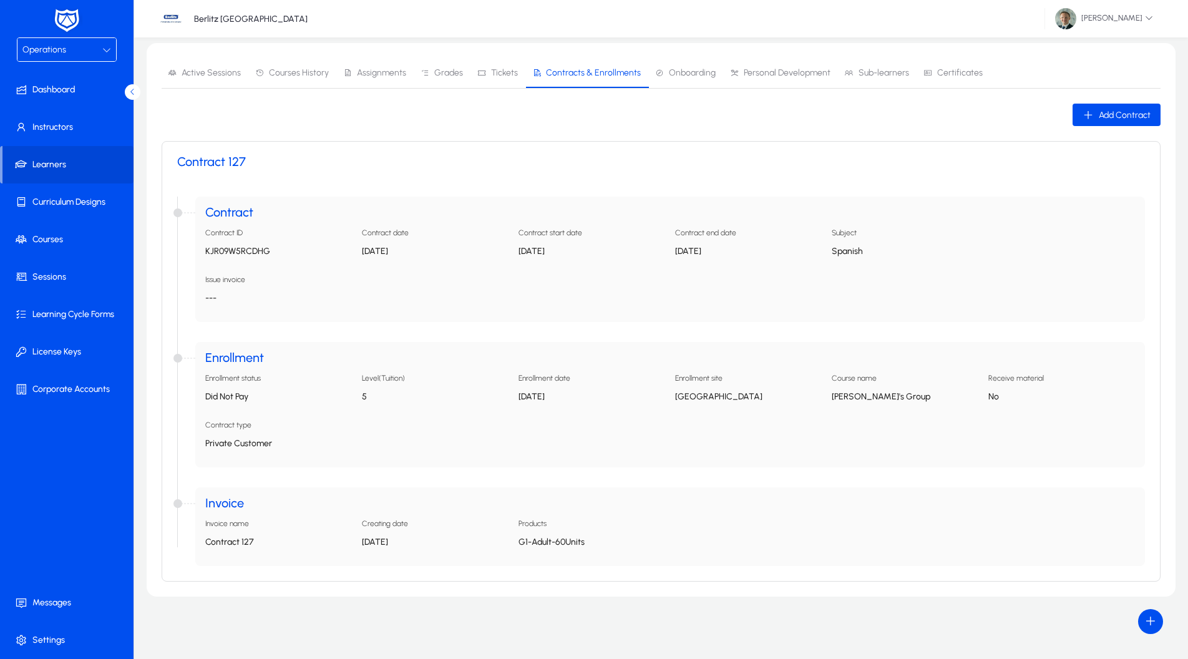
scroll to position [135, 0]
click at [209, 534] on div "Invoice name" at bounding box center [227, 540] width 54 height 15
click at [542, 538] on p "G1-Adult-60Units" at bounding box center [592, 542] width 147 height 11
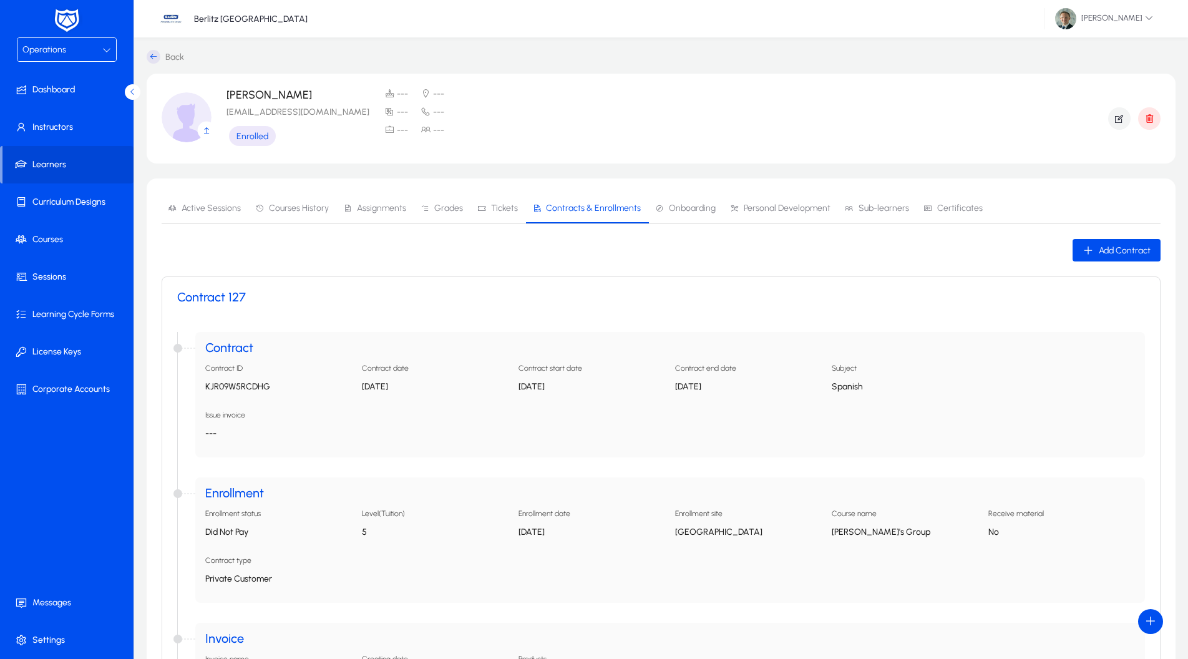
scroll to position [0, 0]
click at [82, 47] on div "Operations" at bounding box center [62, 50] width 80 height 16
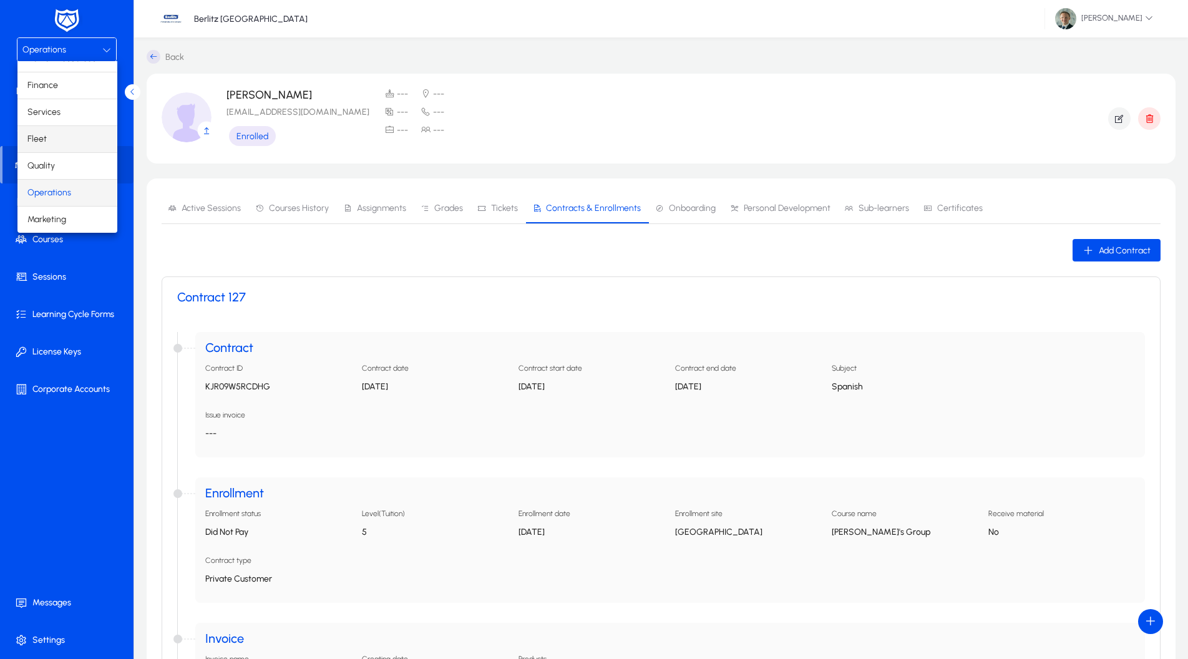
scroll to position [42, 0]
click at [77, 89] on mat-option "Finance" at bounding box center [67, 85] width 100 height 26
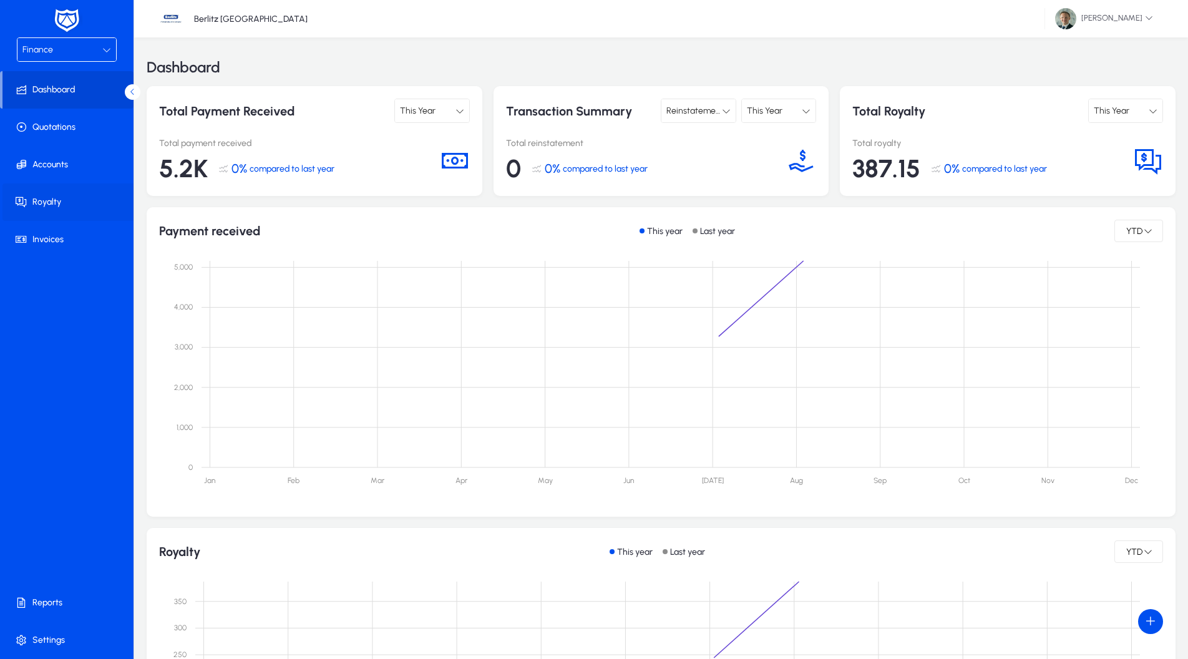
scroll to position [1, 0]
click at [47, 241] on span at bounding box center [69, 240] width 134 height 30
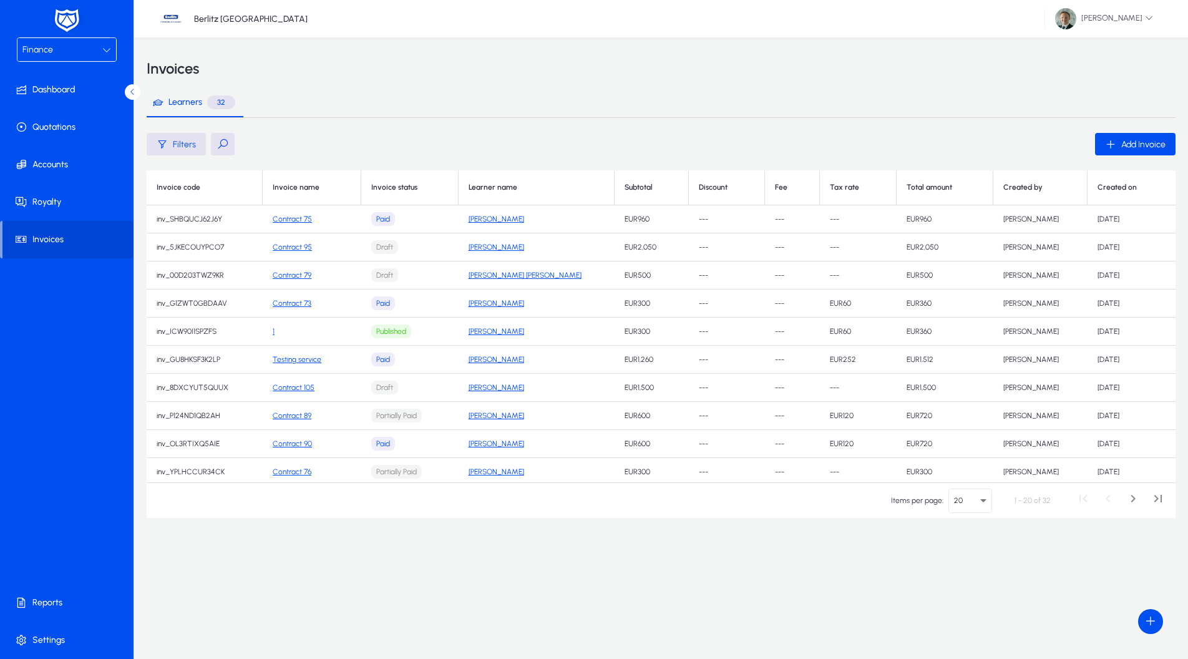
click at [216, 146] on button at bounding box center [223, 144] width 24 height 22
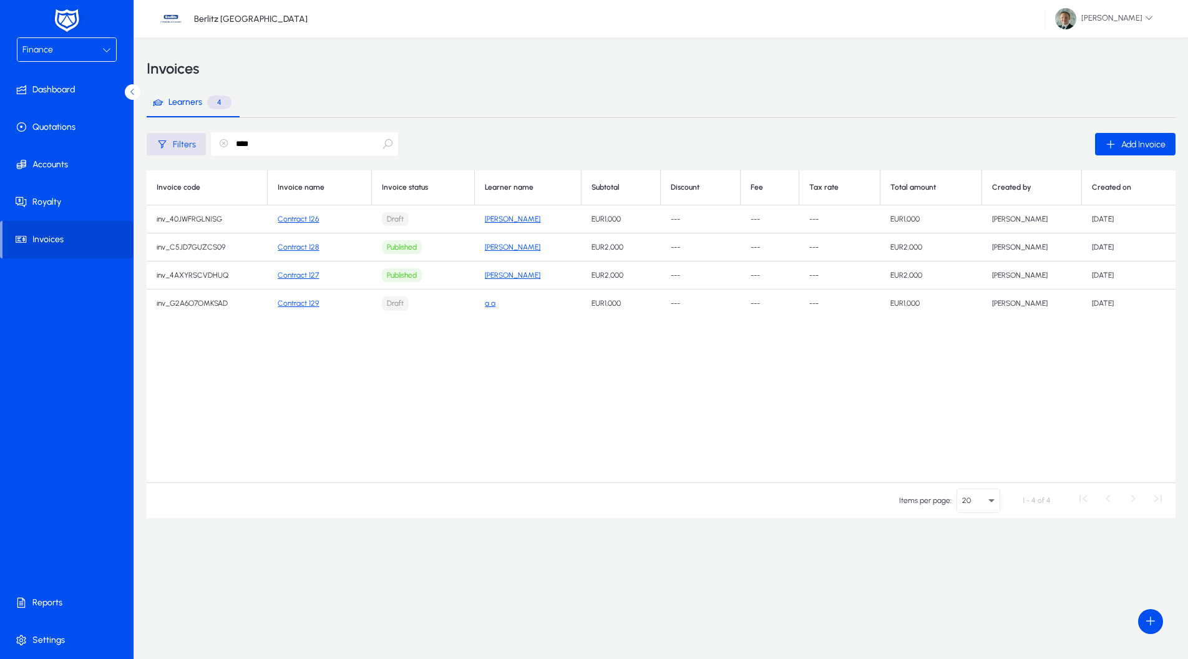
type input "****"
click at [516, 275] on link "[PERSON_NAME]" at bounding box center [513, 275] width 56 height 9
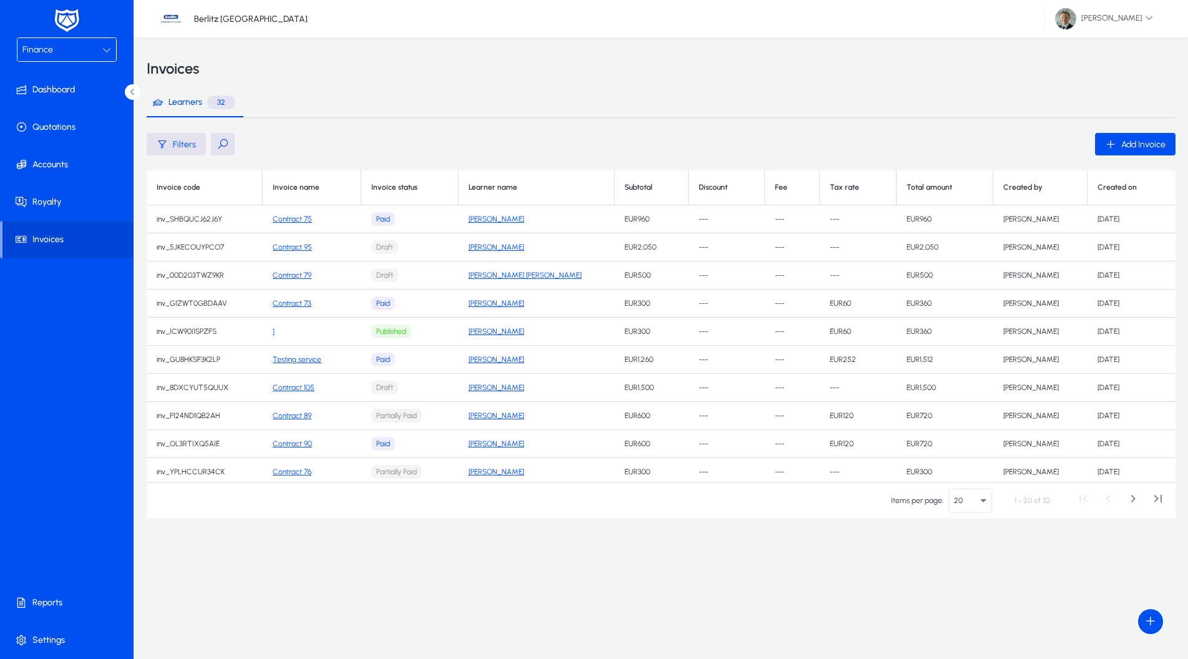
click at [225, 146] on button at bounding box center [223, 144] width 24 height 22
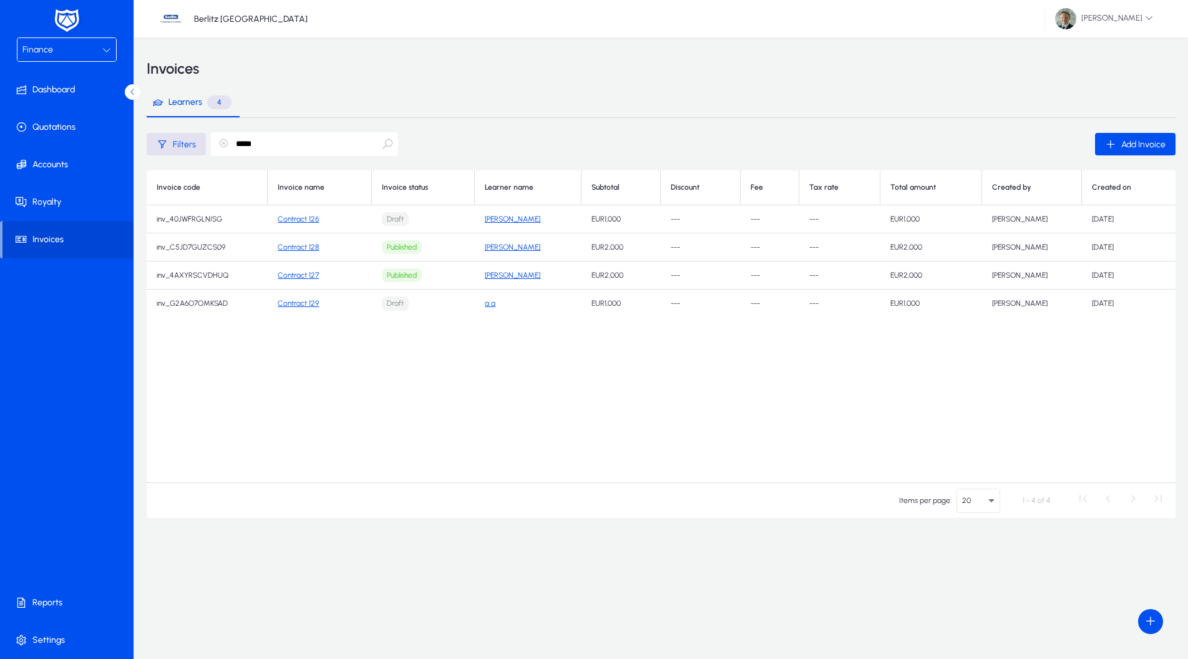
type input "*****"
drag, startPoint x: 842, startPoint y: 275, endPoint x: 897, endPoint y: 266, distance: 56.2
click at [897, 266] on tr "inv_4AXYRSCVDHUQ Contract 127 Published [PERSON_NAME] EUR 2,000 --- --- --- EUR…" at bounding box center [661, 275] width 1029 height 28
click at [291, 273] on link "Contract 127" at bounding box center [298, 275] width 41 height 9
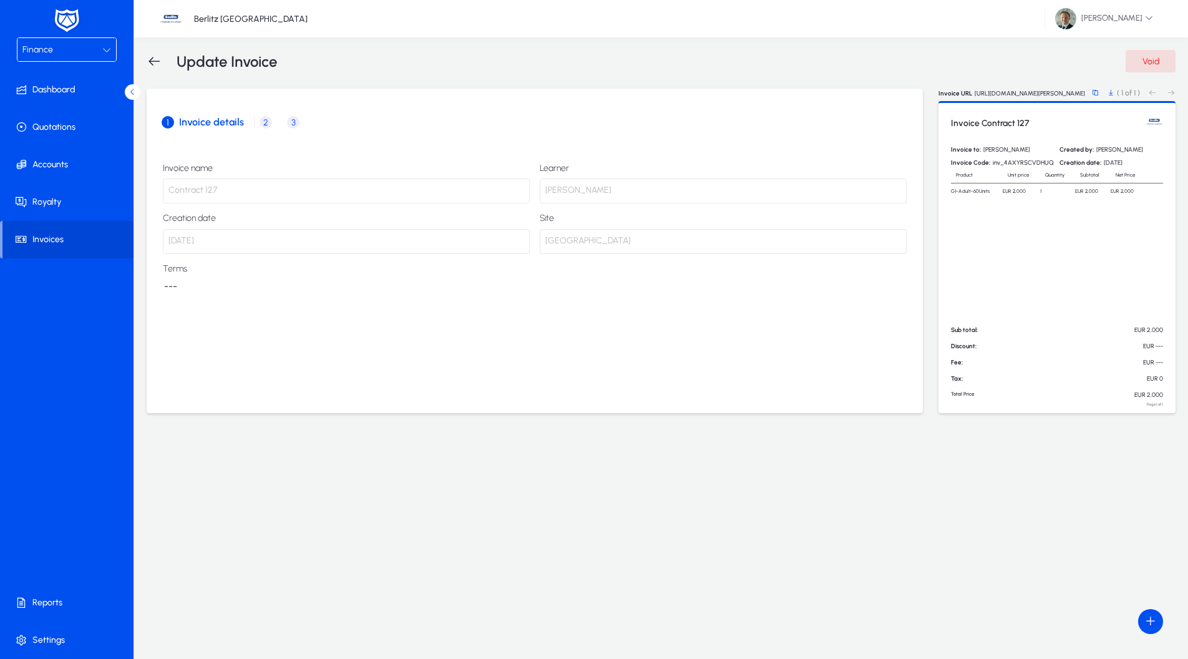
drag, startPoint x: 605, startPoint y: 346, endPoint x: 489, endPoint y: 406, distance: 130.6
click at [595, 348] on div "Invoice name Contract 127 Learner [PERSON_NAME] Creation date [DATE] Site [GEOG…" at bounding box center [535, 271] width 746 height 218
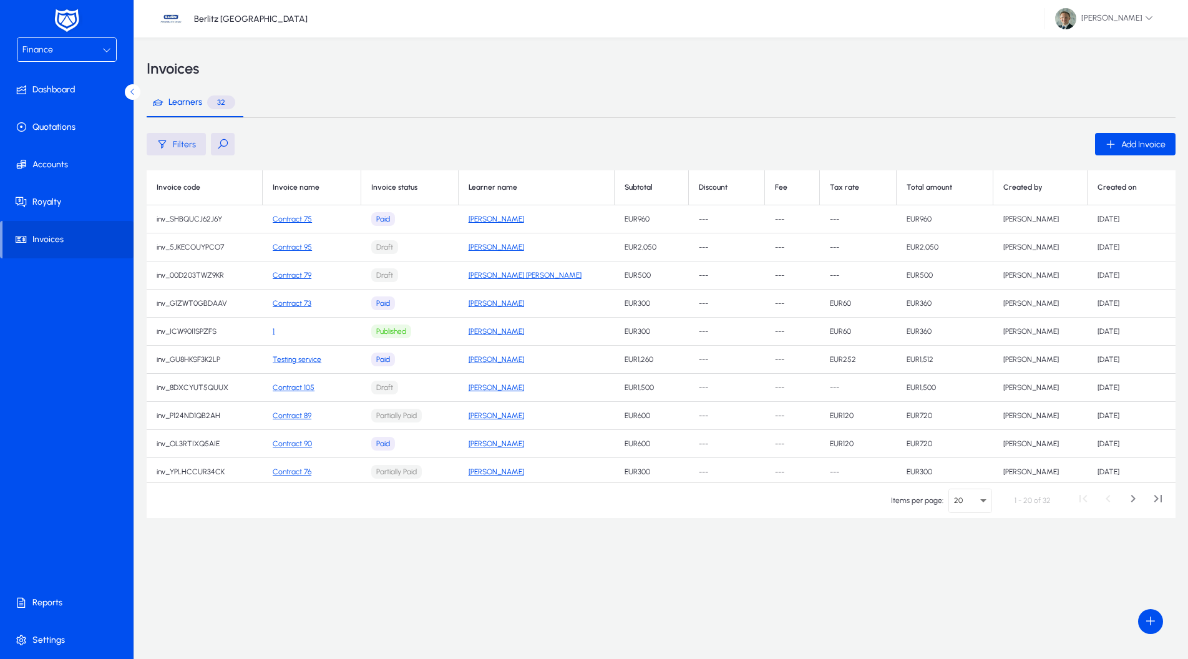
click at [218, 147] on button at bounding box center [223, 144] width 24 height 22
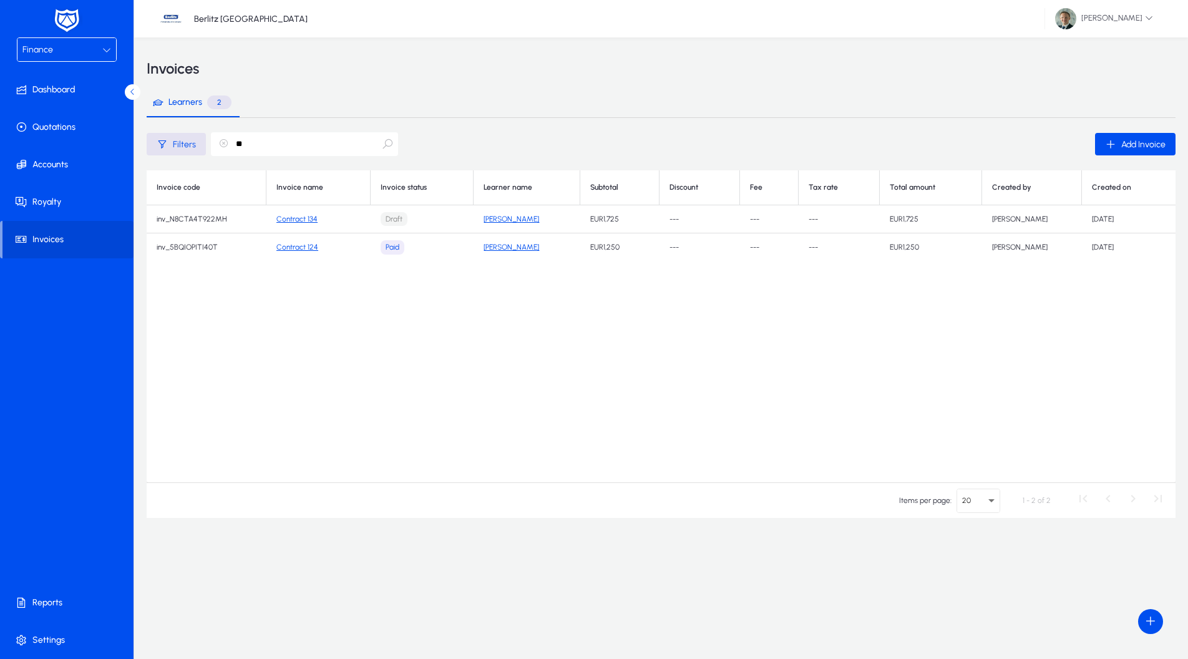
type input "*"
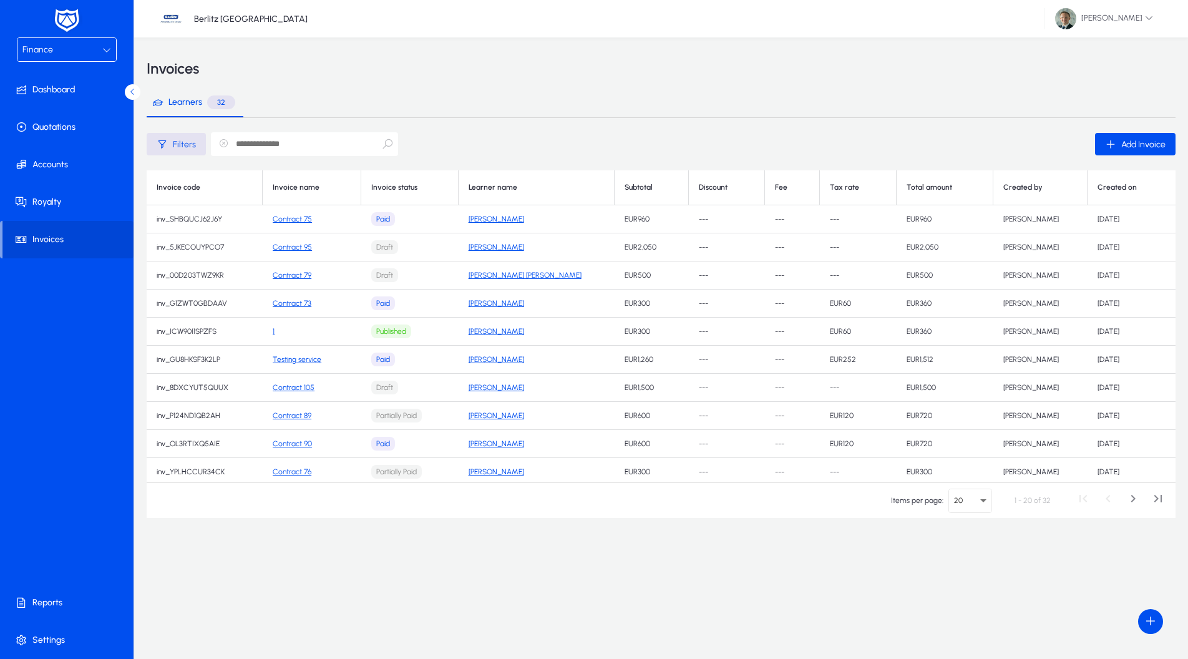
click at [916, 318] on td "EUR 360" at bounding box center [945, 332] width 97 height 28
drag, startPoint x: 859, startPoint y: 308, endPoint x: 802, endPoint y: 305, distance: 56.8
click at [802, 305] on tr "inv_G1ZWT0GBDAAV Contract 73 Paid [PERSON_NAME] Faith EUR 300 --- --- EUR 60 EU…" at bounding box center [661, 304] width 1029 height 28
drag, startPoint x: 831, startPoint y: 302, endPoint x: 846, endPoint y: 302, distance: 15.0
click at [831, 302] on ui-money-value "EUR 60" at bounding box center [840, 303] width 21 height 9
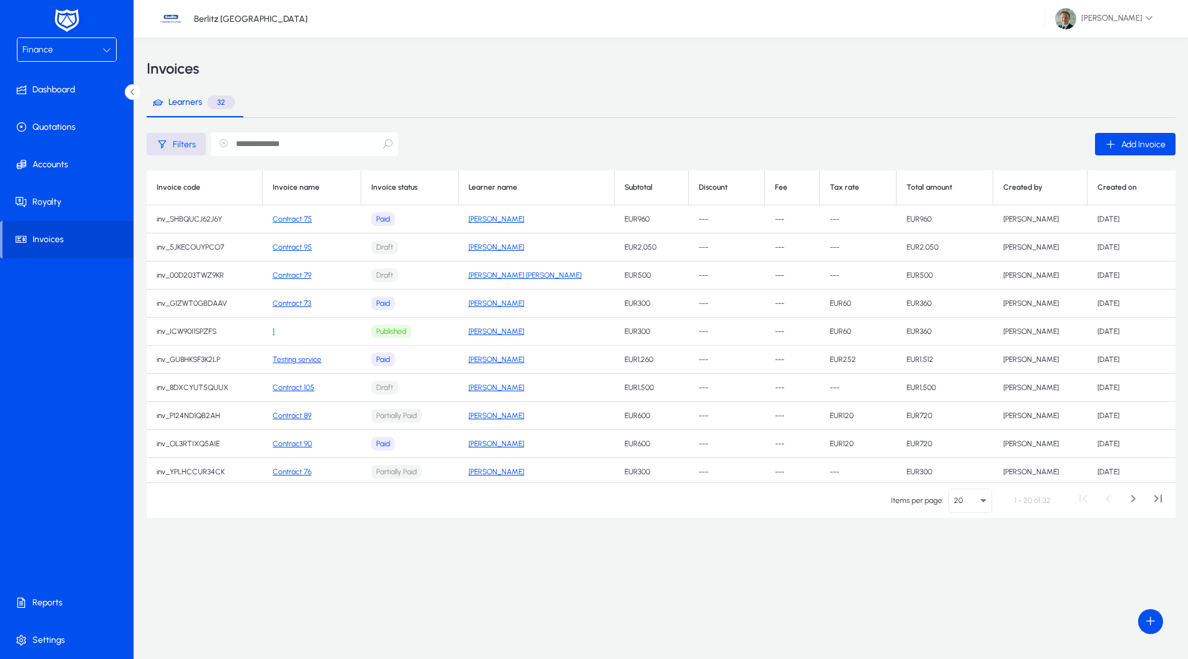
click at [306, 304] on link "Contract 73" at bounding box center [292, 303] width 39 height 9
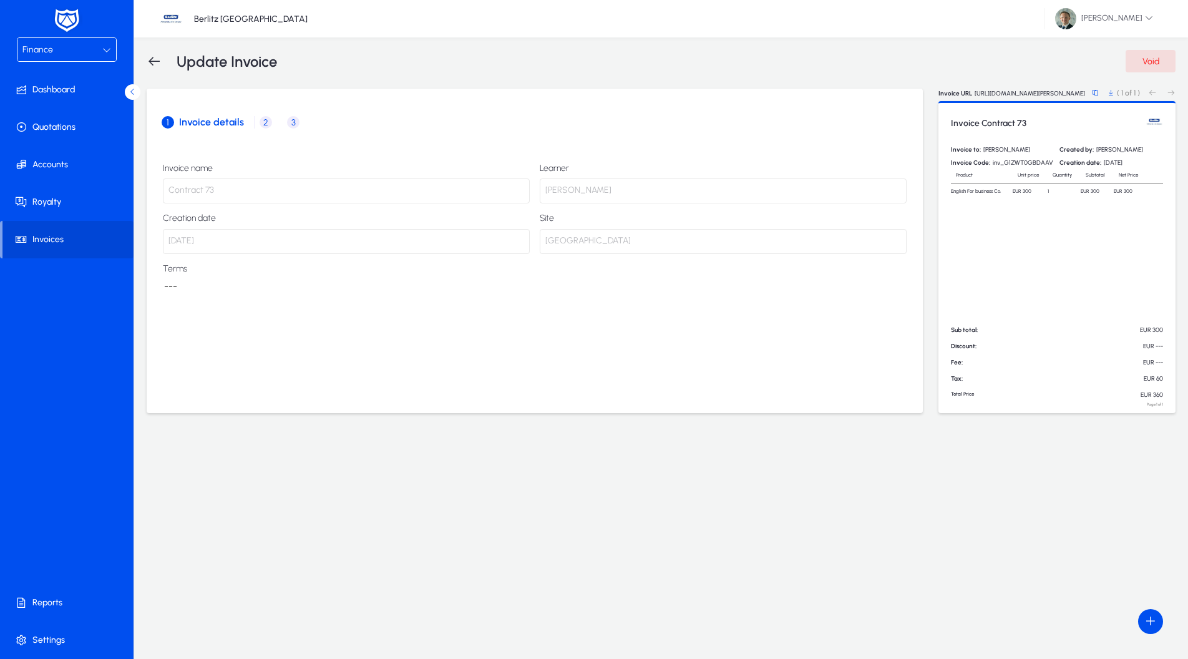
click at [155, 64] on icon at bounding box center [154, 61] width 15 height 15
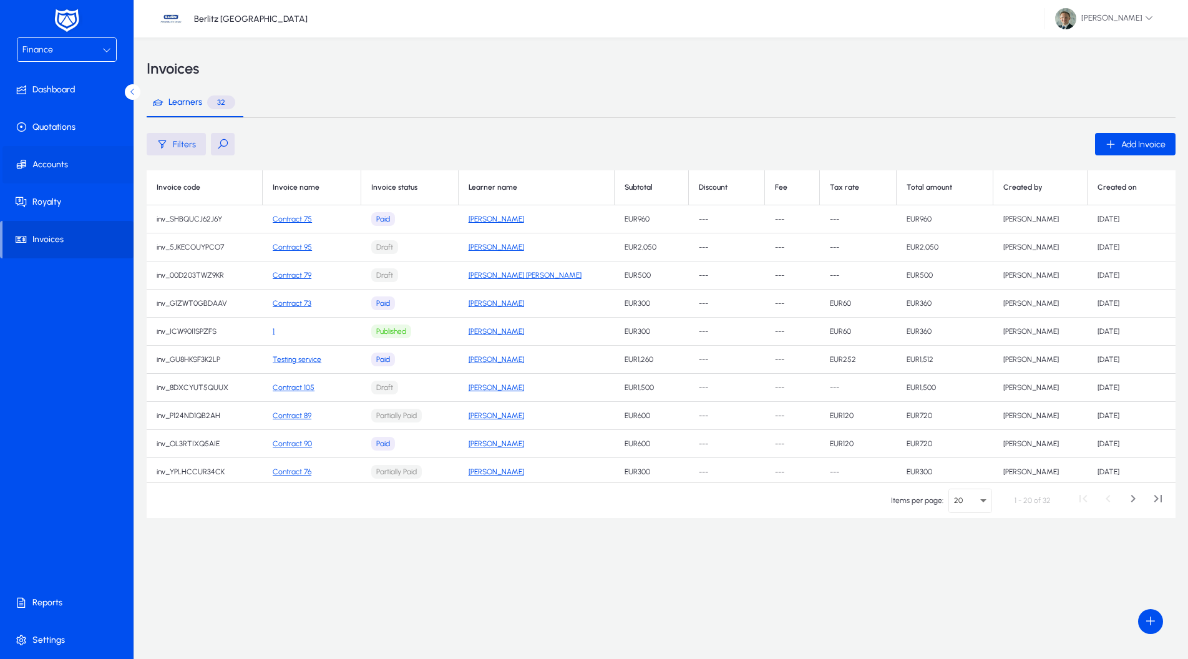
click at [34, 164] on span at bounding box center [69, 165] width 134 height 30
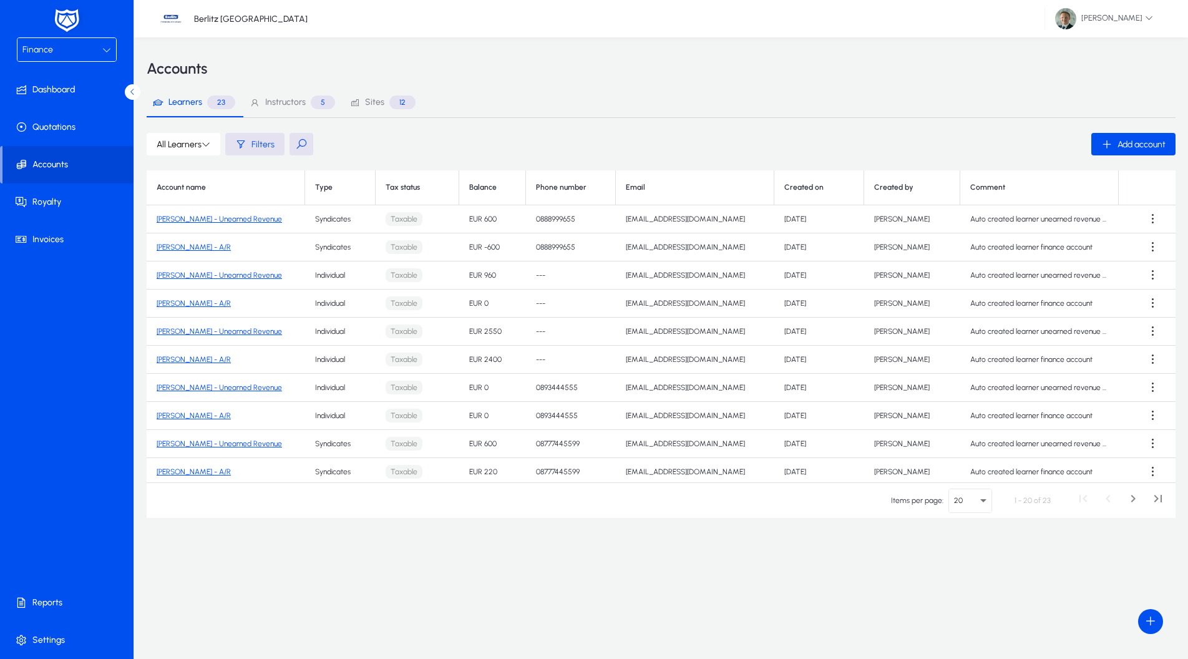
click at [298, 147] on button at bounding box center [302, 144] width 24 height 22
type input "*****"
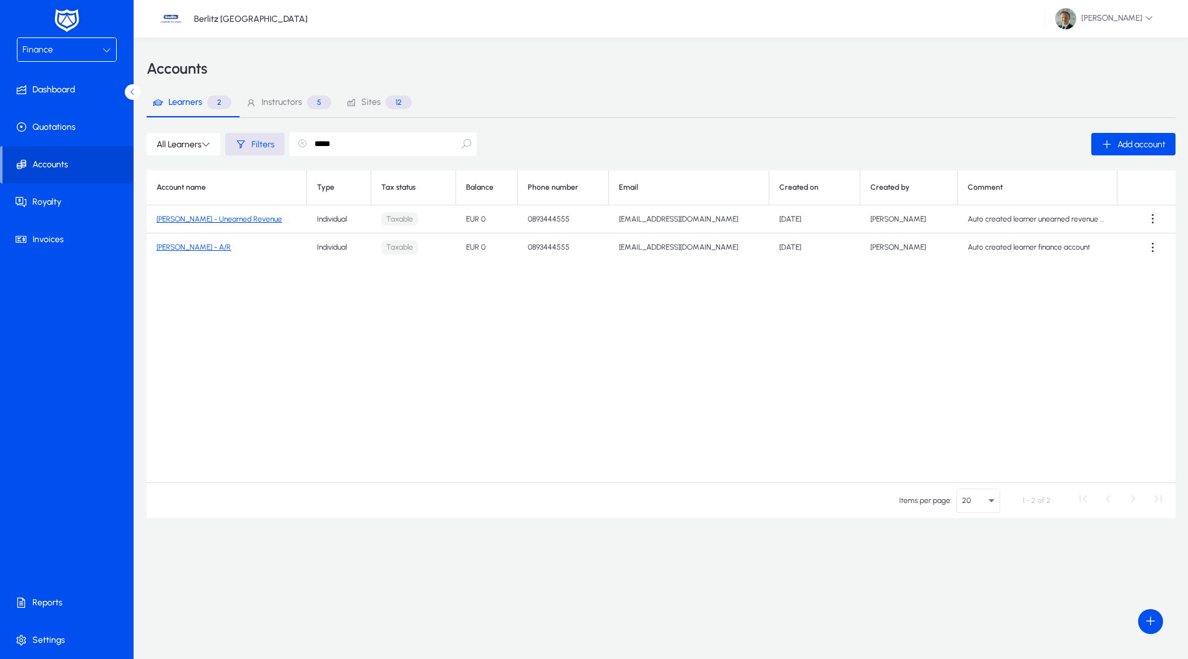
click at [183, 247] on link "[PERSON_NAME] - A/R" at bounding box center [194, 247] width 74 height 9
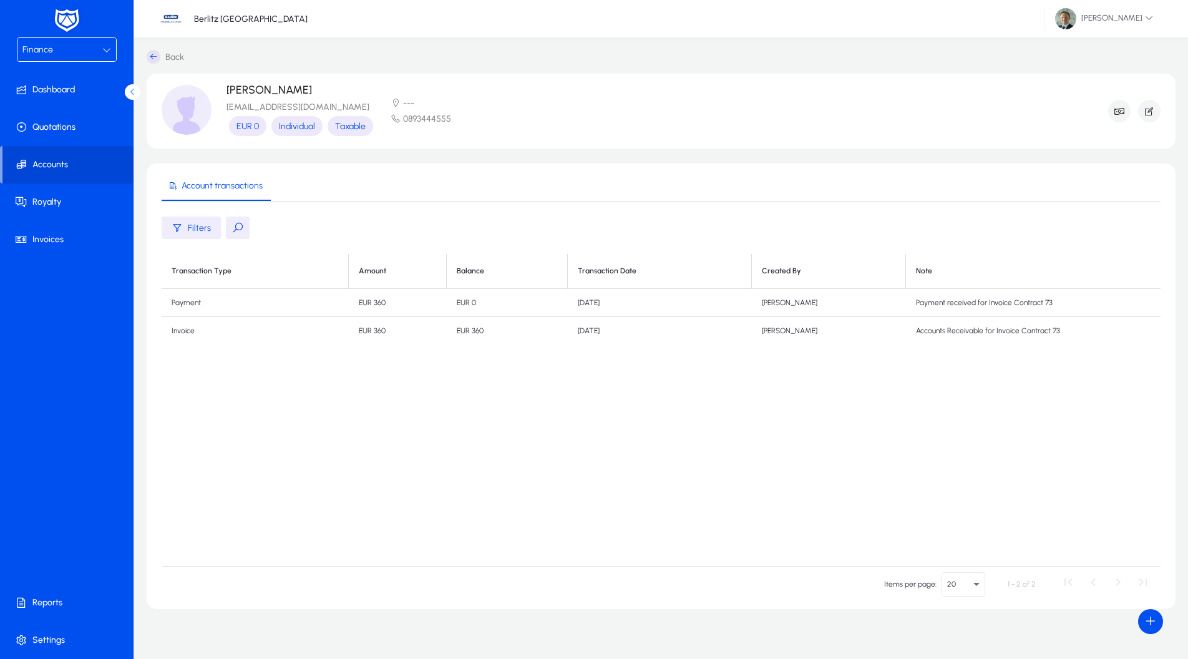
click at [160, 58] on icon at bounding box center [154, 57] width 14 height 14
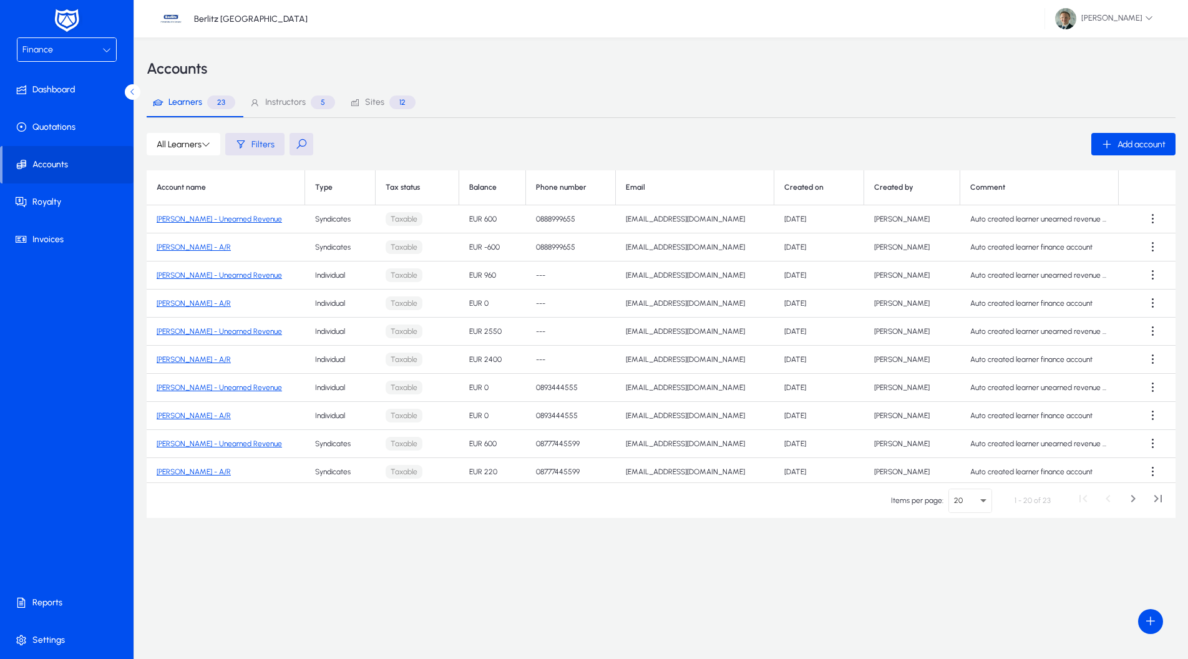
click at [204, 388] on link "[PERSON_NAME] - Unearned Revenue" at bounding box center [219, 387] width 125 height 9
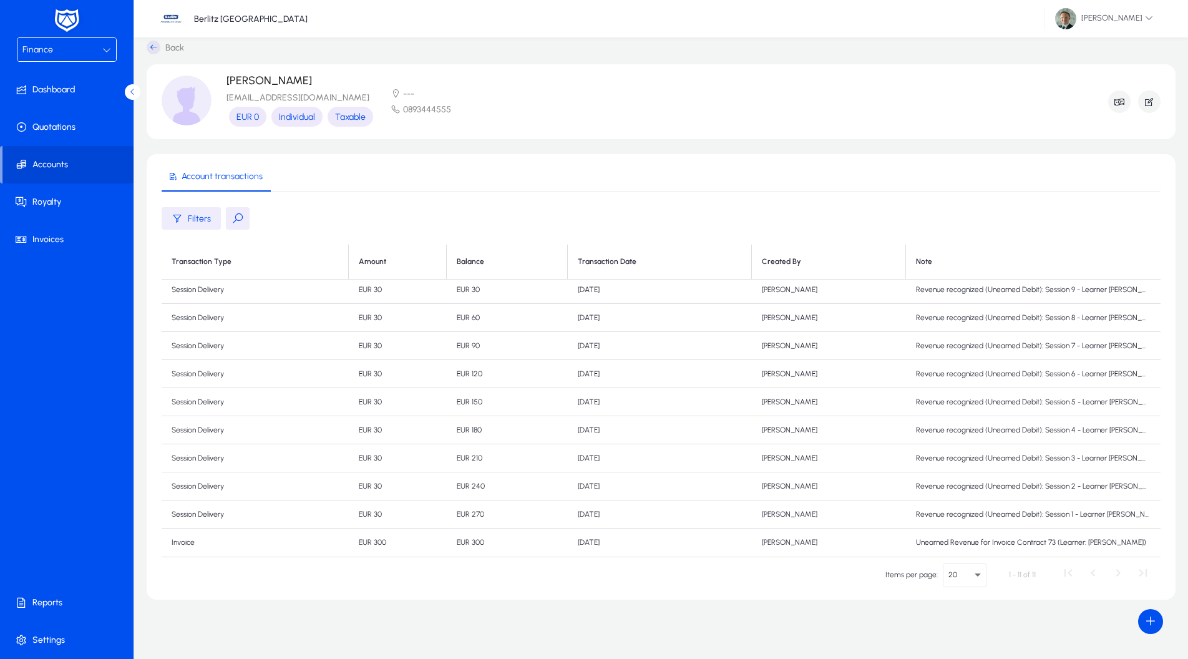
scroll to position [32, 0]
drag, startPoint x: 369, startPoint y: 541, endPoint x: 490, endPoint y: 536, distance: 120.5
click at [487, 536] on tr "Invoice EUR 300 EUR 300 [DATE] Vyara Petkova Unearned Revenue for Invoice Contr…" at bounding box center [661, 539] width 999 height 28
click at [492, 537] on td "EUR 300" at bounding box center [507, 539] width 121 height 28
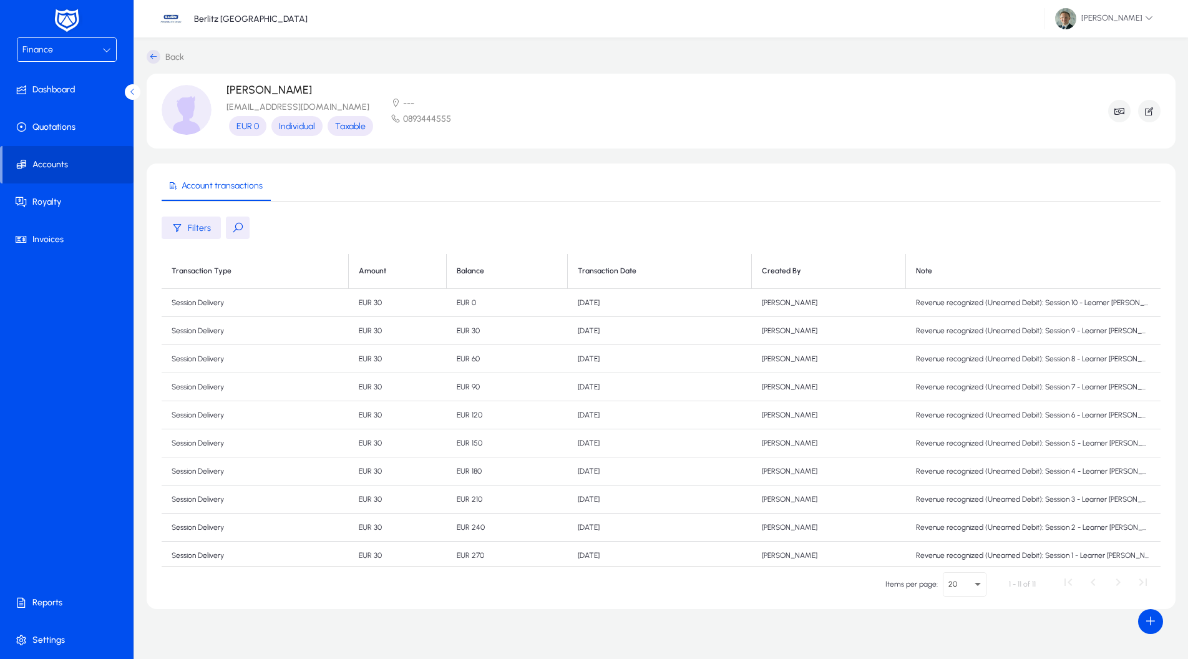
scroll to position [0, 0]
click at [74, 160] on span at bounding box center [67, 165] width 131 height 30
